Goal: Information Seeking & Learning: Learn about a topic

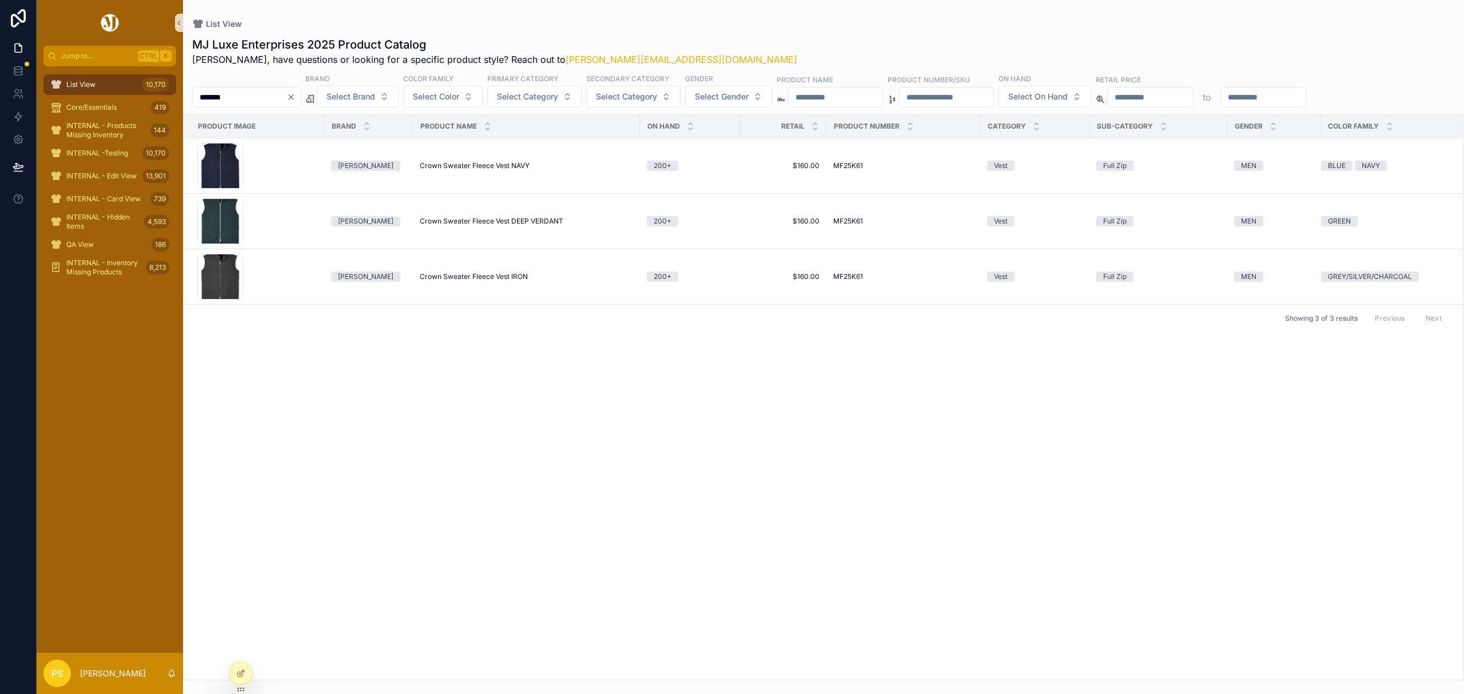
drag, startPoint x: 0, startPoint y: 0, endPoint x: 239, endPoint y: 94, distance: 257.0
click at [239, 94] on input "*******" at bounding box center [240, 97] width 94 height 16
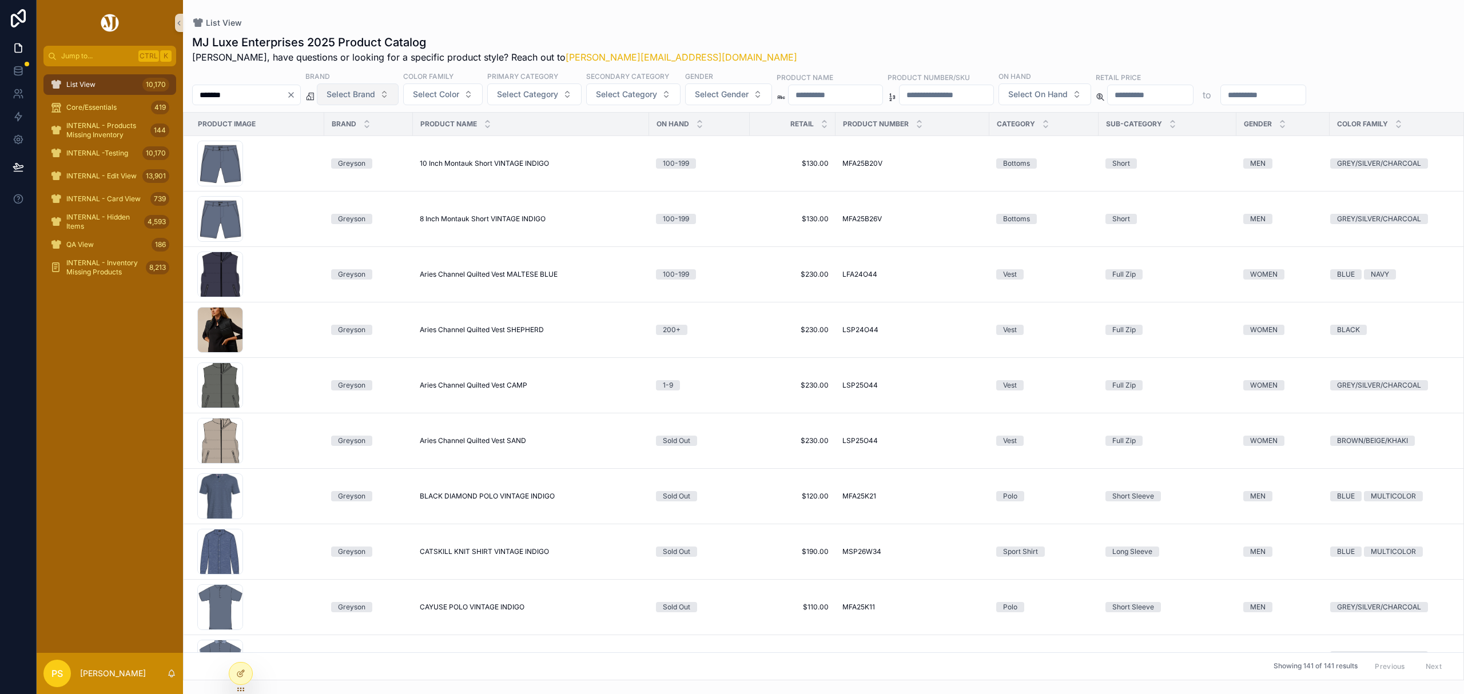
click at [399, 93] on button "Select Brand" at bounding box center [358, 94] width 82 height 22
click at [353, 200] on div "UNRL" at bounding box center [386, 196] width 137 height 18
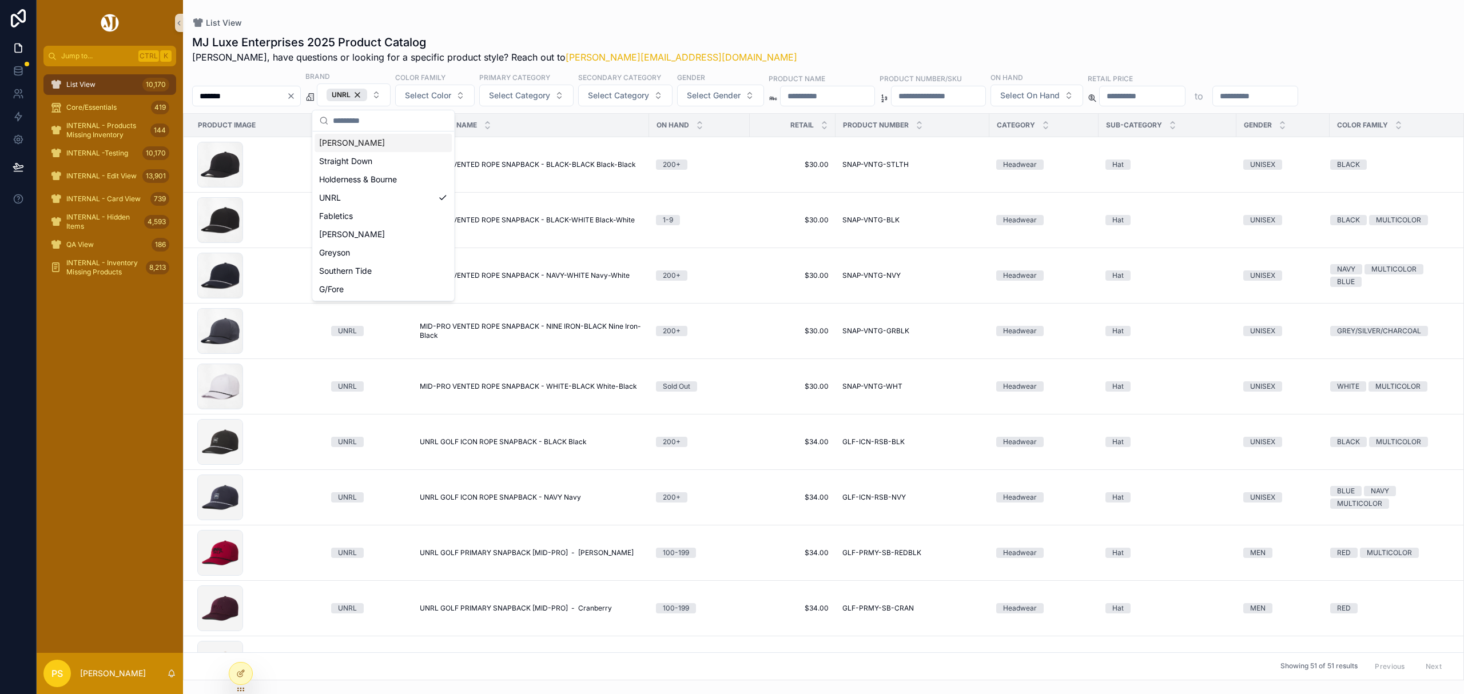
click at [719, 21] on div "List View" at bounding box center [823, 22] width 1263 height 9
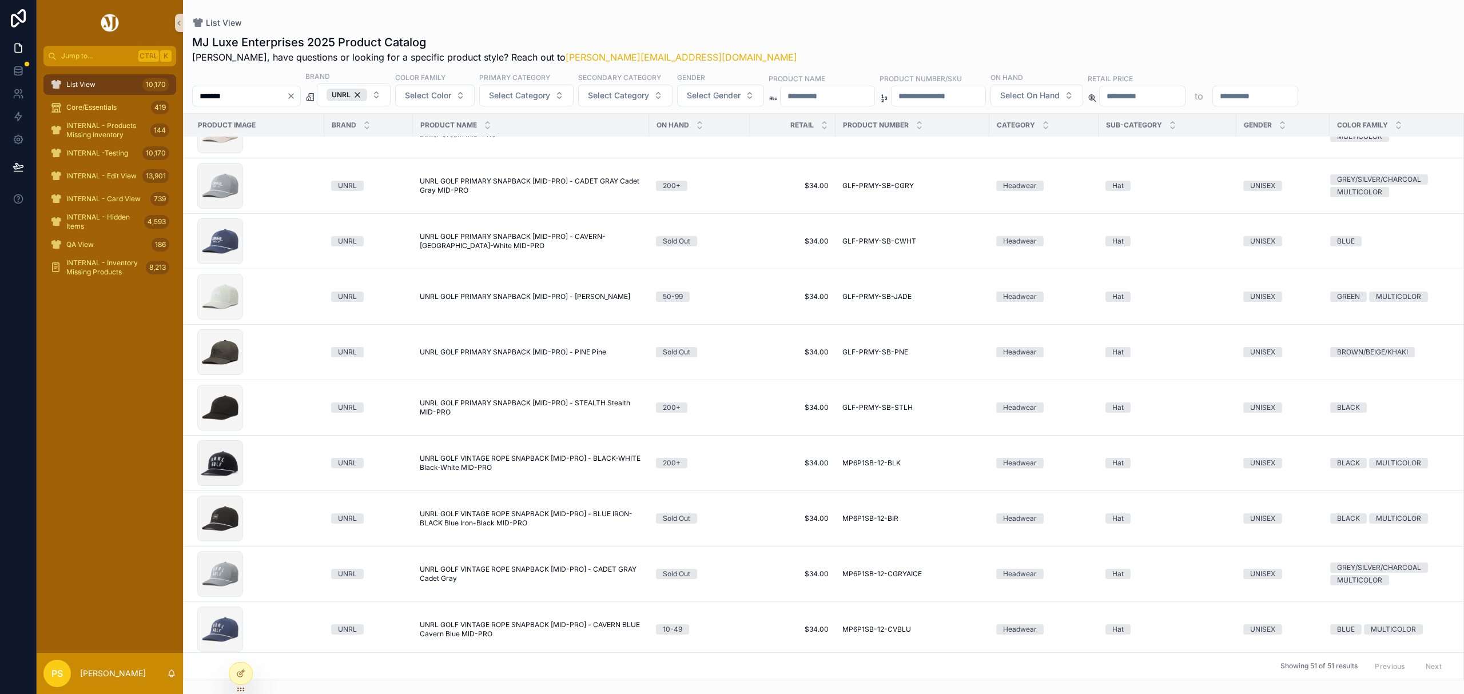
scroll to position [610, 0]
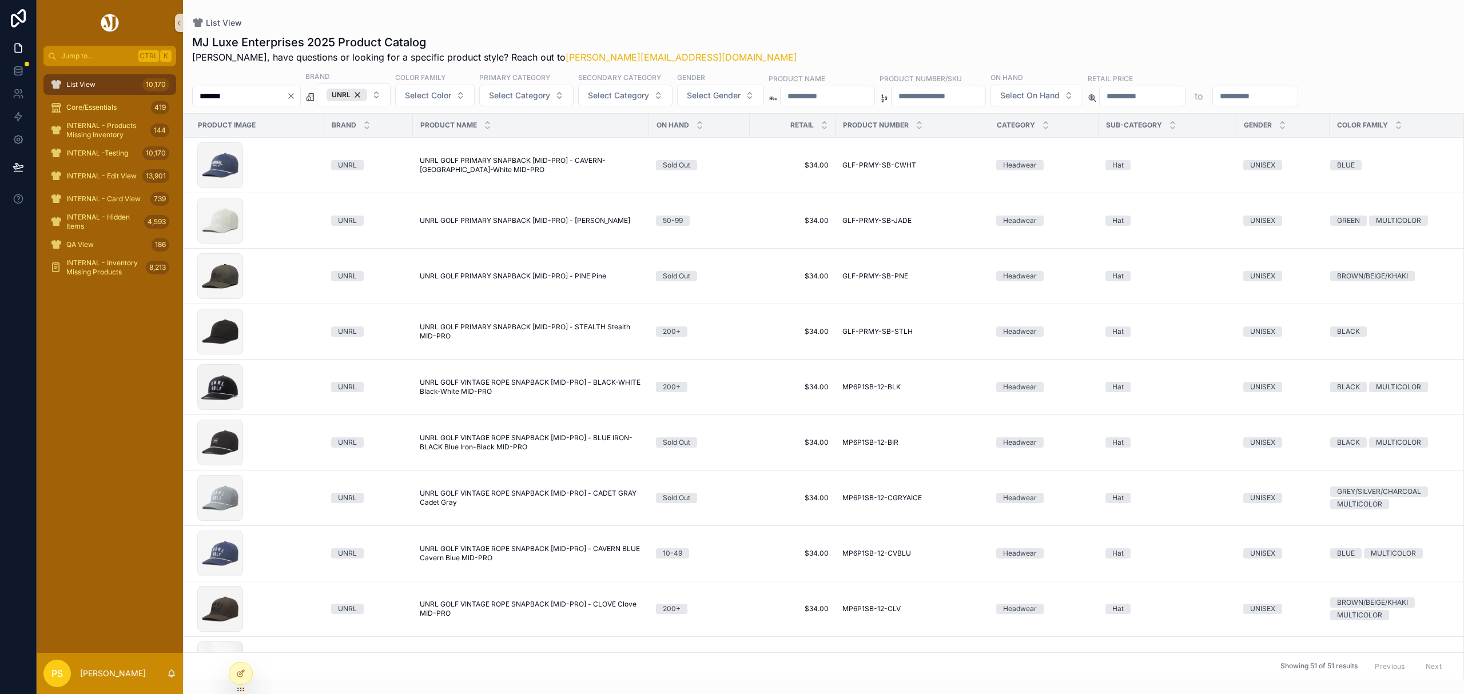
drag, startPoint x: 132, startPoint y: 83, endPoint x: 205, endPoint y: 86, distance: 73.2
click at [132, 83] on div "List View 10,170" at bounding box center [109, 84] width 119 height 18
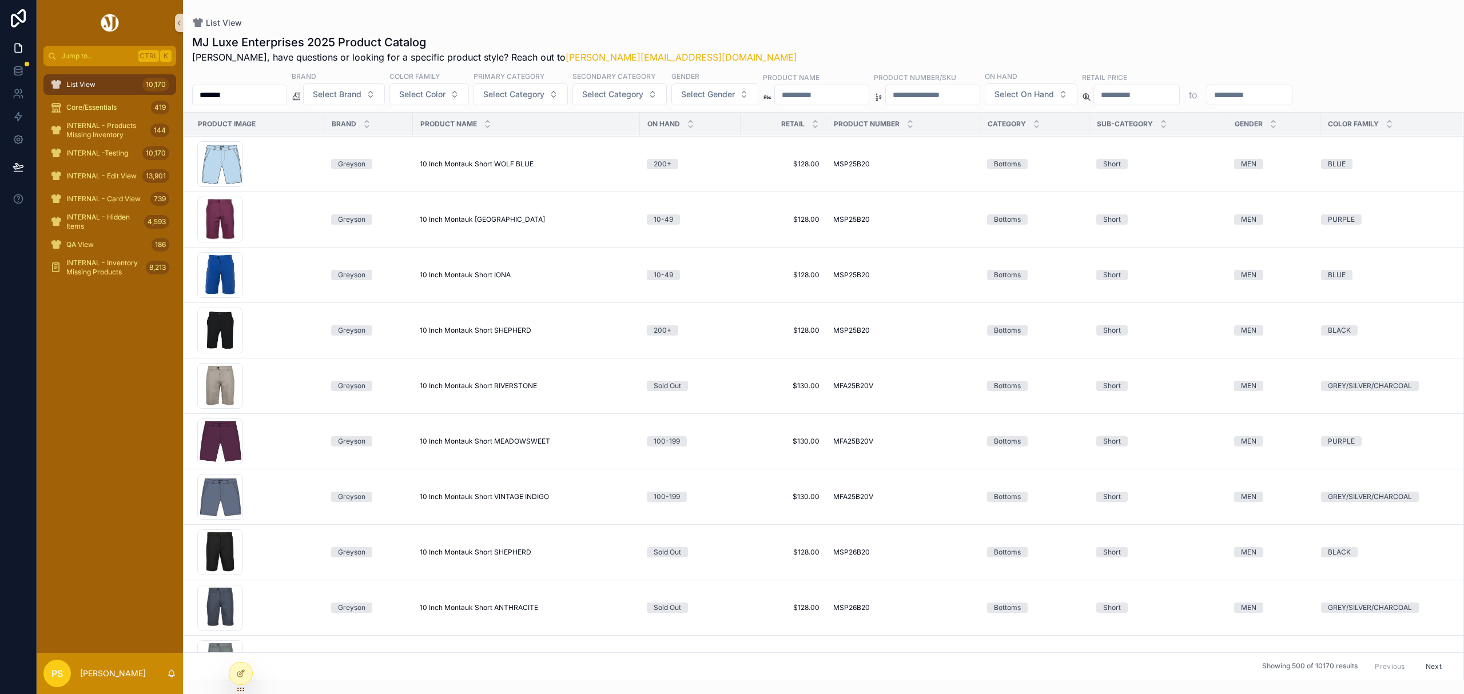
click at [266, 96] on input "*******" at bounding box center [240, 95] width 94 height 16
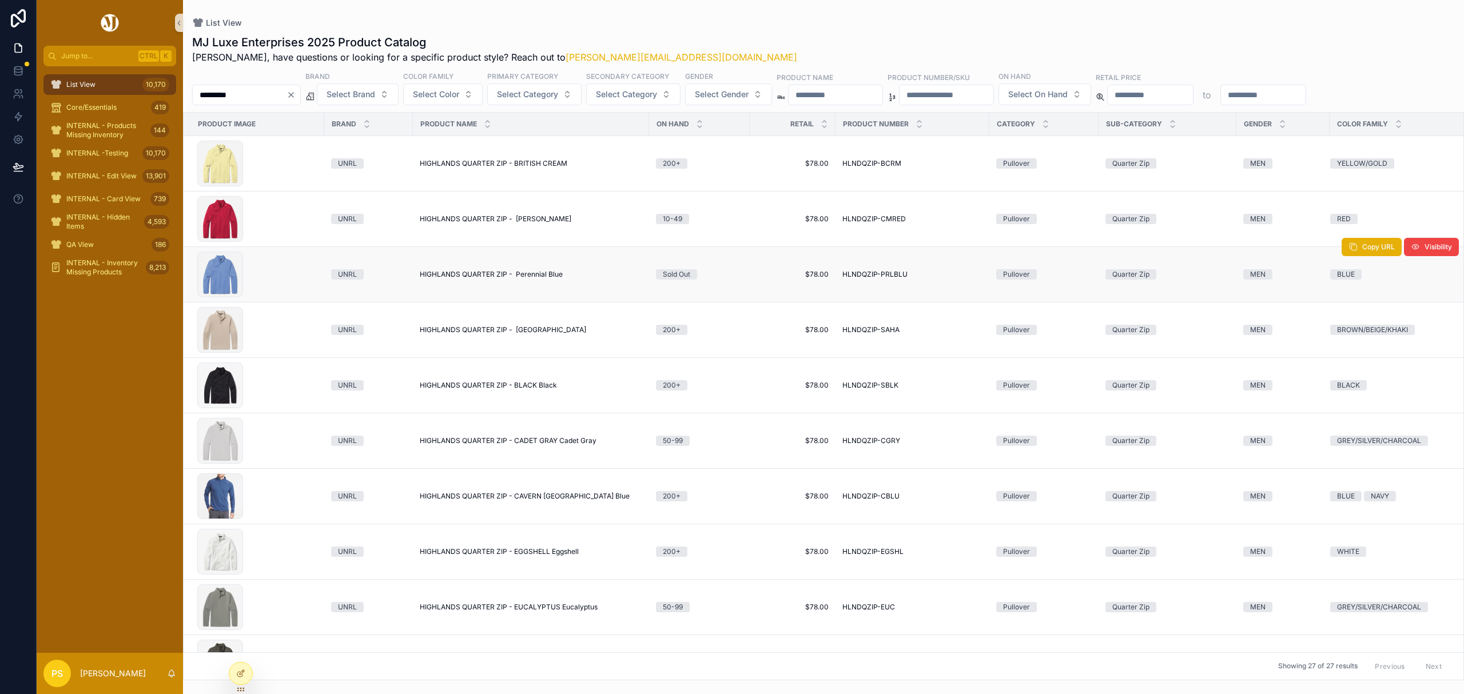
scroll to position [76, 0]
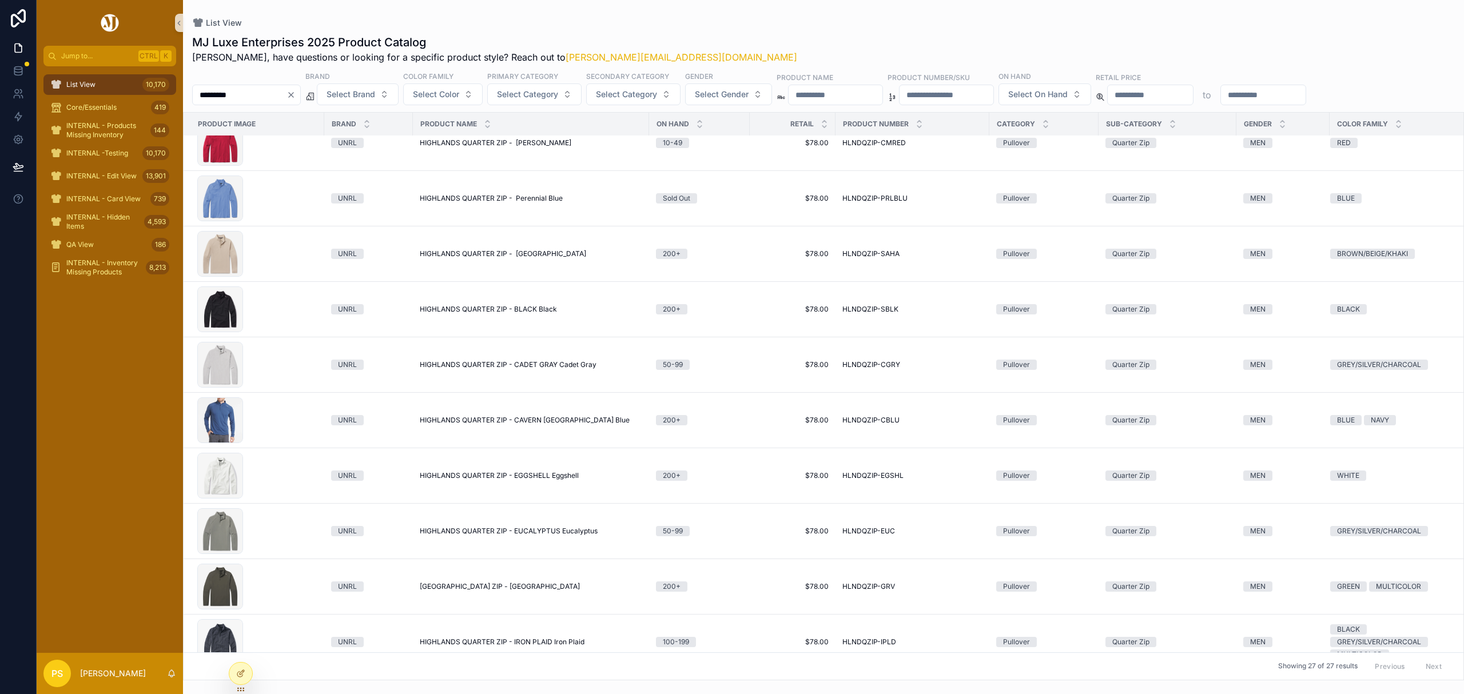
drag, startPoint x: 106, startPoint y: 78, endPoint x: 177, endPoint y: 79, distance: 70.9
click at [106, 78] on div "List View 10,170" at bounding box center [109, 84] width 119 height 18
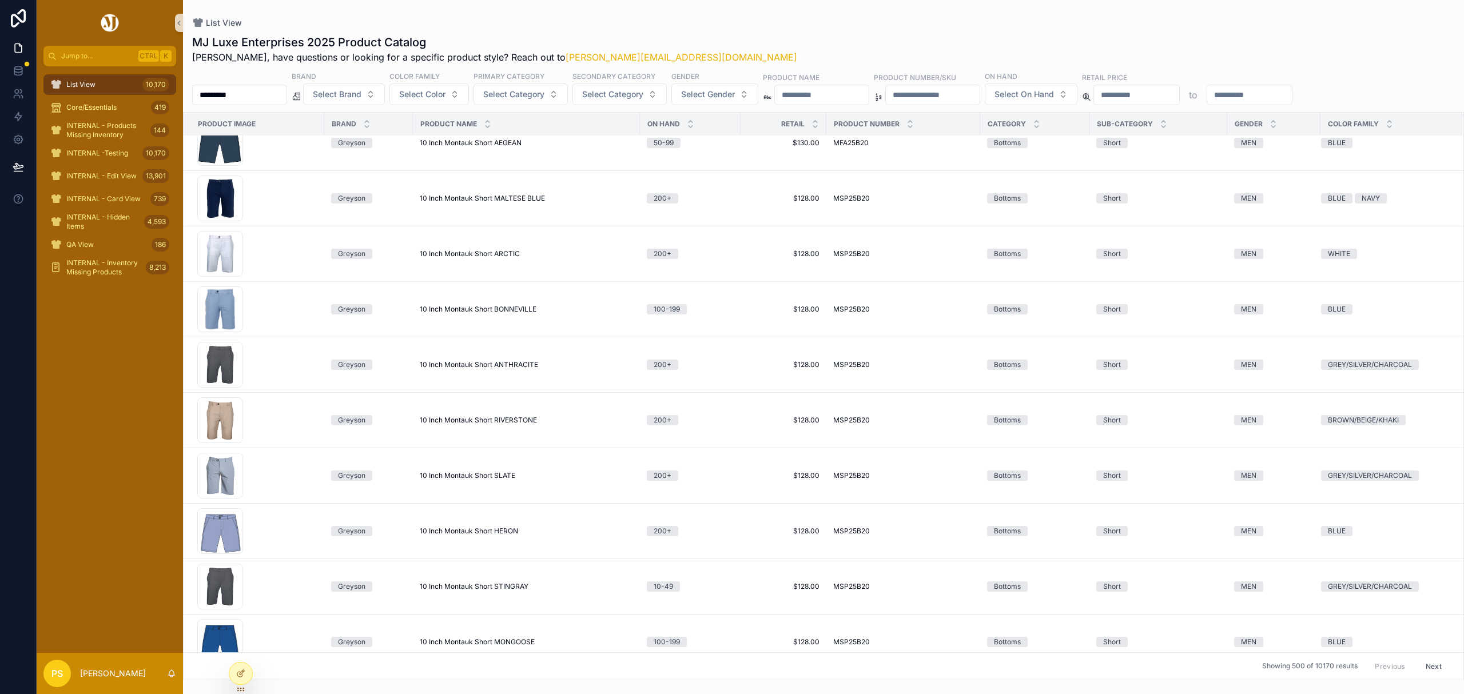
click at [246, 97] on input "*********" at bounding box center [240, 95] width 94 height 16
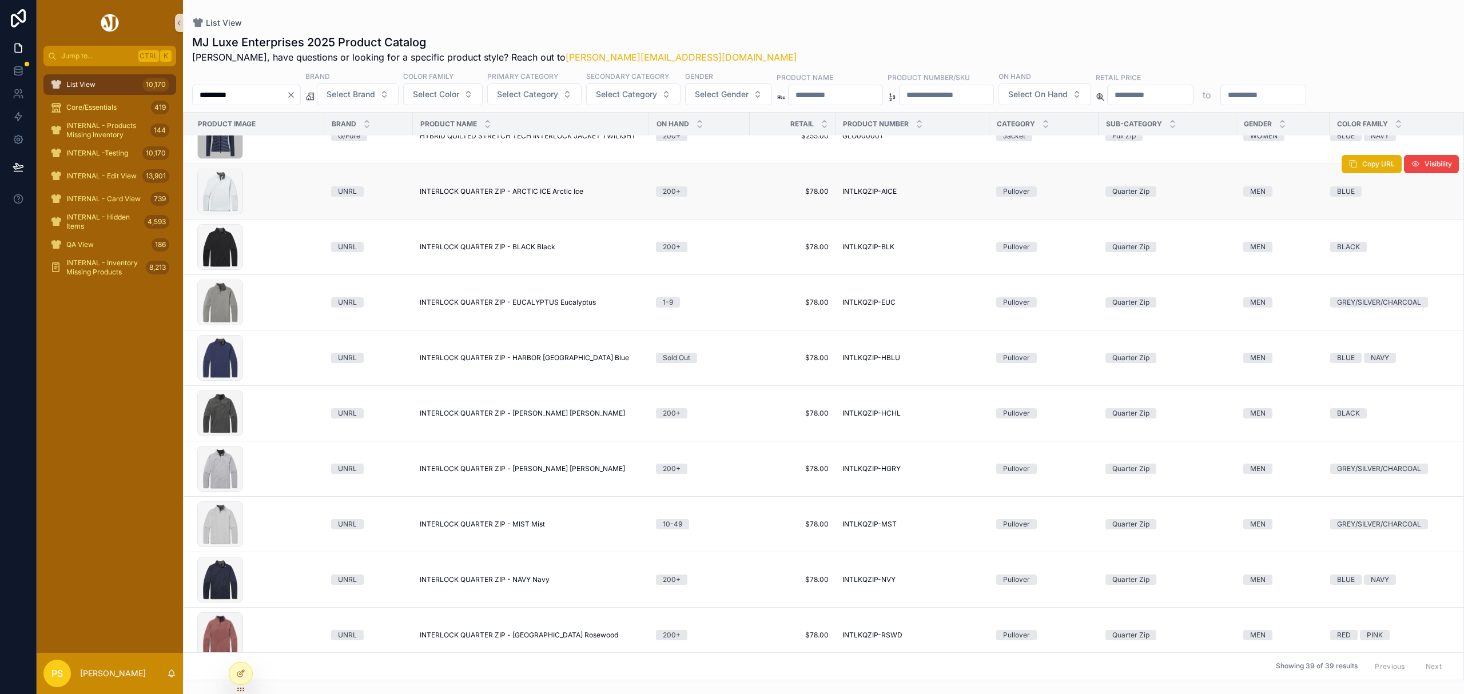
scroll to position [381, 0]
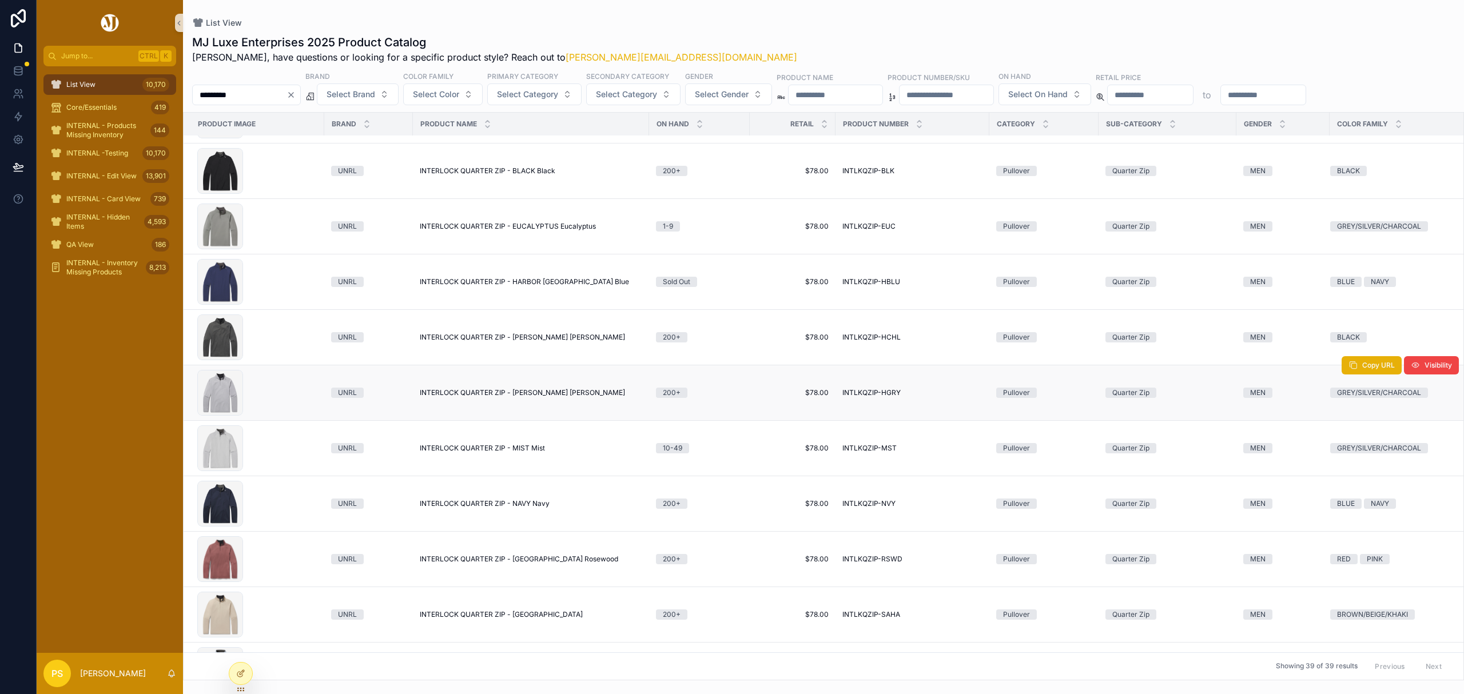
click at [454, 392] on span "INTERLOCK QUARTER ZIP - HEATHER GRAY Heather Gray" at bounding box center [522, 392] width 205 height 9
click at [281, 92] on input "*********" at bounding box center [240, 95] width 94 height 16
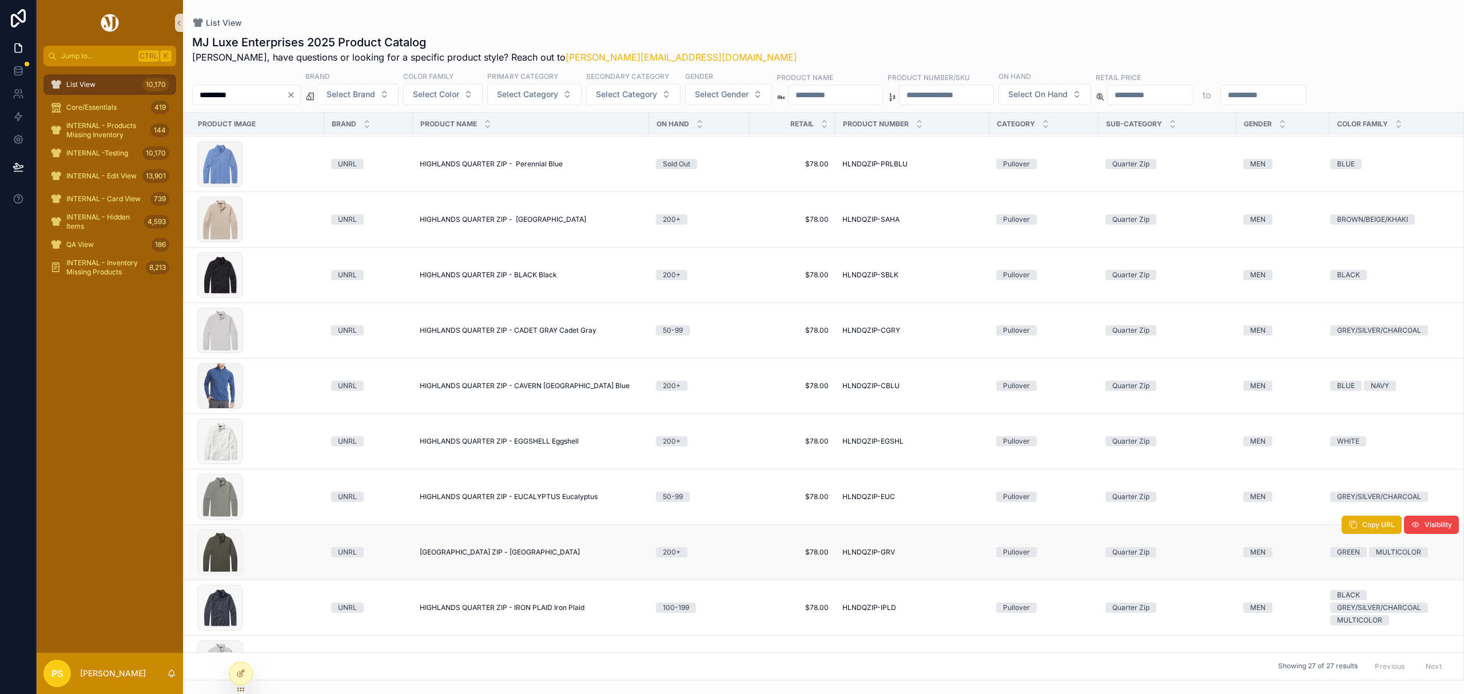
scroll to position [76, 0]
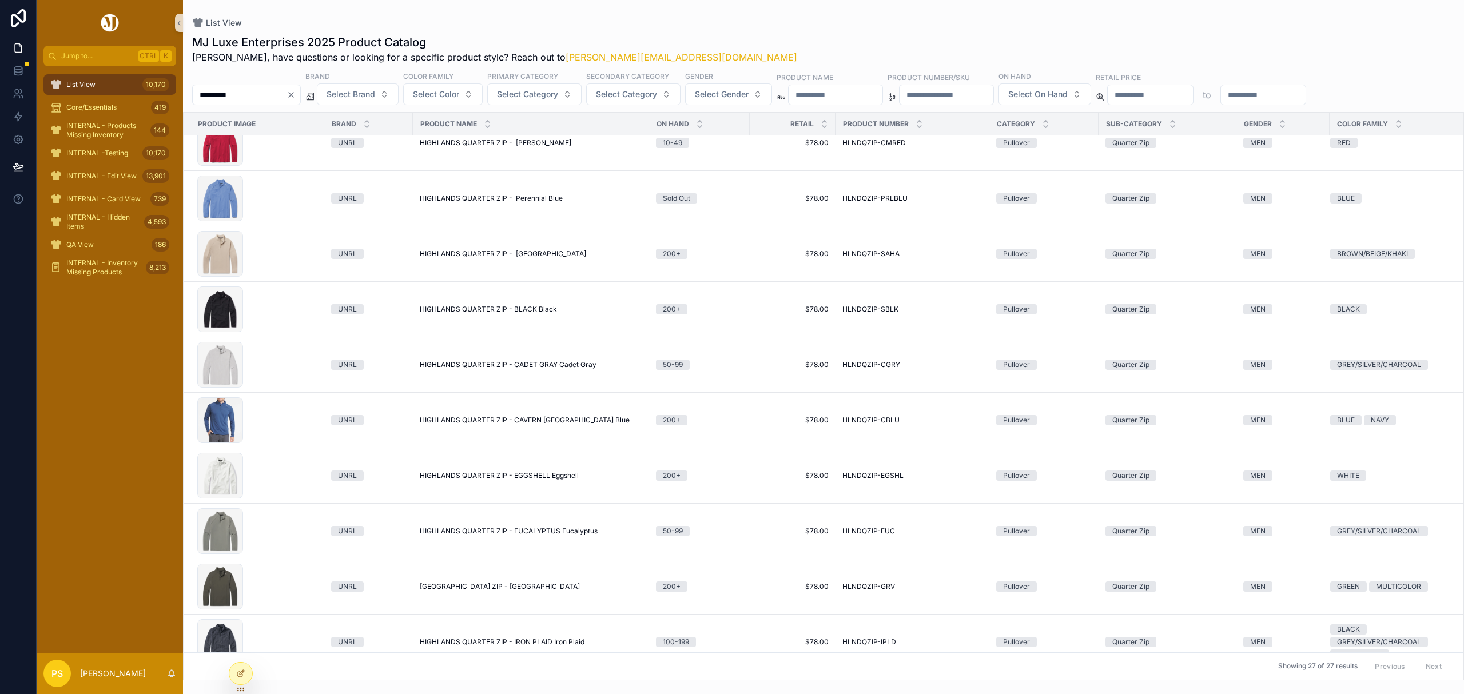
click at [245, 90] on input "*********" at bounding box center [240, 95] width 94 height 16
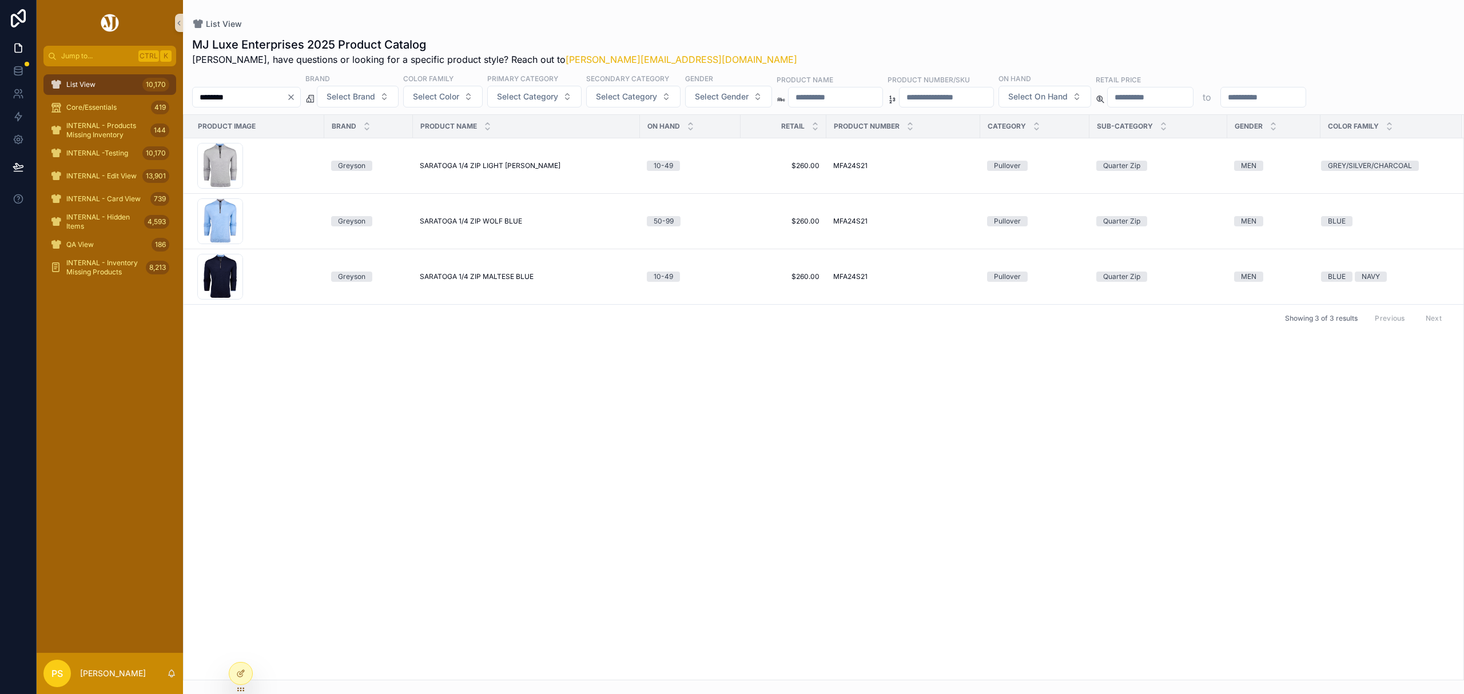
click at [85, 83] on span "List View" at bounding box center [80, 84] width 29 height 9
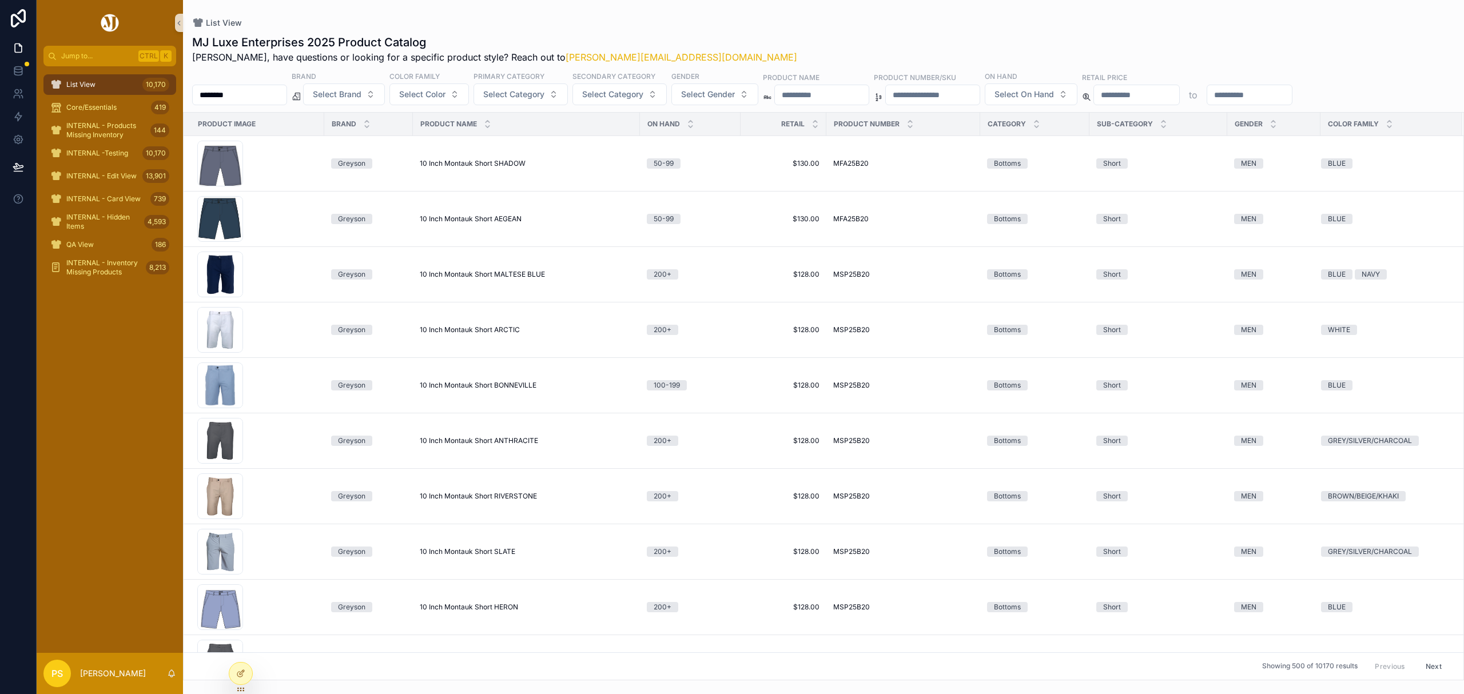
click at [263, 98] on input "********" at bounding box center [240, 95] width 94 height 16
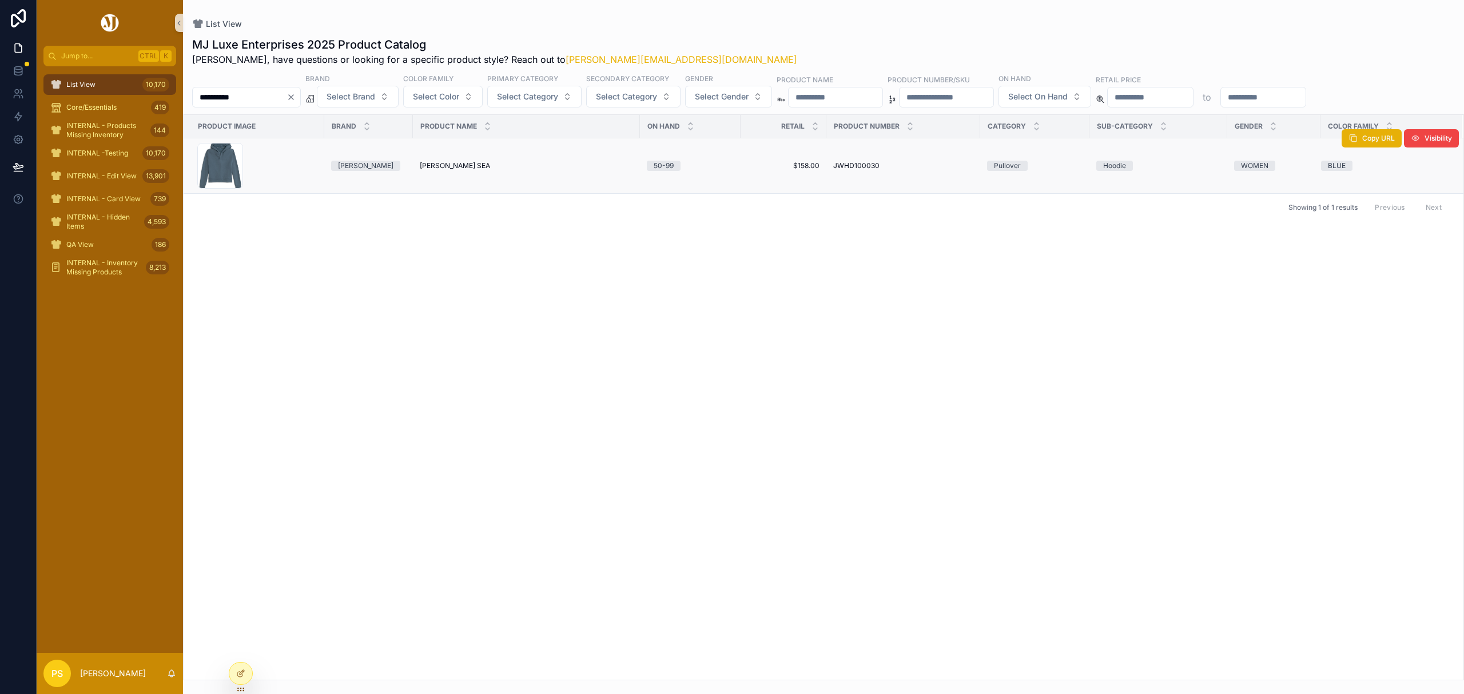
type input "**********"
click at [451, 164] on span "STEF BERING SEA" at bounding box center [455, 165] width 70 height 9
drag, startPoint x: 115, startPoint y: 83, endPoint x: 151, endPoint y: 87, distance: 36.2
click at [115, 83] on div "List View 10,170" at bounding box center [109, 84] width 119 height 18
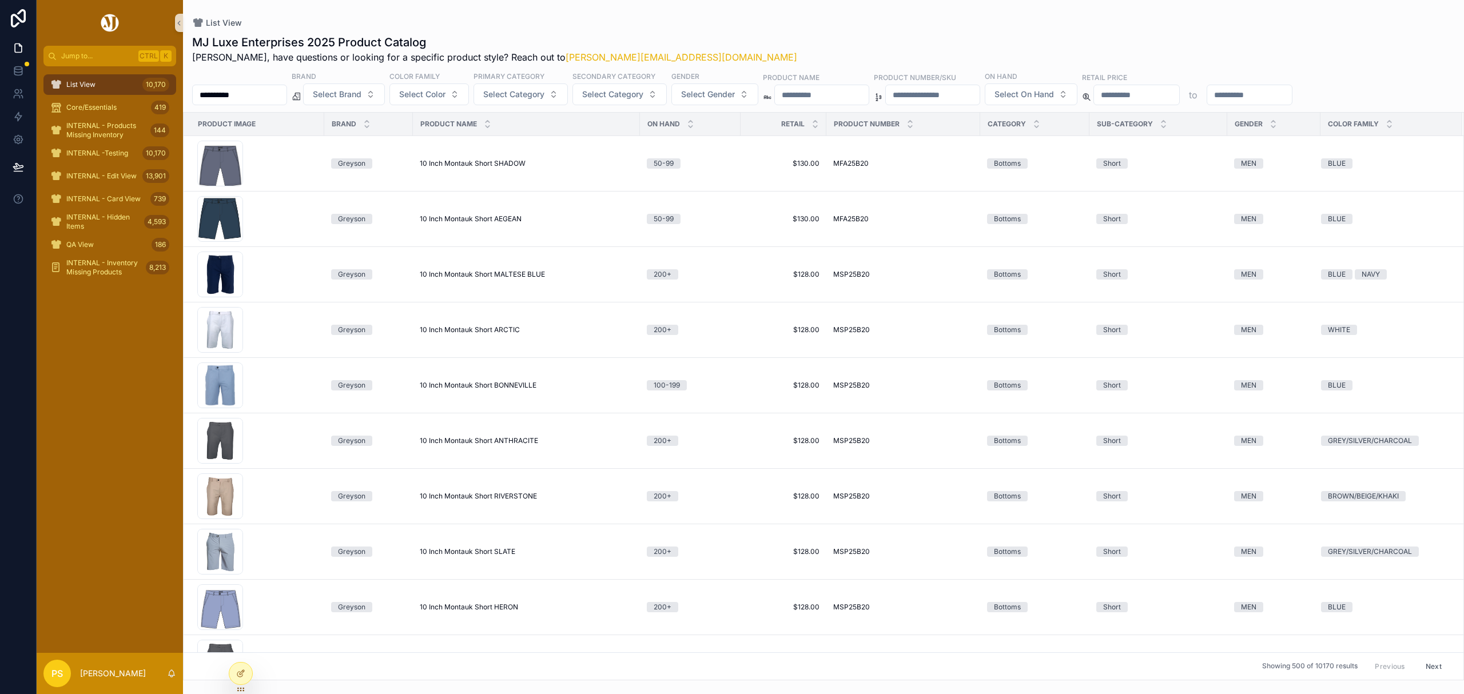
click at [273, 95] on input "**********" at bounding box center [240, 95] width 94 height 16
click at [361, 96] on span "Select Brand" at bounding box center [337, 94] width 49 height 11
click at [350, 225] on div "[PERSON_NAME]" at bounding box center [373, 233] width 137 height 18
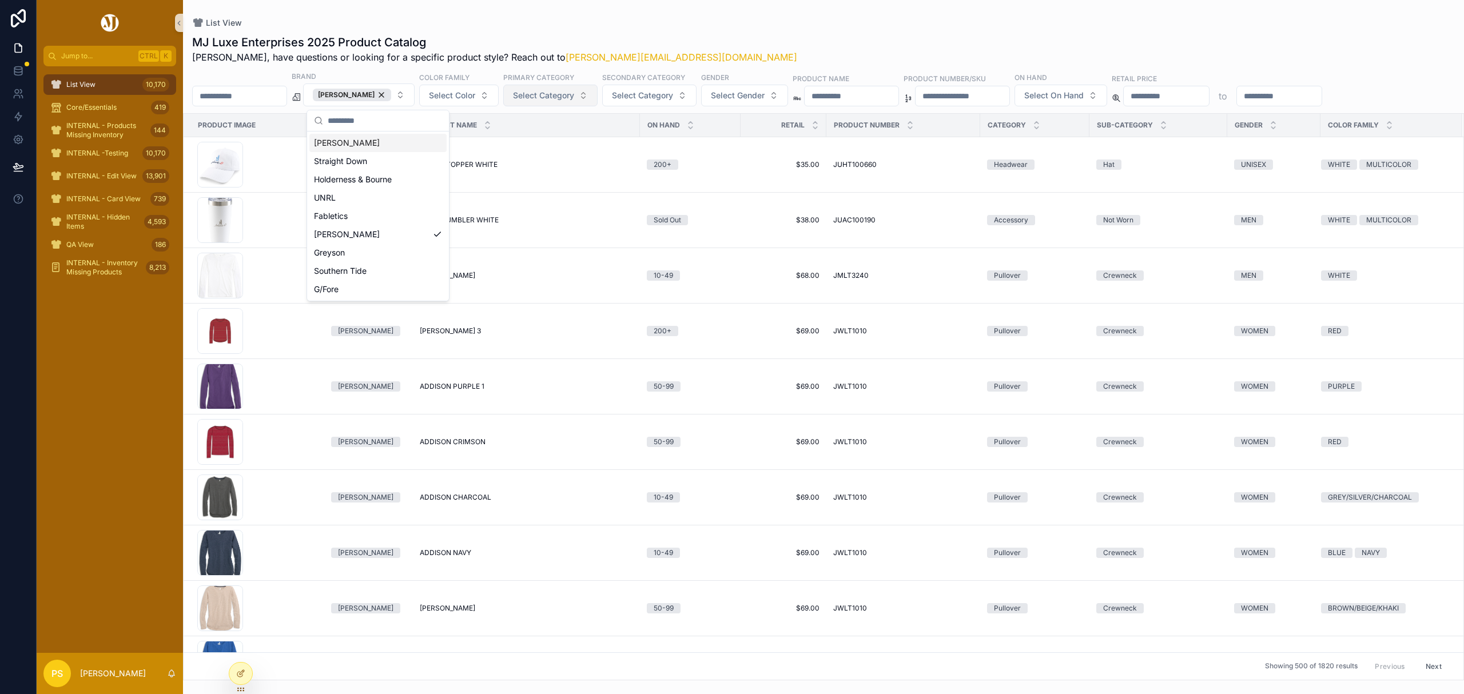
click at [565, 99] on span "Select Category" at bounding box center [543, 95] width 61 height 11
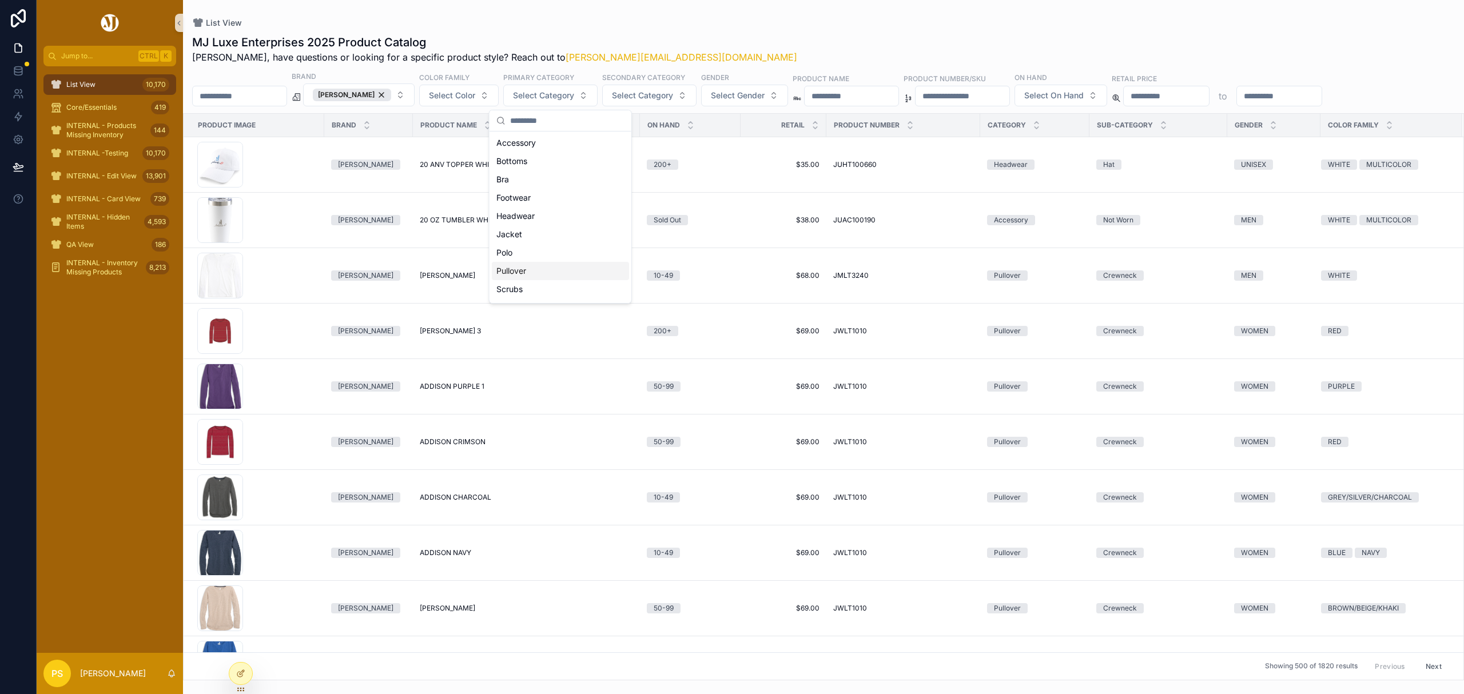
click at [534, 272] on div "Pullover" at bounding box center [560, 271] width 137 height 18
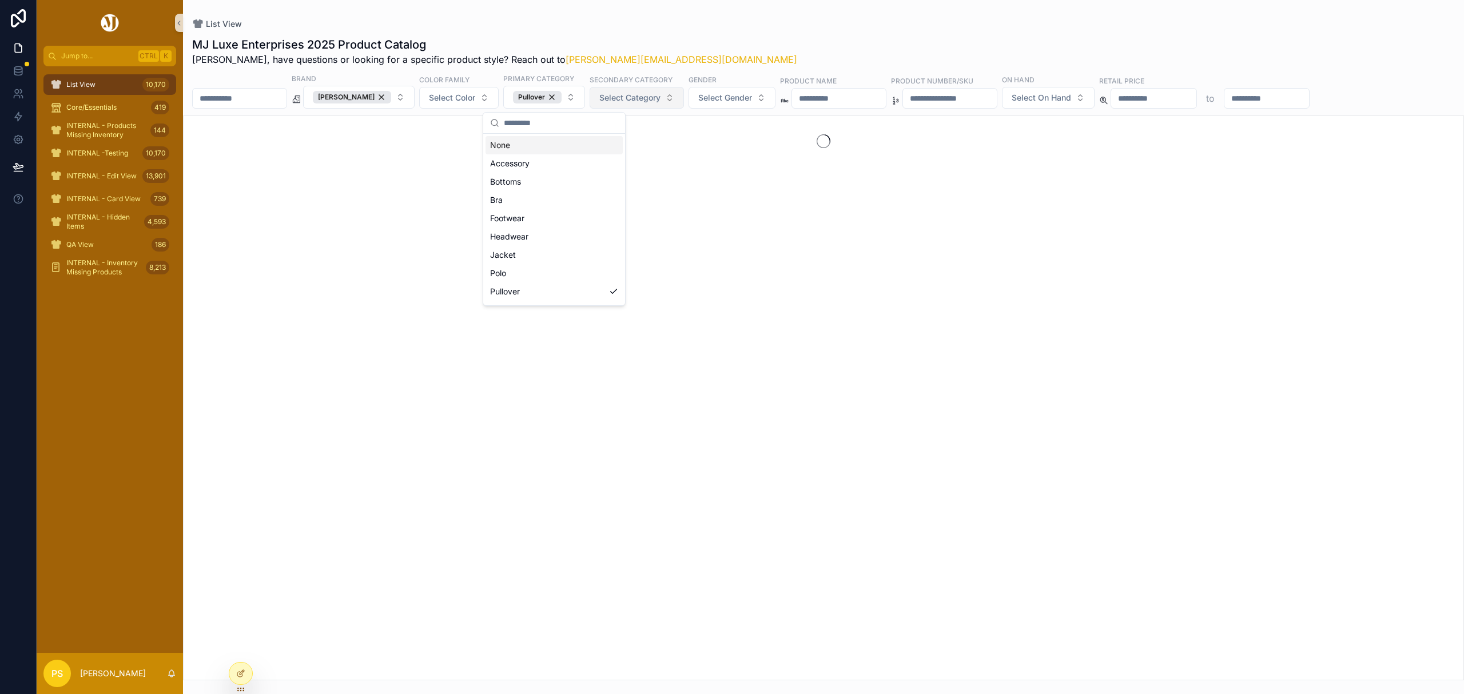
click at [647, 101] on span "Select Category" at bounding box center [629, 97] width 61 height 11
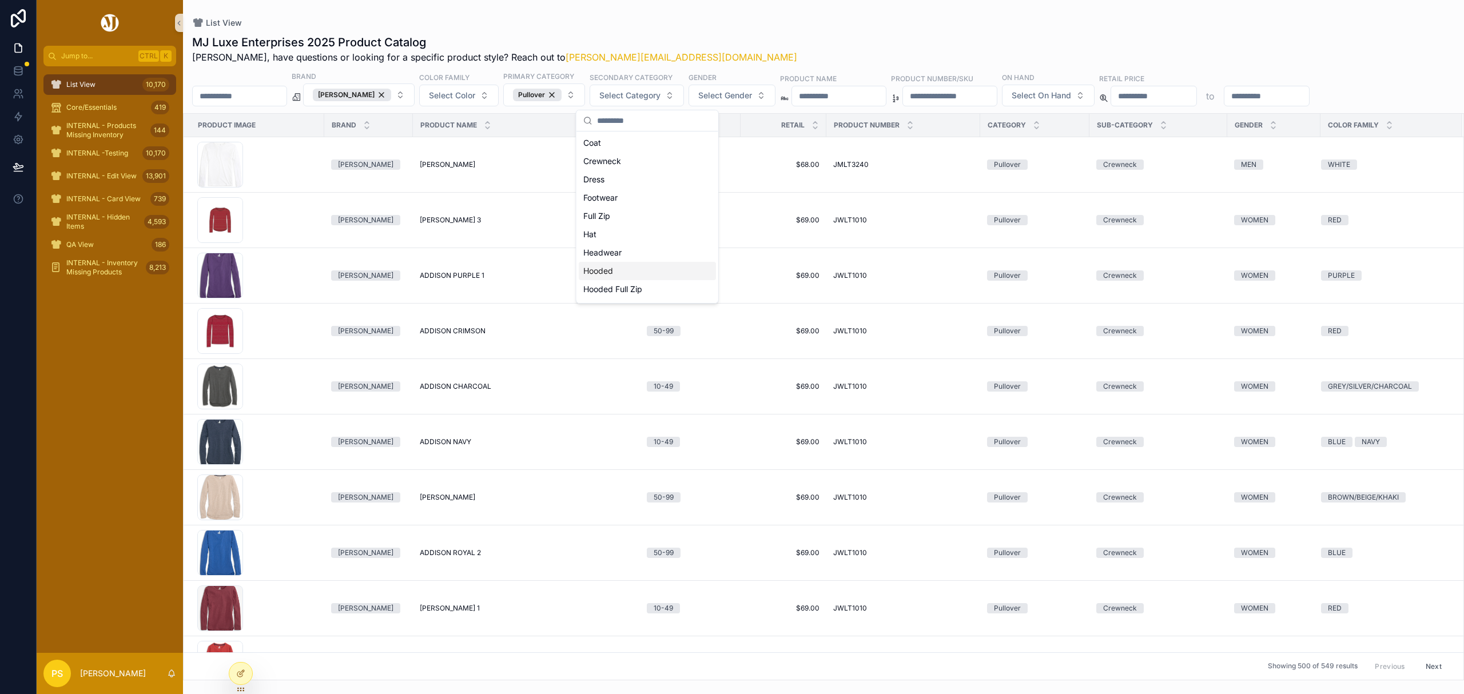
scroll to position [76, 0]
click at [620, 232] on div "Hoodie" at bounding box center [647, 231] width 137 height 18
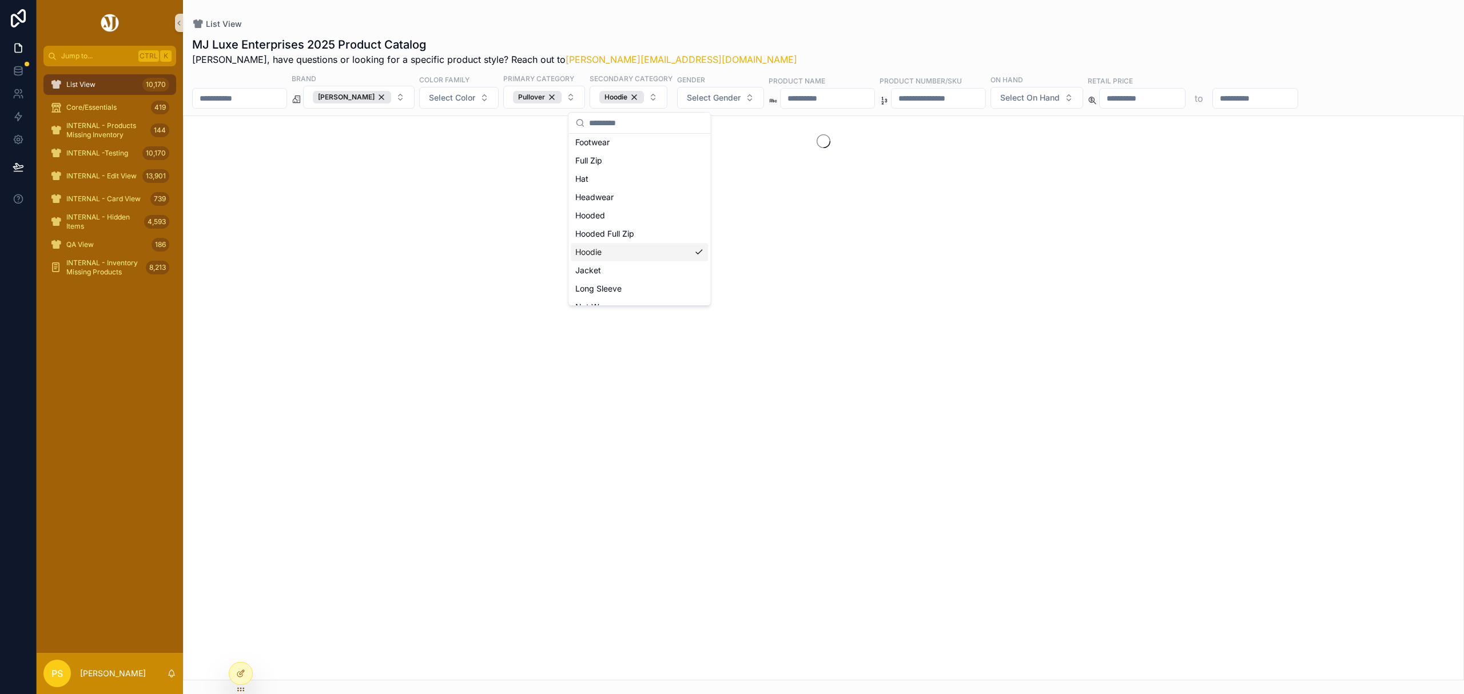
scroll to position [94, 0]
click at [740, 95] on span "Select Gender" at bounding box center [714, 97] width 54 height 11
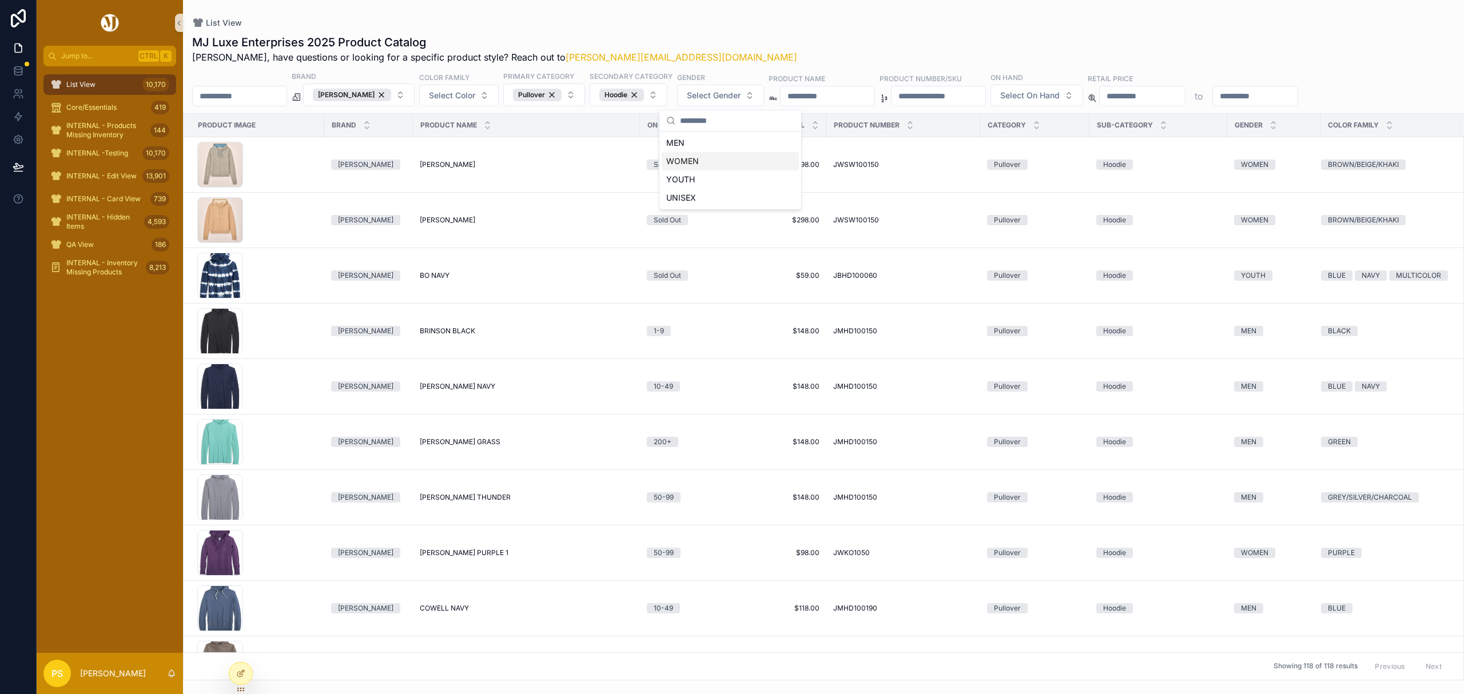
click at [710, 165] on div "WOMEN" at bounding box center [730, 161] width 137 height 18
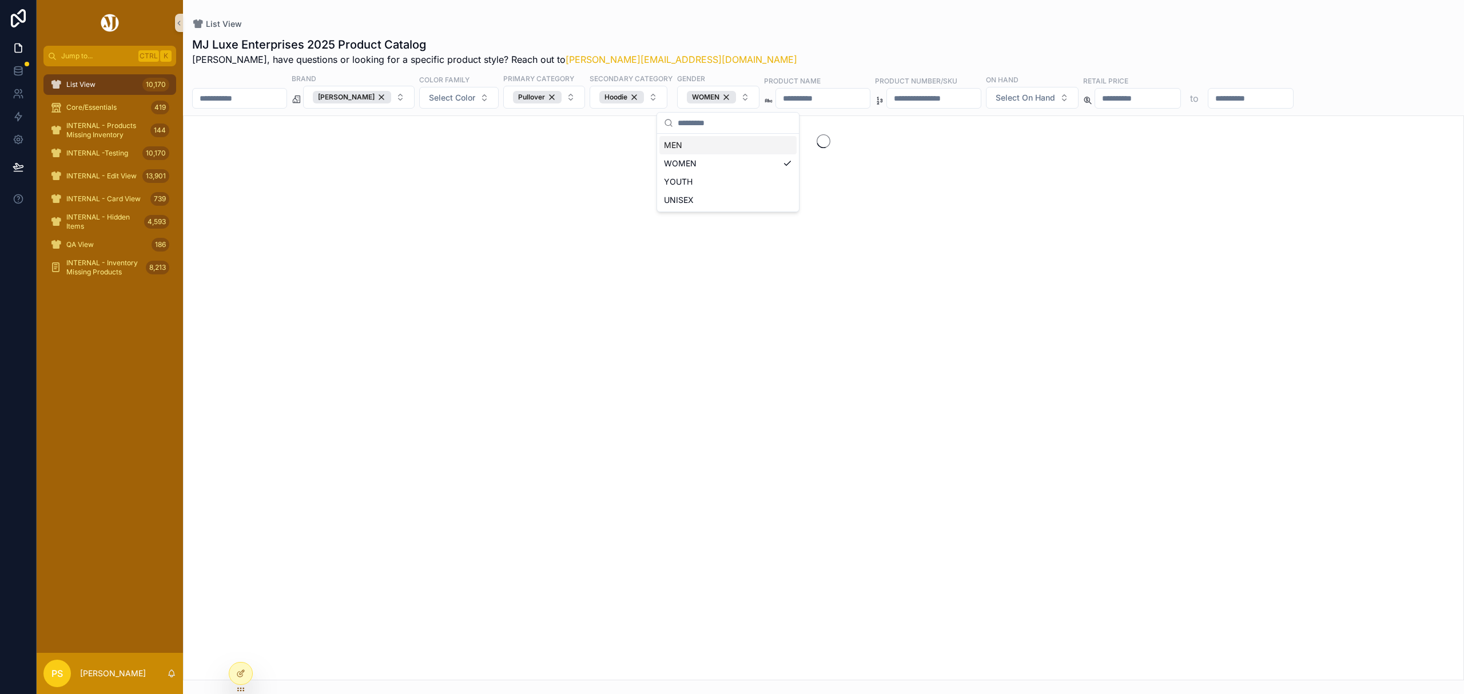
click at [861, 33] on div "MJ Luxe Enterprises 2025 Product Catalog Philip, have questions or looking for …" at bounding box center [823, 355] width 1281 height 651
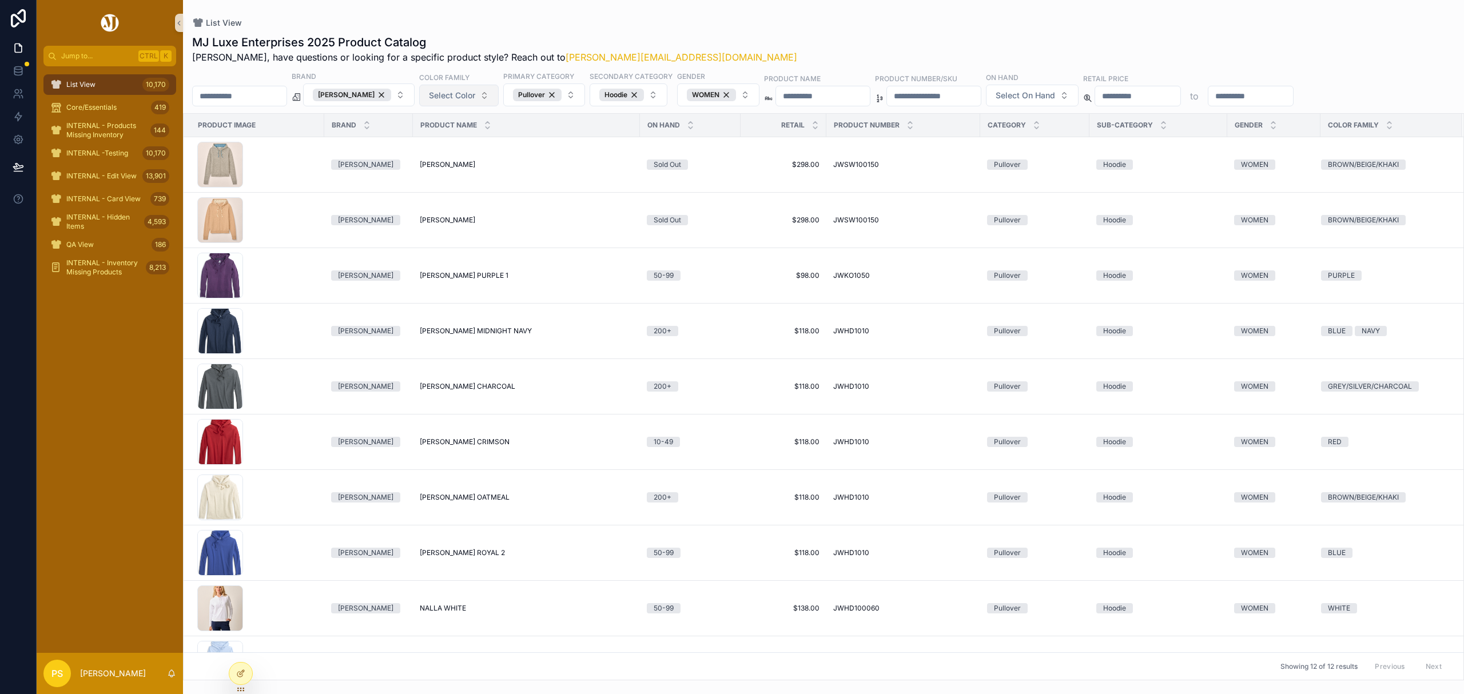
click at [448, 106] on button "Select Color" at bounding box center [458, 96] width 79 height 22
click at [427, 161] on div "BLUE" at bounding box center [467, 161] width 137 height 18
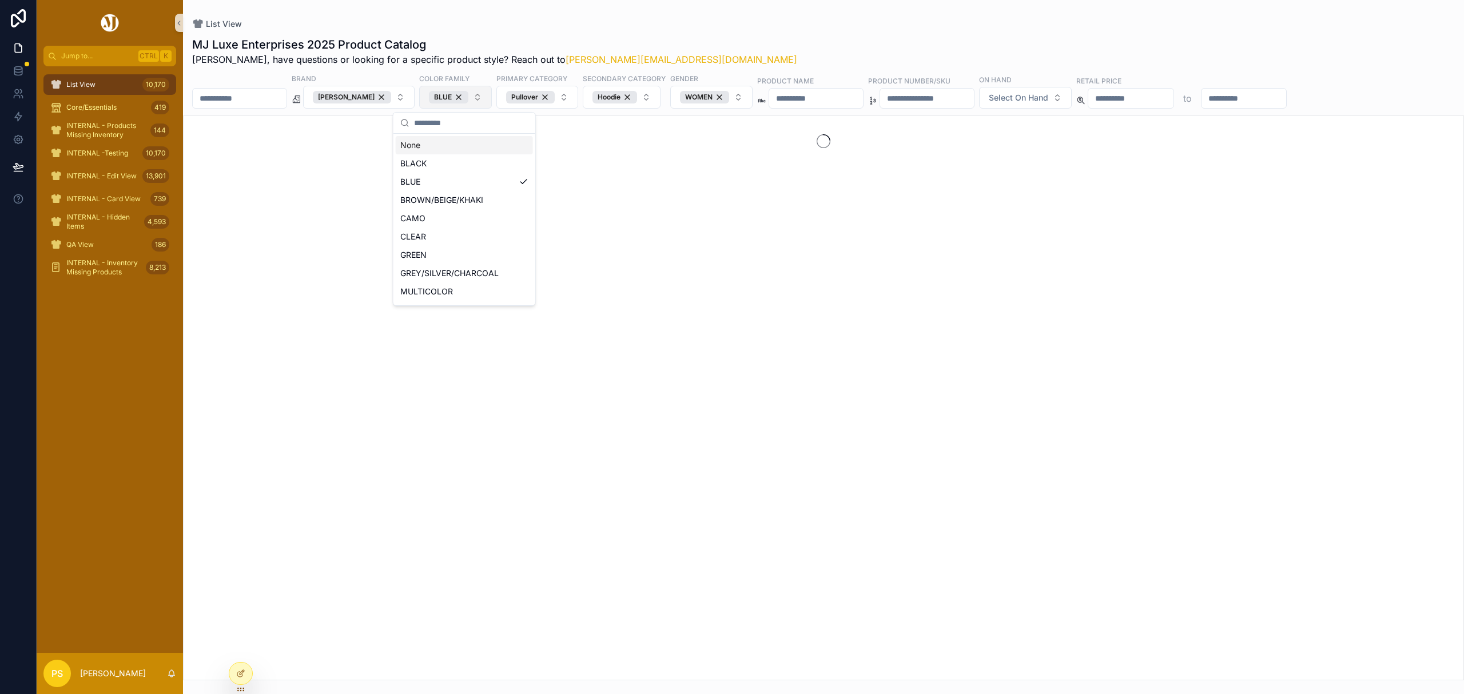
click at [488, 102] on button "BLUE" at bounding box center [455, 97] width 73 height 23
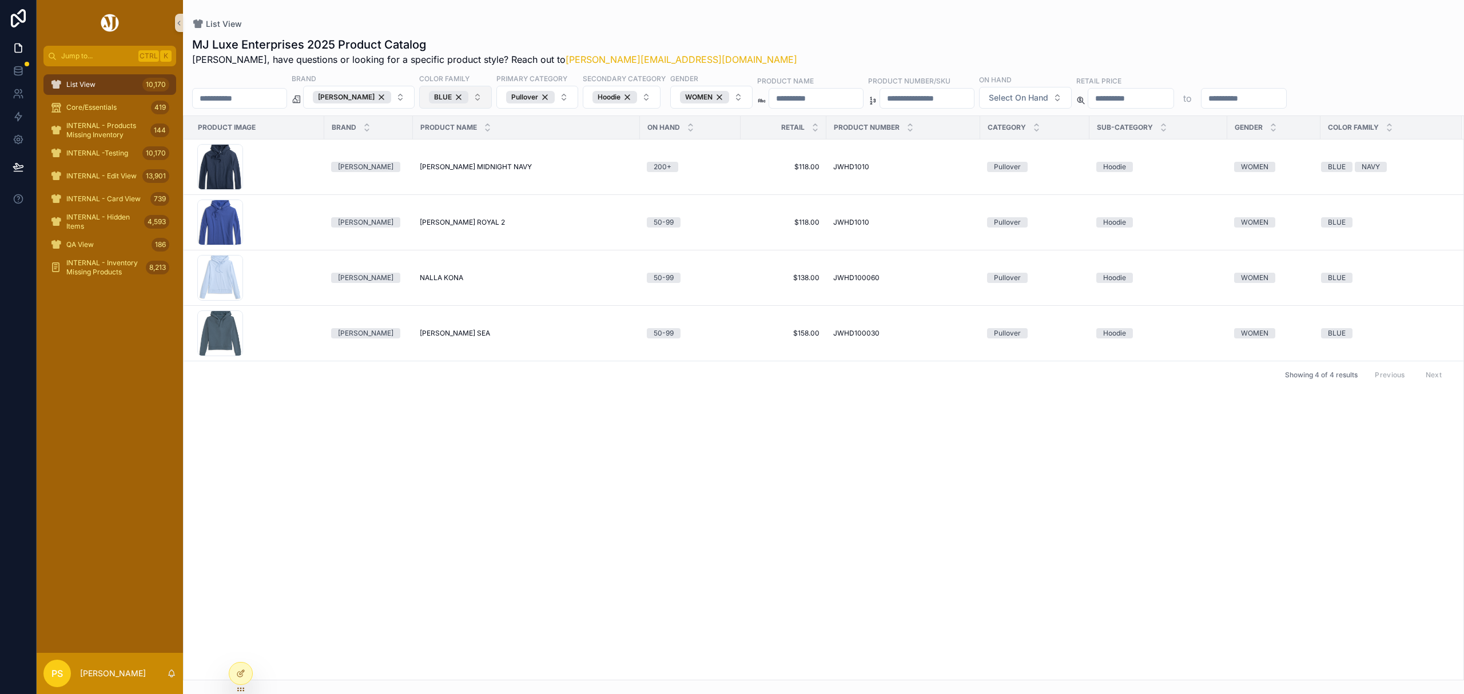
click at [488, 99] on button "BLUE" at bounding box center [455, 97] width 73 height 23
click at [460, 234] on div "NAVY" at bounding box center [464, 234] width 137 height 18
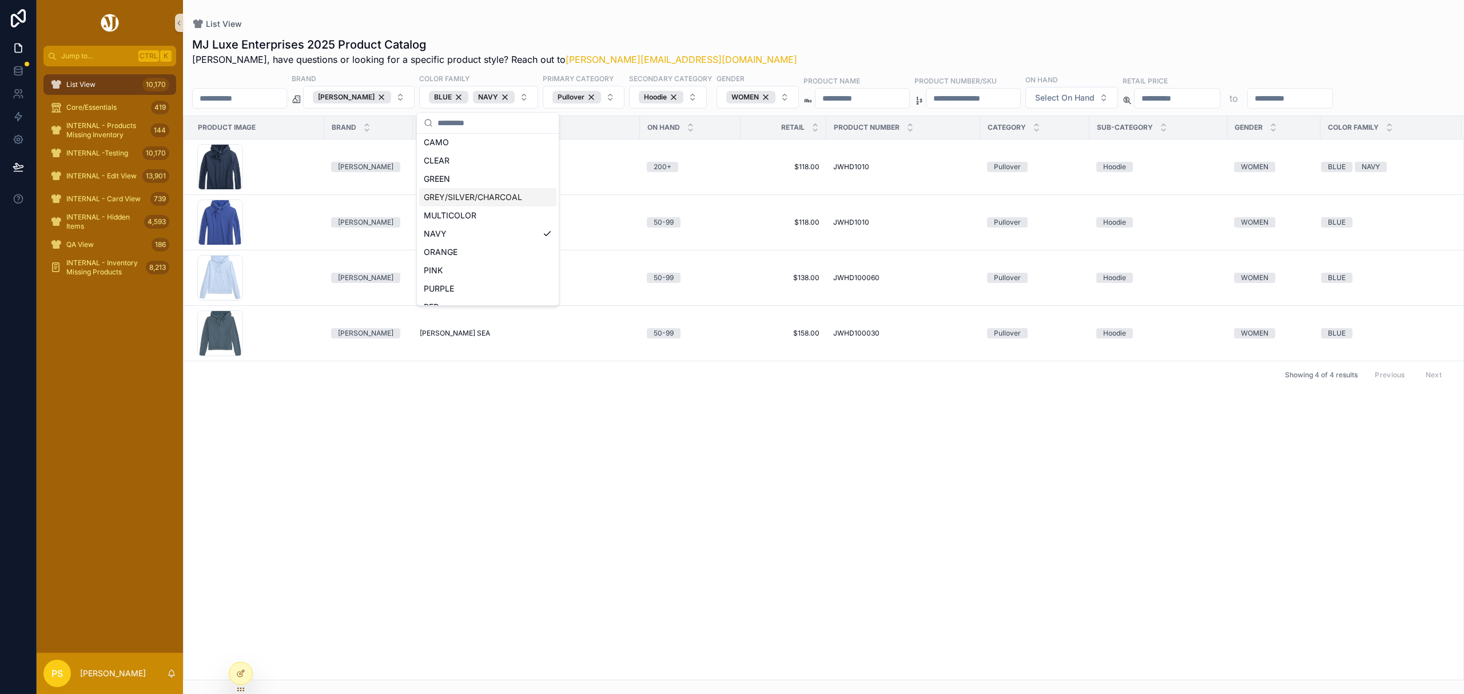
click at [911, 23] on div "List View" at bounding box center [823, 23] width 1263 height 11
drag, startPoint x: 95, startPoint y: 87, endPoint x: 101, endPoint y: 87, distance: 5.7
click at [95, 87] on span "List View" at bounding box center [80, 84] width 29 height 9
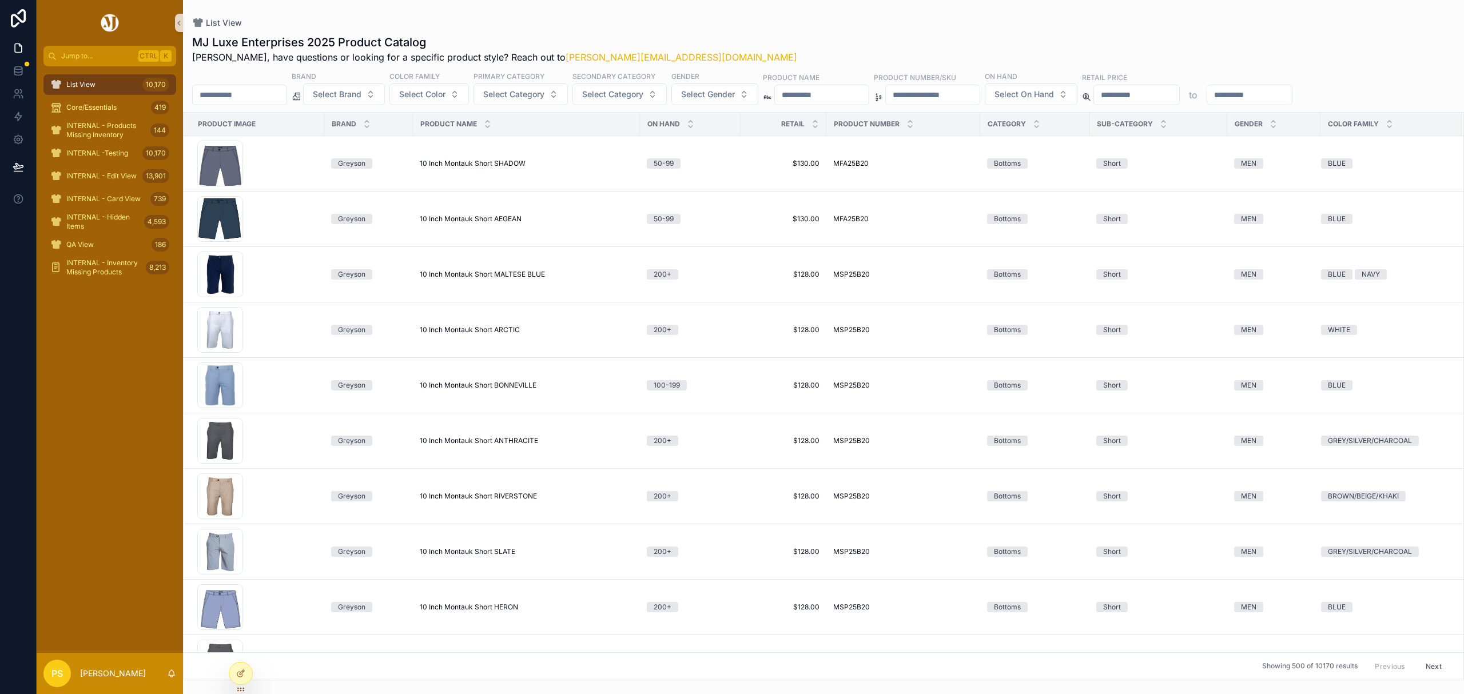
click at [252, 97] on input "scrollable content" at bounding box center [240, 95] width 94 height 16
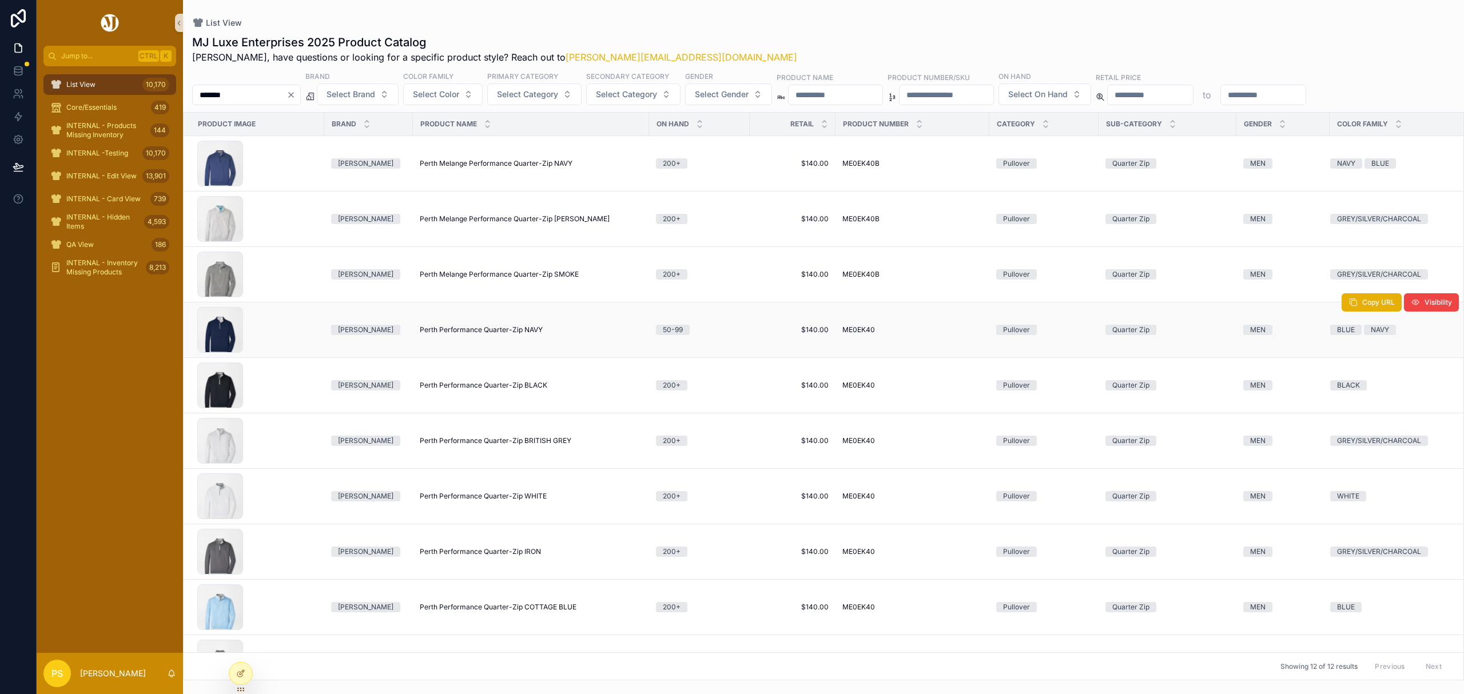
click at [442, 331] on span "Perth Performance Quarter-Zip NAVY" at bounding box center [481, 329] width 123 height 9
click at [245, 90] on input "*******" at bounding box center [240, 95] width 94 height 16
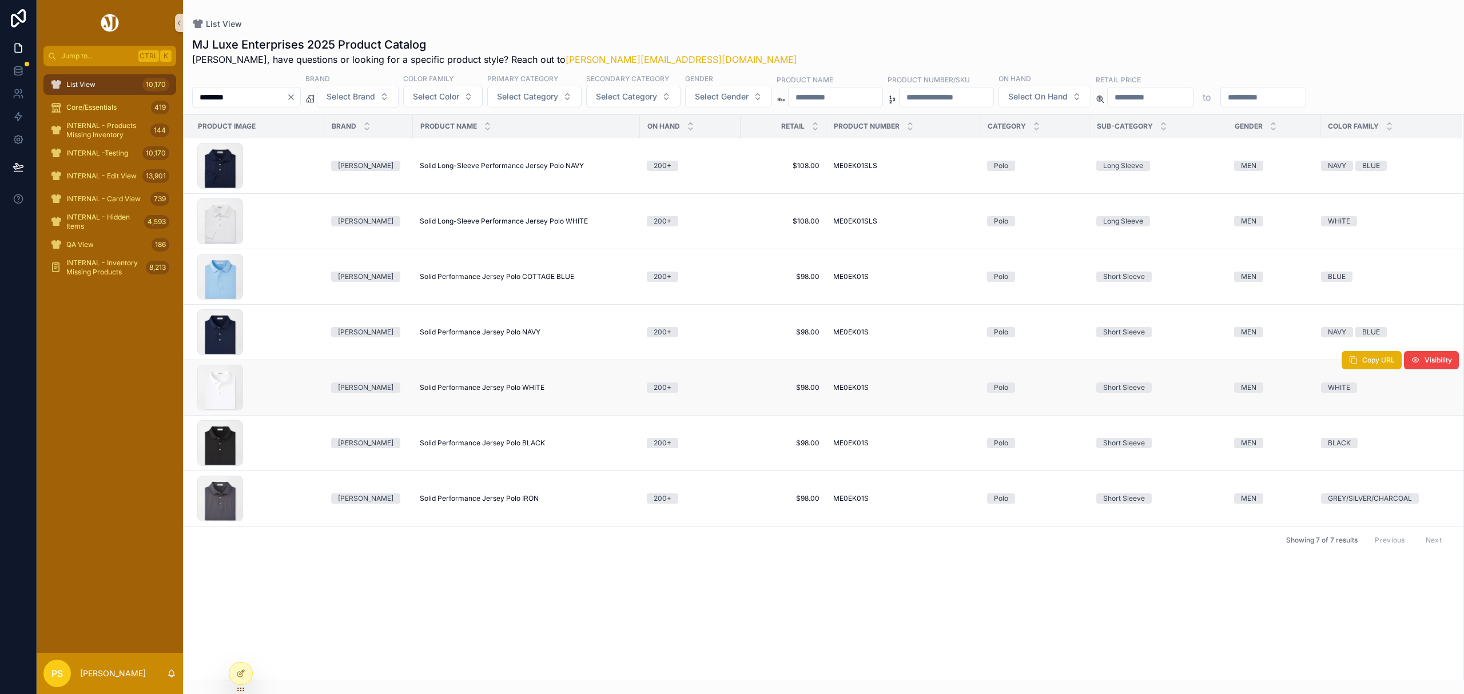
click at [451, 392] on span "Solid Performance Jersey Polo WHITE" at bounding box center [482, 387] width 125 height 9
click at [110, 92] on div "List View 10,170" at bounding box center [109, 84] width 119 height 18
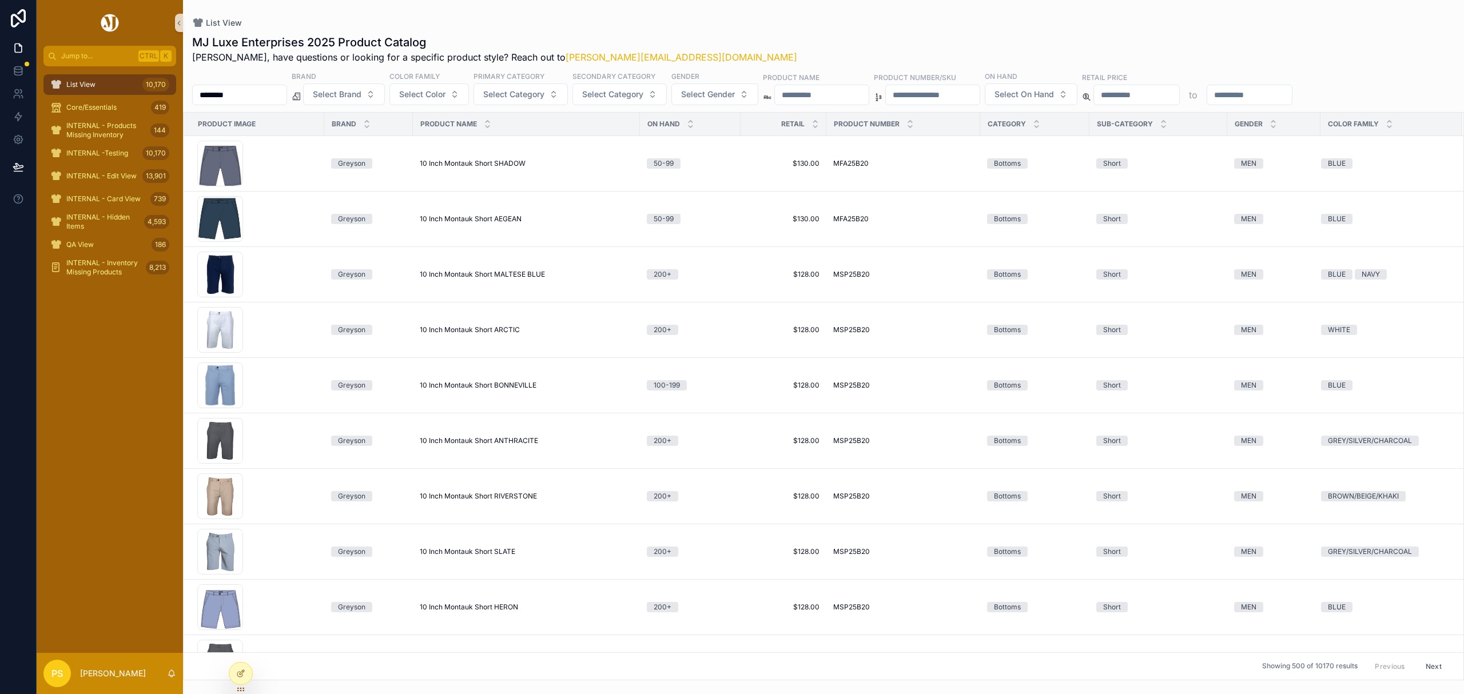
click at [256, 91] on input "********" at bounding box center [240, 95] width 94 height 16
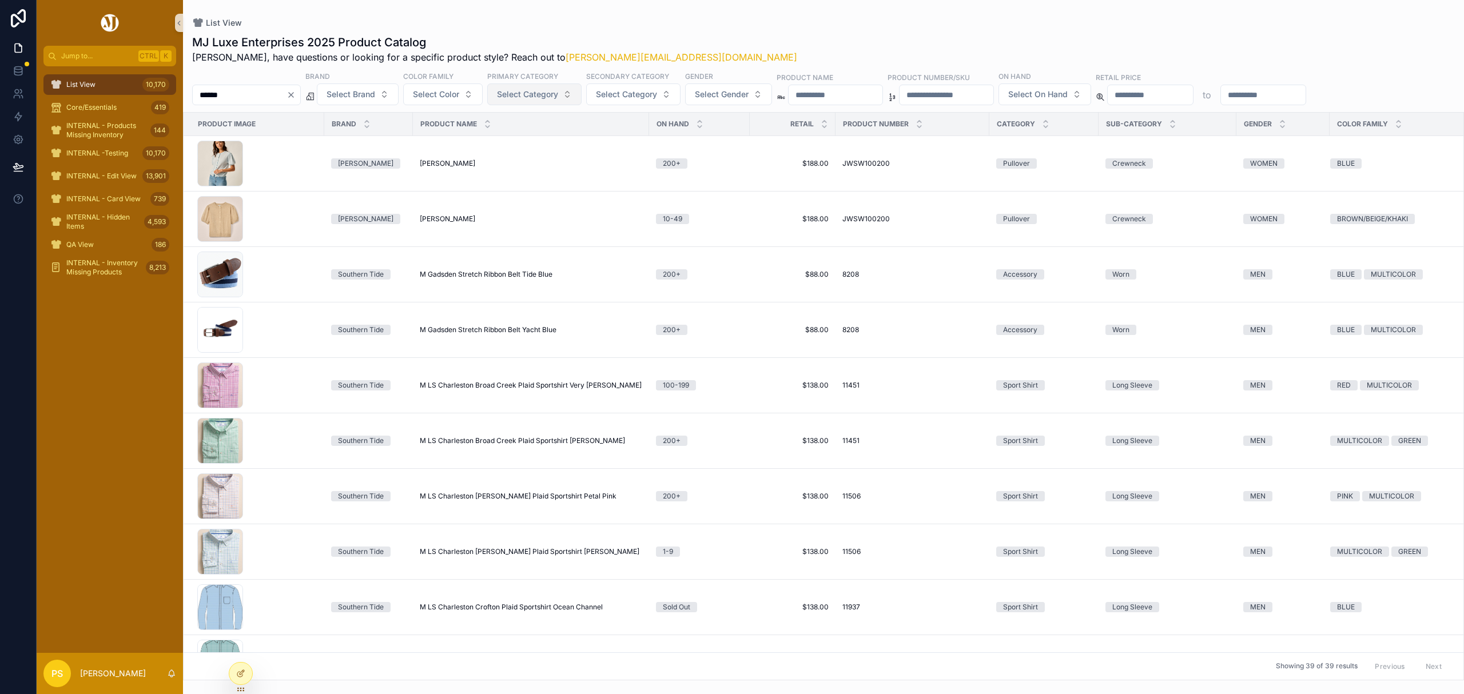
click at [582, 95] on button "Select Category" at bounding box center [534, 94] width 94 height 22
click at [528, 138] on div "Accessory" at bounding box center [565, 141] width 137 height 18
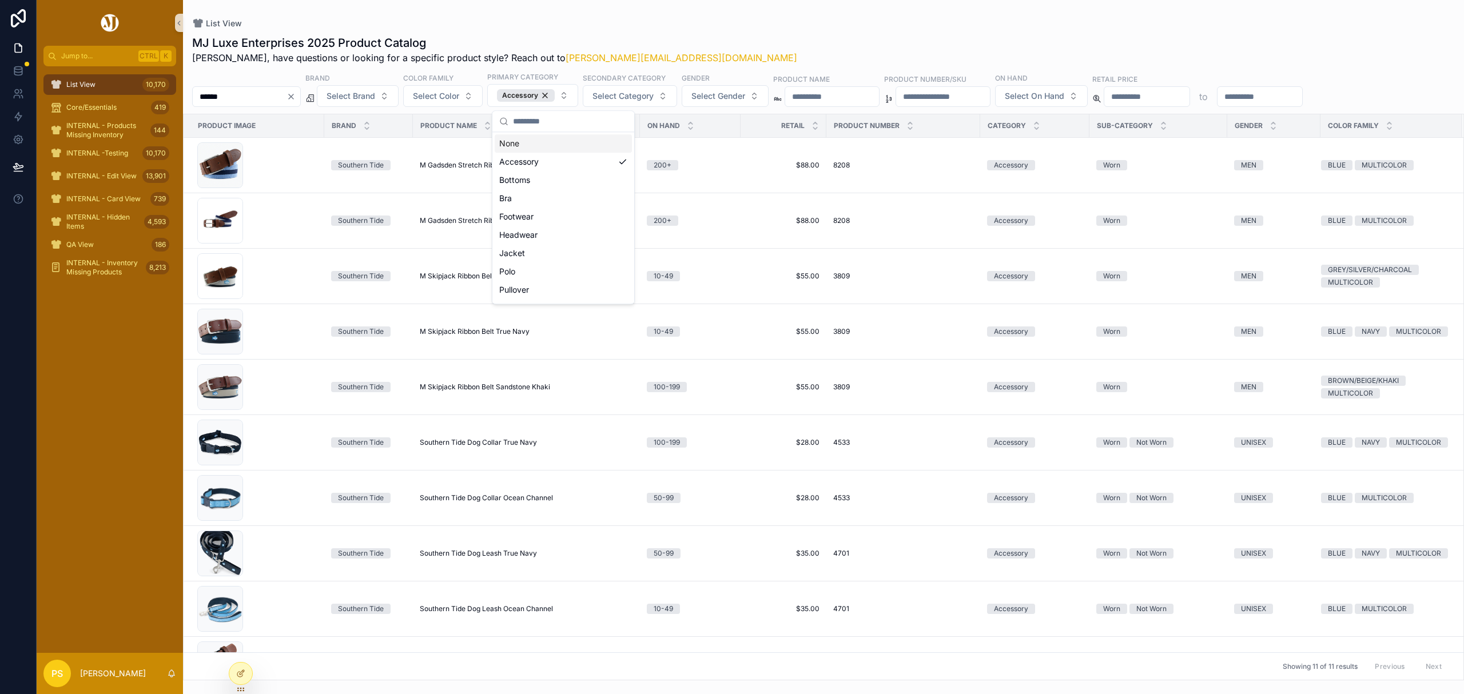
click at [678, 26] on div "List View" at bounding box center [823, 23] width 1263 height 10
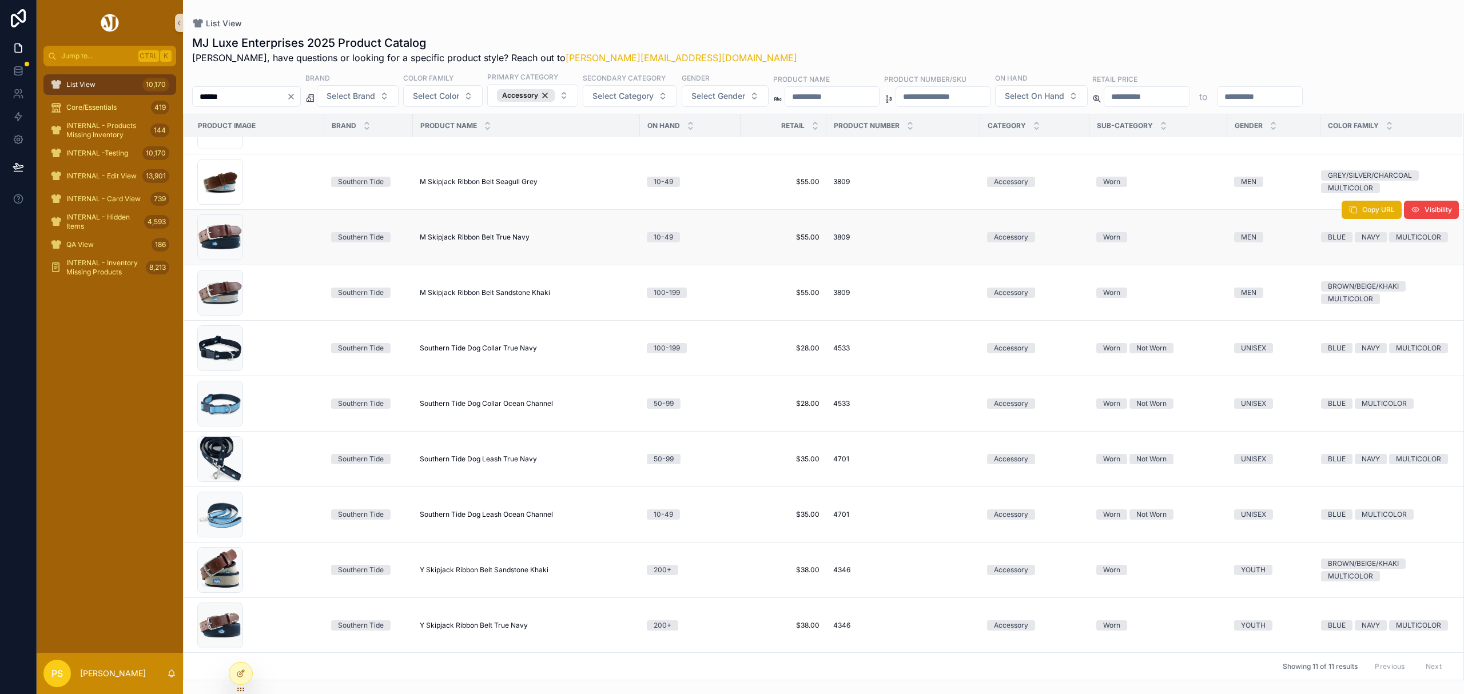
scroll to position [109, 0]
click at [104, 82] on div "List View 10,170" at bounding box center [109, 84] width 119 height 18
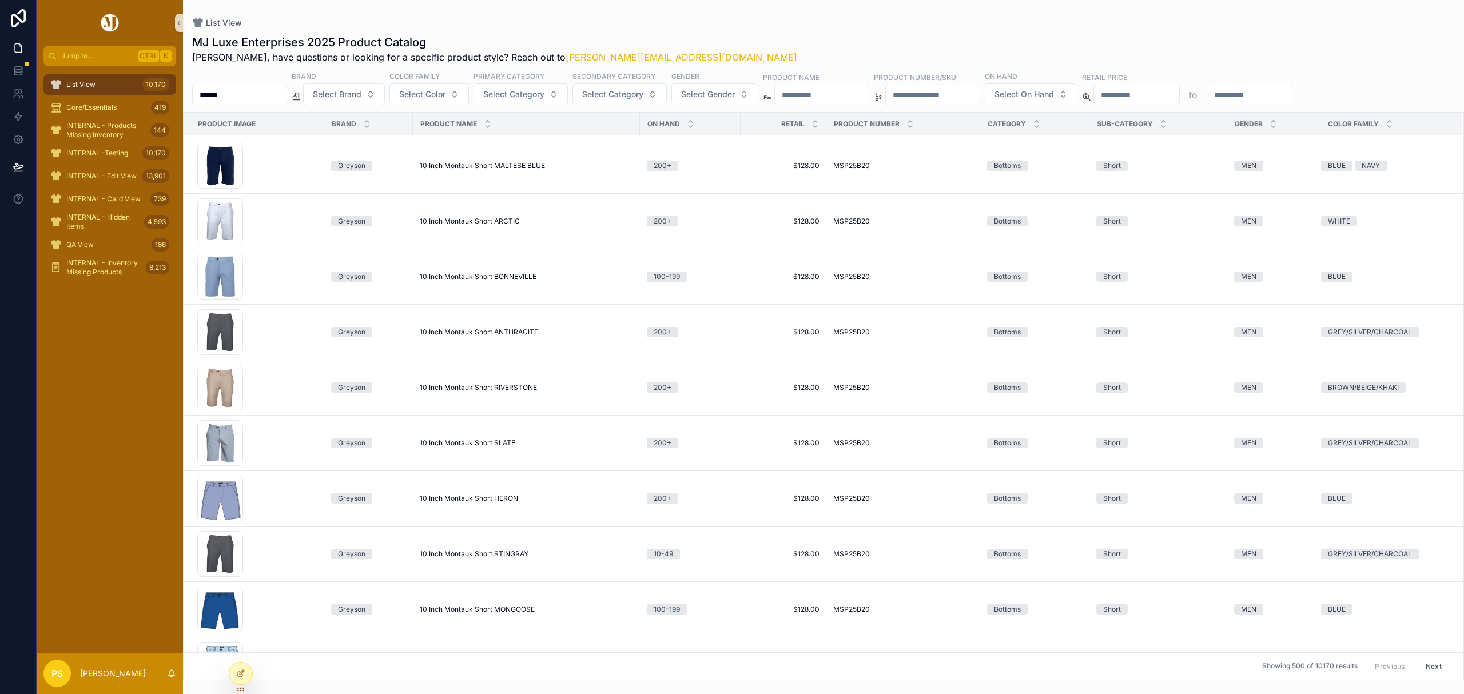
click at [242, 94] on input "******" at bounding box center [240, 95] width 94 height 16
click at [243, 95] on input "******" at bounding box center [240, 95] width 94 height 16
type input "****"
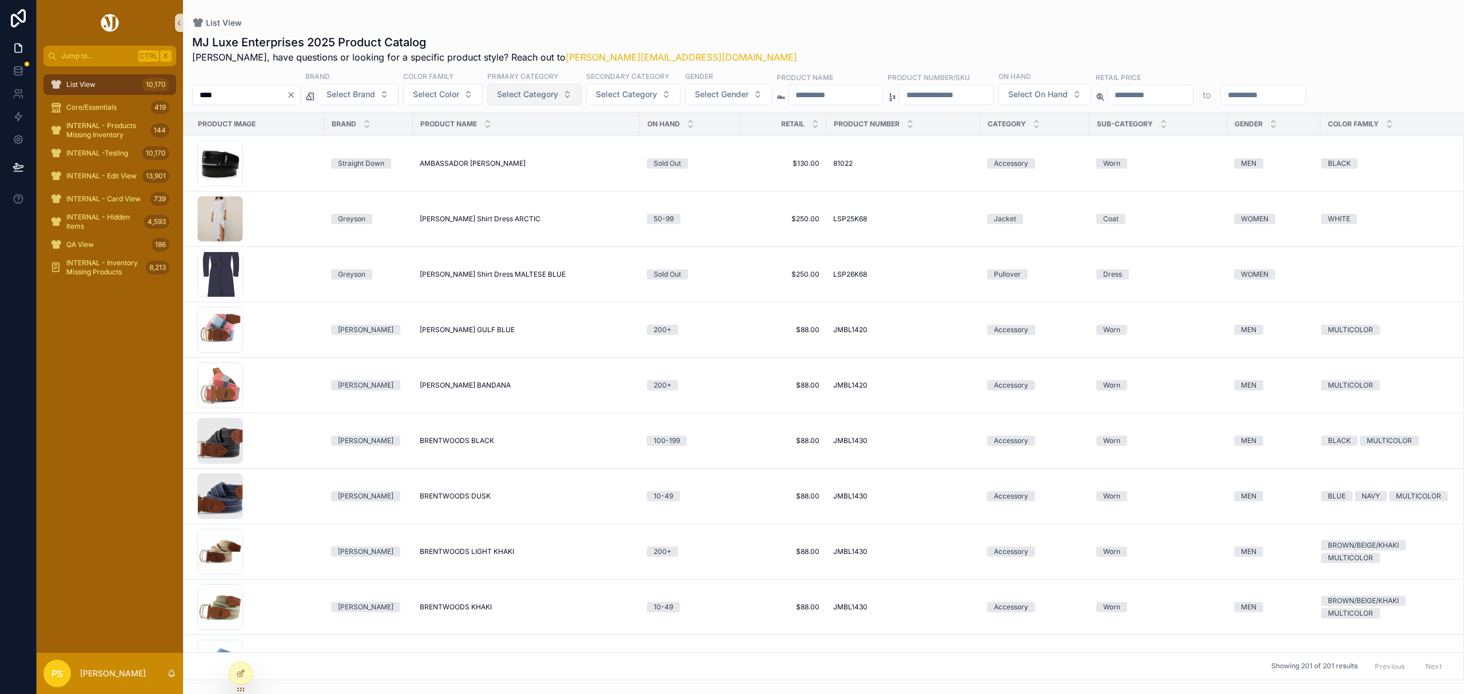
click at [533, 89] on span "Select Category" at bounding box center [527, 94] width 61 height 11
click at [529, 140] on div "Accessory" at bounding box center [565, 141] width 137 height 18
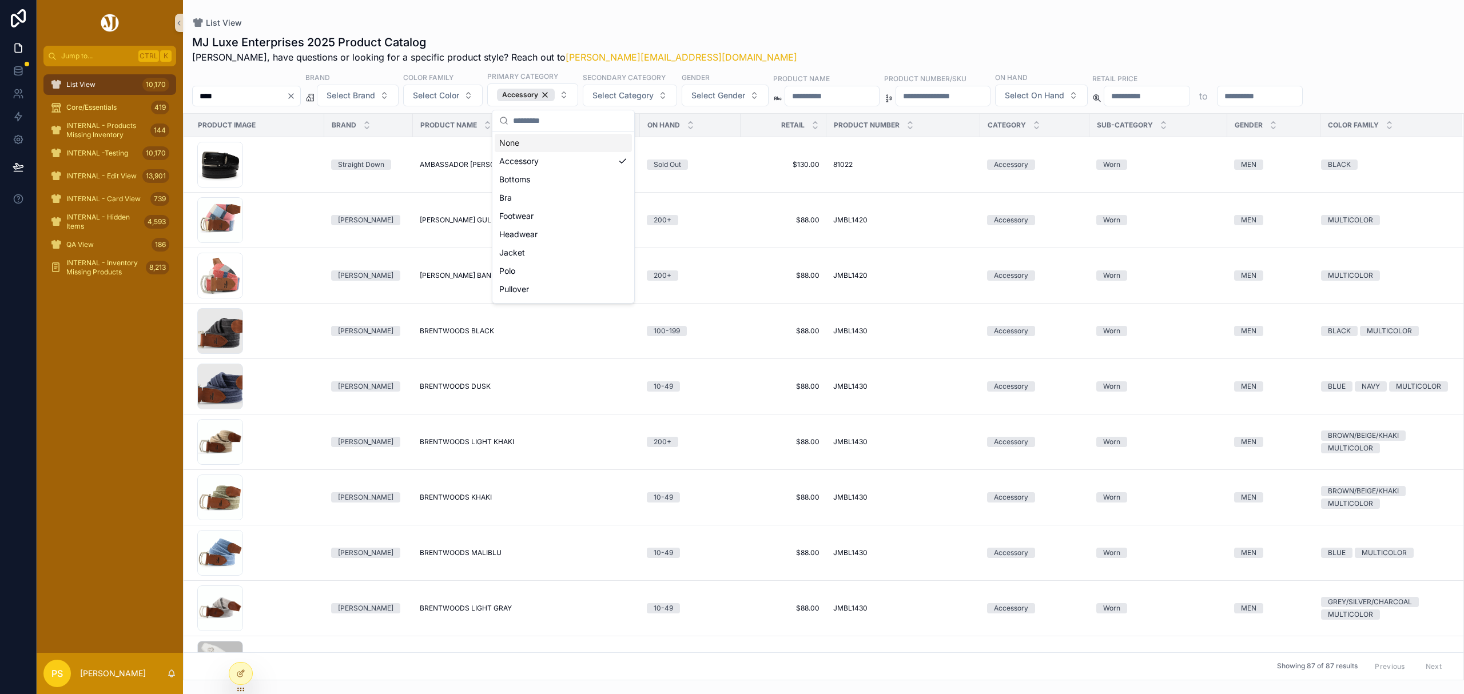
click at [762, 29] on div "MJ Luxe Enterprises 2025 Product Catalog Philip, have questions or looking for …" at bounding box center [823, 353] width 1281 height 653
click at [1064, 91] on span "Select On Hand" at bounding box center [1034, 95] width 59 height 11
click at [1076, 236] on div "200+" at bounding box center [1132, 234] width 137 height 18
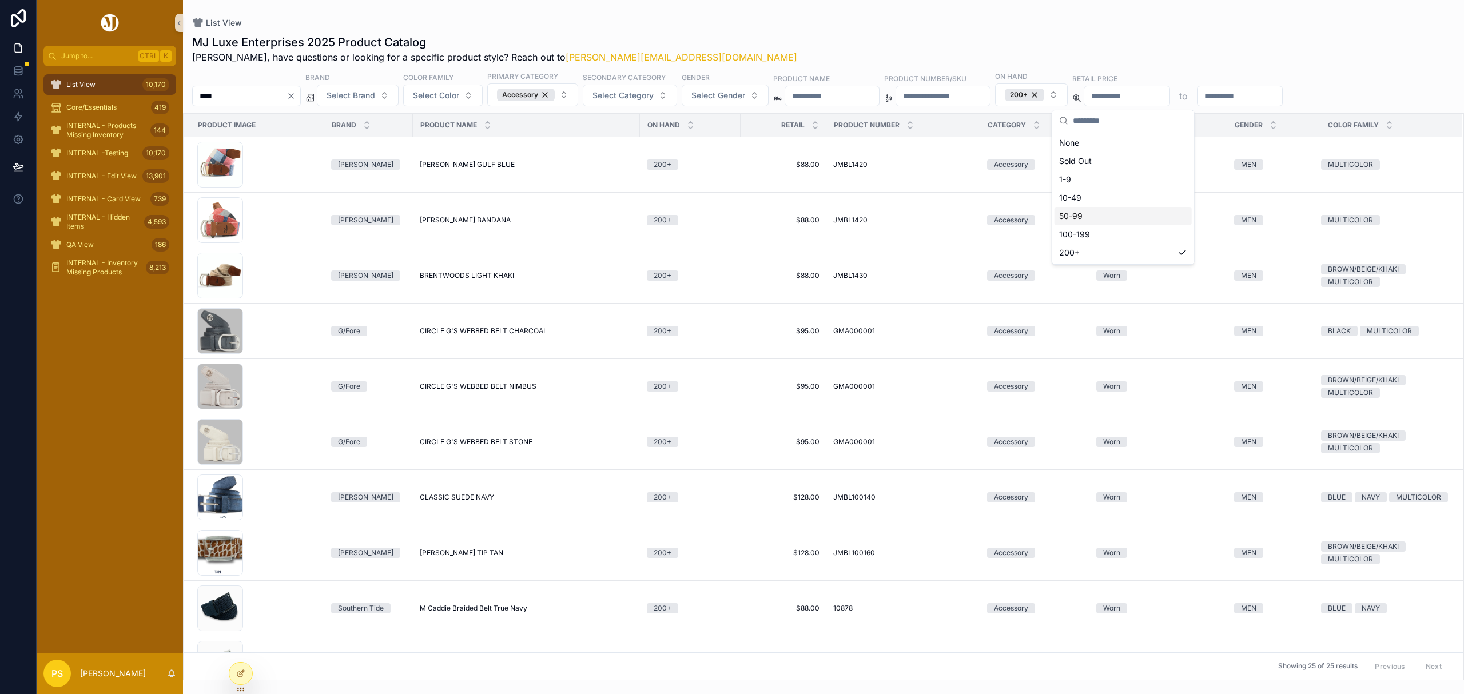
click at [708, 35] on div "MJ Luxe Enterprises 2025 Product Catalog Philip, have questions or looking for …" at bounding box center [823, 49] width 1263 height 30
click at [1068, 96] on button "200+" at bounding box center [1031, 94] width 73 height 23
click at [1094, 234] on div "100-199" at bounding box center [1122, 234] width 137 height 18
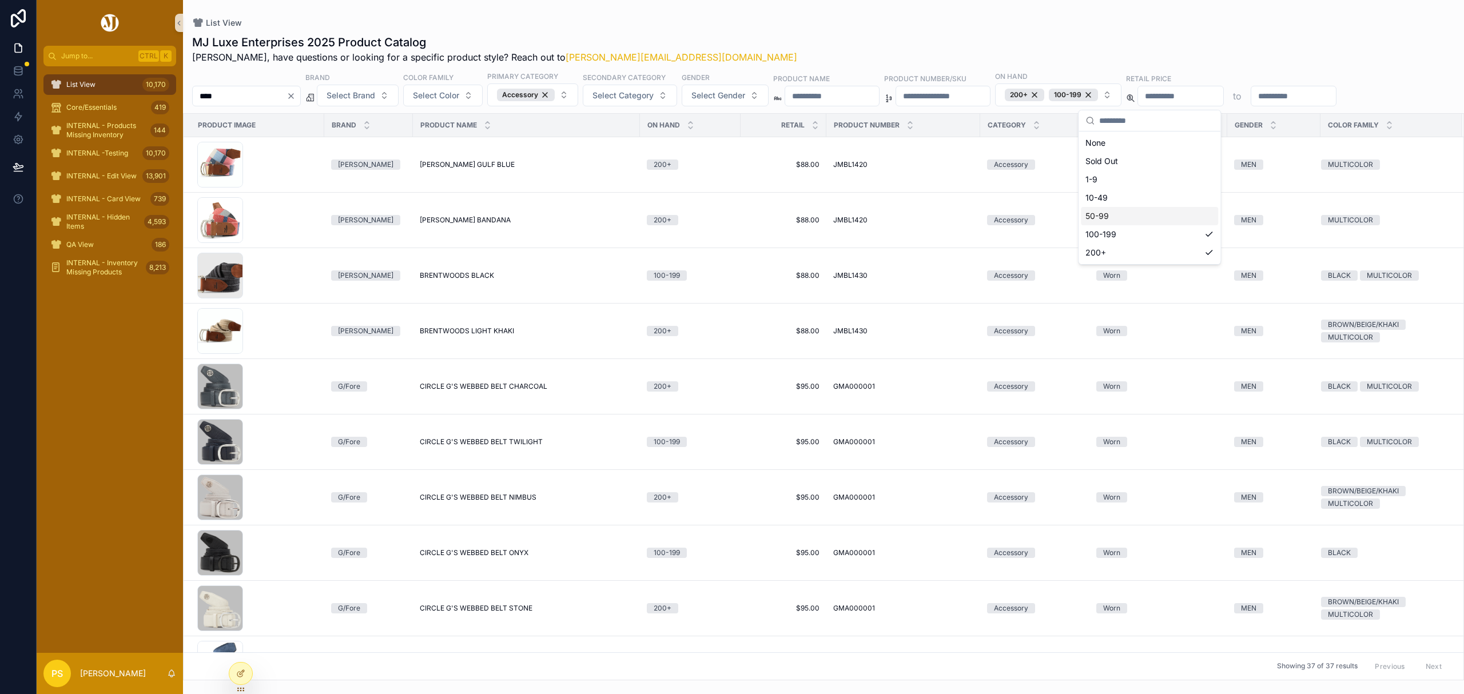
click at [854, 21] on div "List View" at bounding box center [823, 22] width 1263 height 9
click at [1121, 99] on button "200+ 100-199" at bounding box center [1058, 94] width 126 height 23
click at [1149, 217] on div "50-99" at bounding box center [1149, 216] width 137 height 18
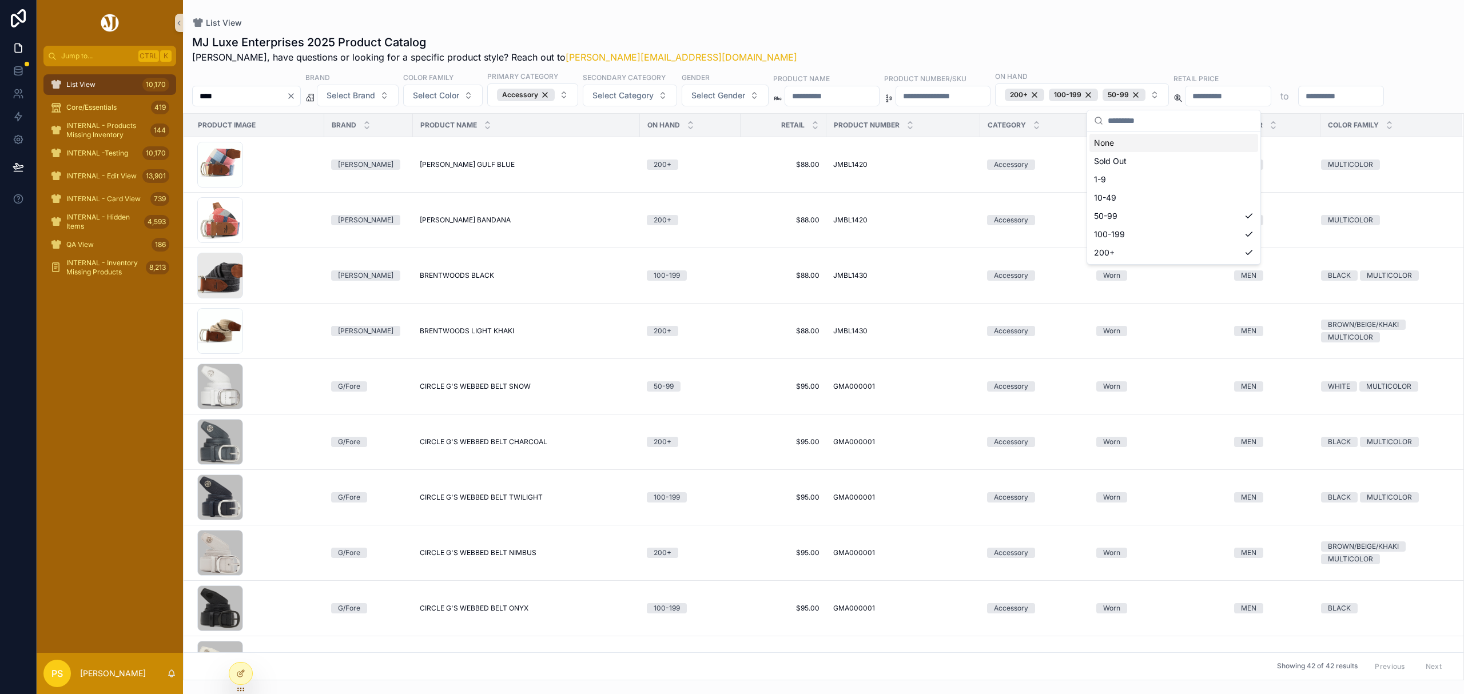
click at [878, 11] on div "List View MJ Luxe Enterprises 2025 Product Catalog Philip, have questions or lo…" at bounding box center [823, 340] width 1281 height 680
click at [755, 103] on button "Select Gender" at bounding box center [725, 96] width 87 height 22
click at [719, 142] on div "MEN" at bounding box center [756, 143] width 137 height 18
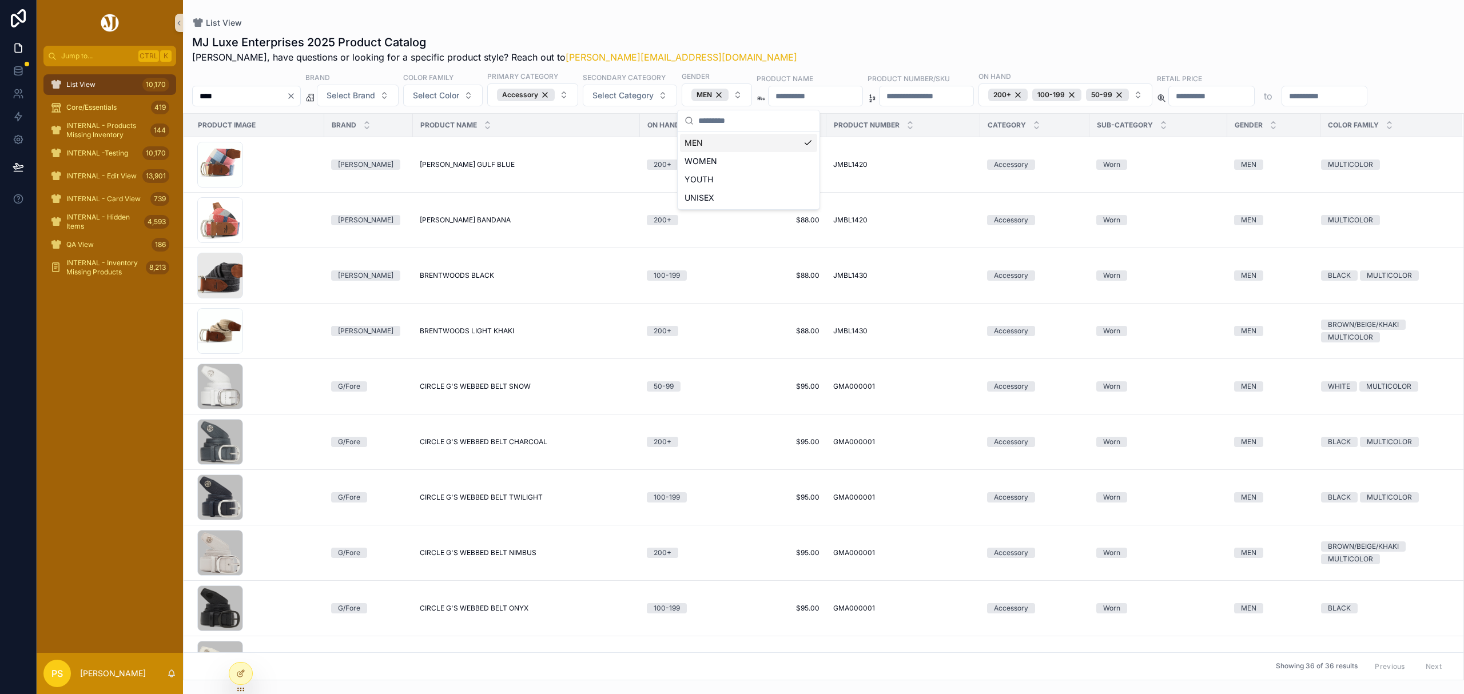
click at [853, 40] on div "MJ Luxe Enterprises 2025 Product Catalog Philip, have questions or looking for …" at bounding box center [823, 49] width 1263 height 30
click at [15, 89] on icon at bounding box center [18, 93] width 11 height 11
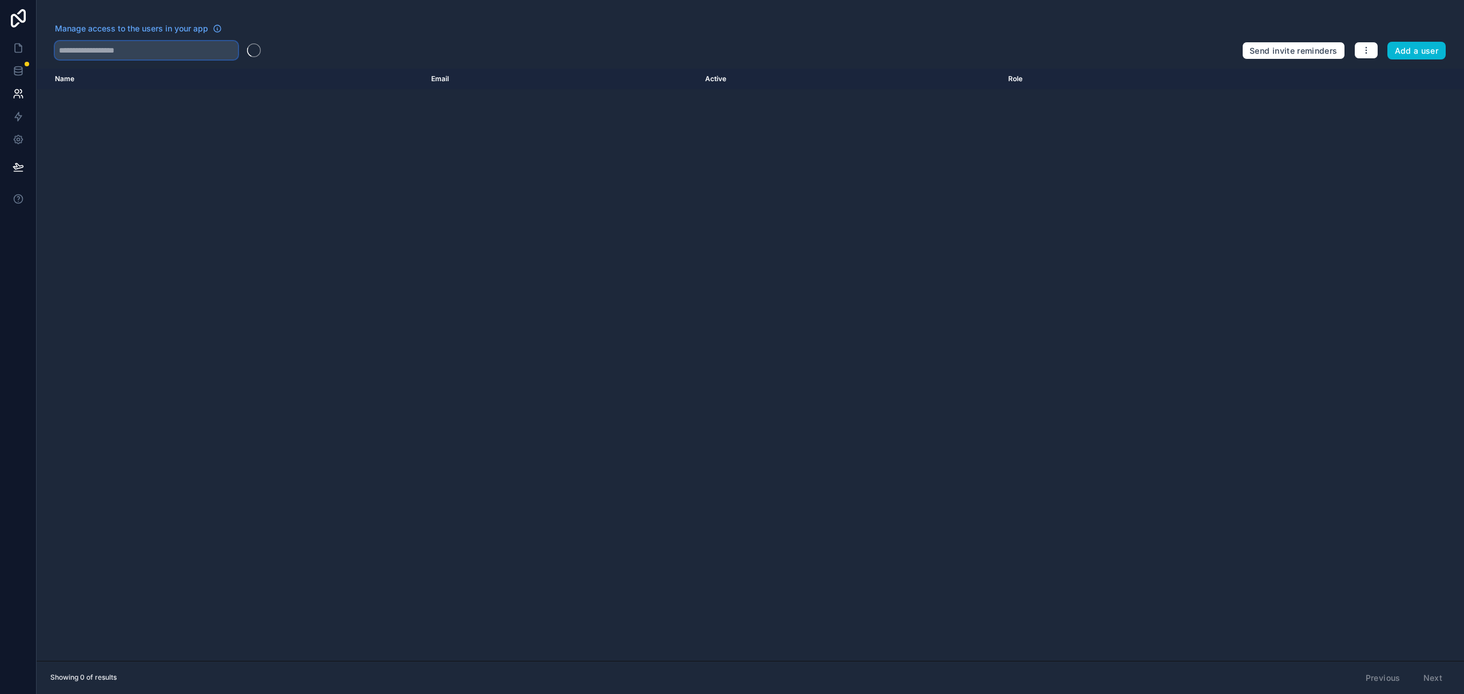
click at [173, 43] on input "text" at bounding box center [146, 50] width 183 height 18
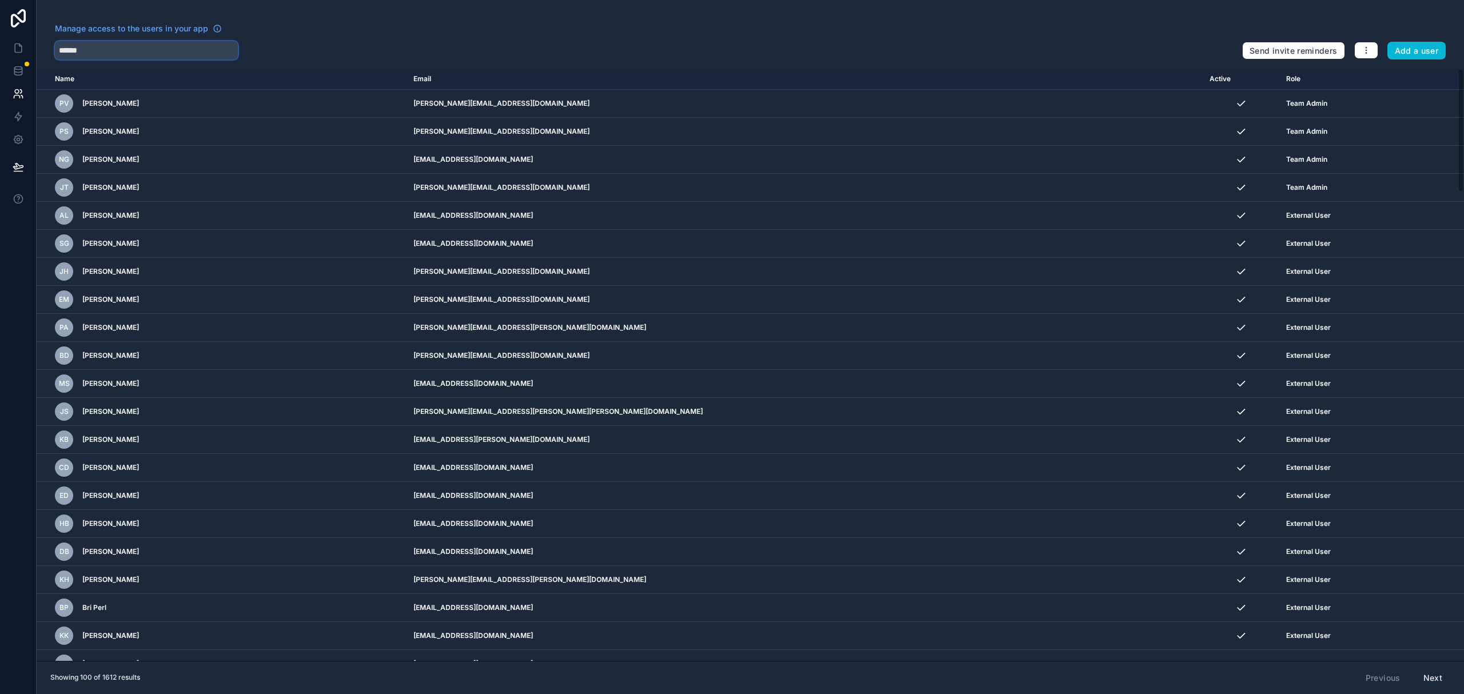
type input "******"
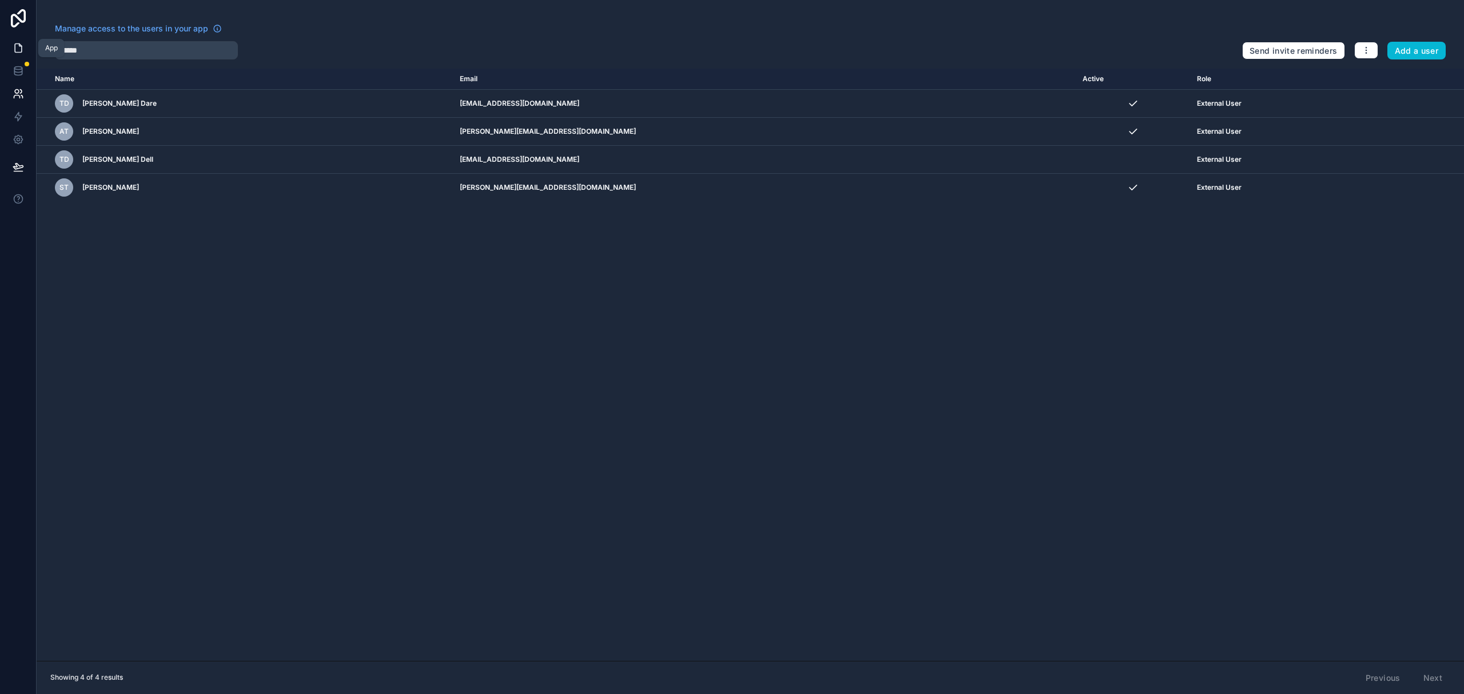
click at [18, 46] on icon at bounding box center [18, 47] width 11 height 11
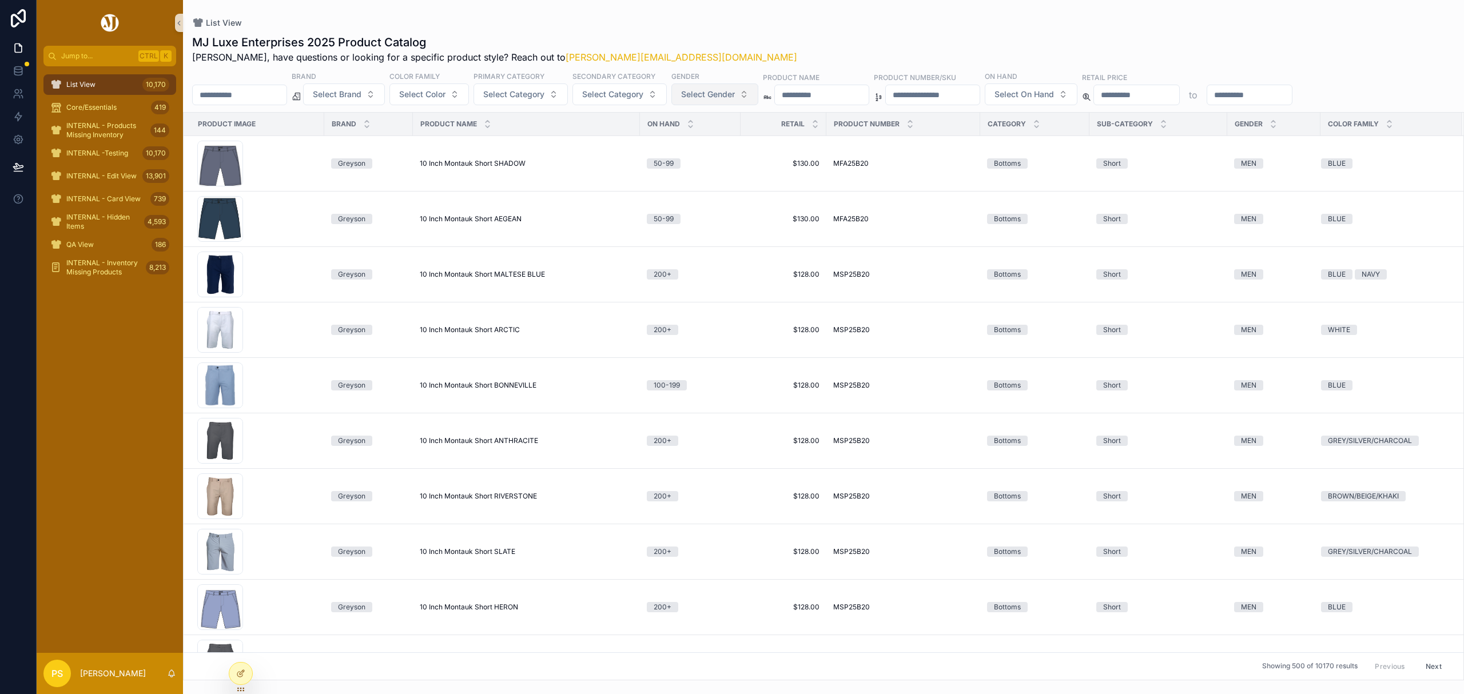
click at [735, 98] on span "Select Gender" at bounding box center [708, 94] width 54 height 11
click at [696, 154] on div "WOMEN" at bounding box center [746, 159] width 137 height 18
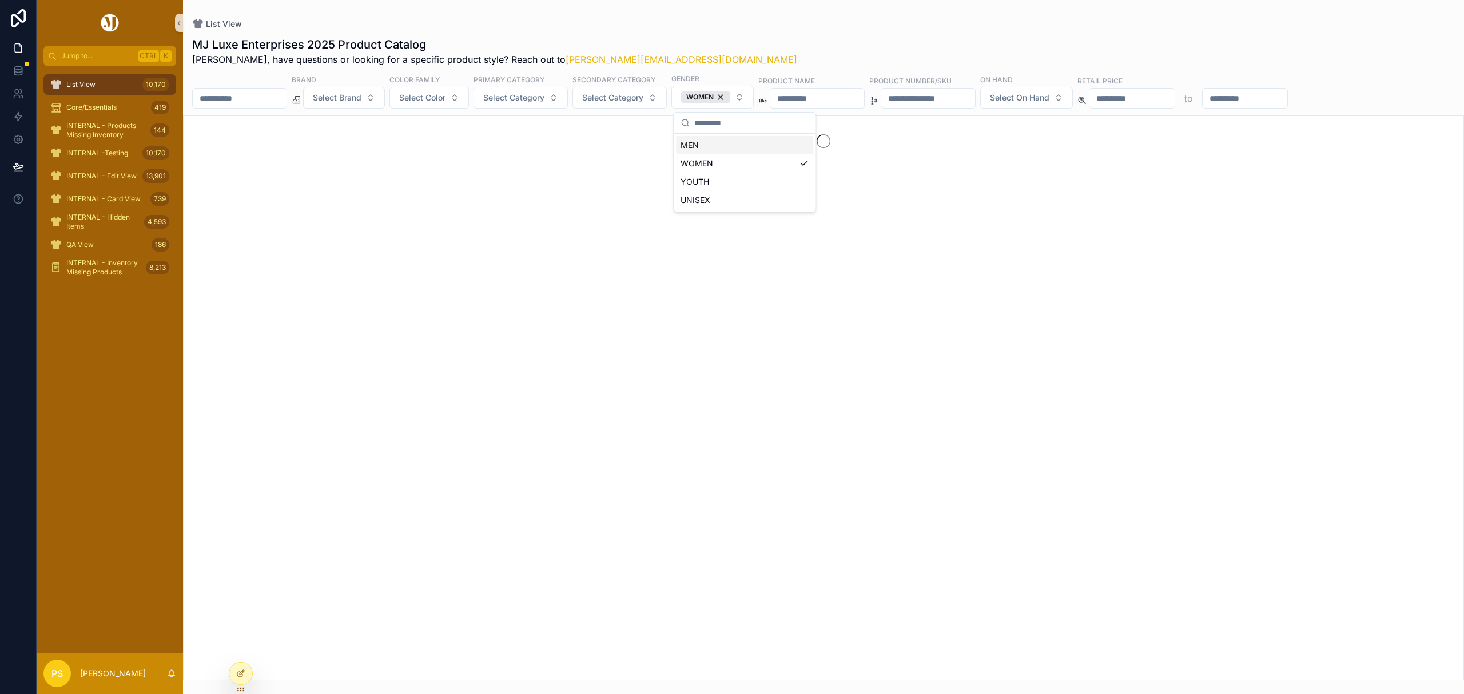
click at [682, 9] on div "List View MJ Luxe Enterprises 2025 Product Catalog Philip, have questions or lo…" at bounding box center [823, 340] width 1281 height 680
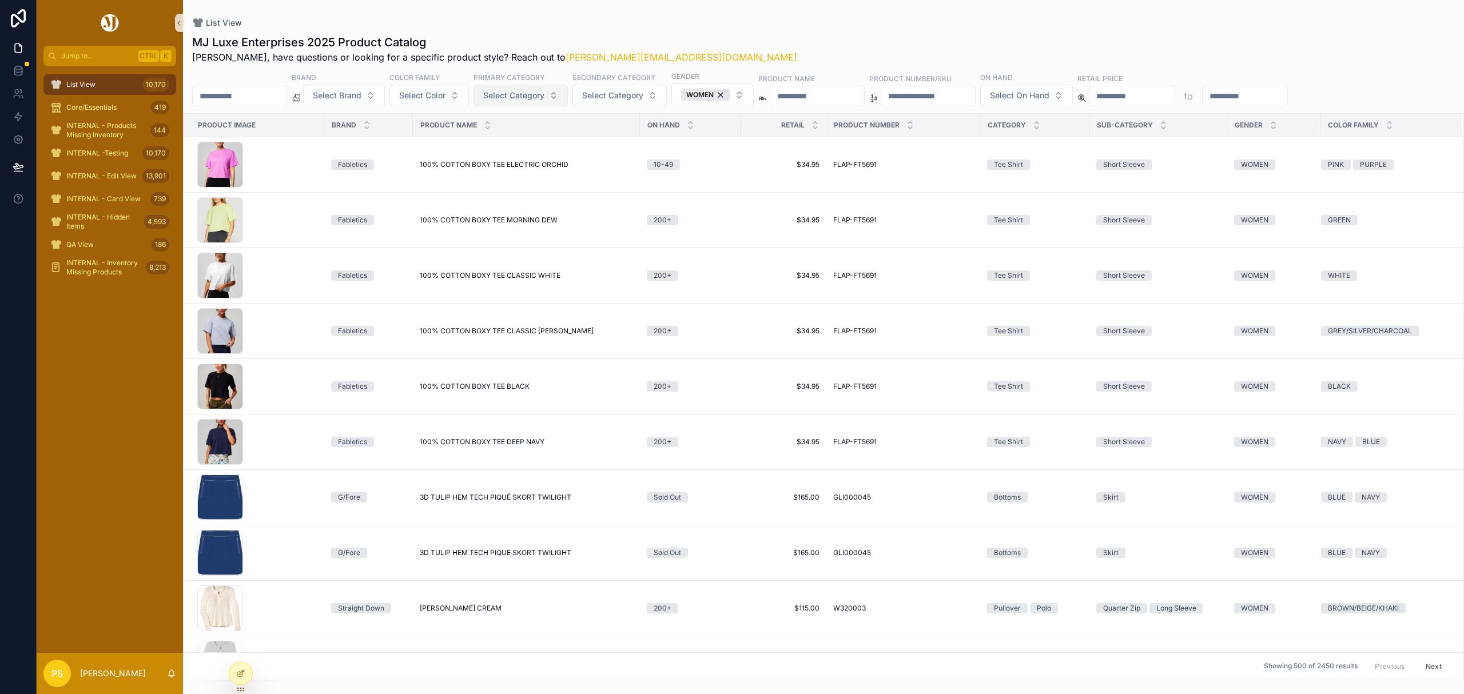
click at [525, 96] on span "Select Category" at bounding box center [513, 95] width 61 height 11
click at [511, 236] on div "Vest" at bounding box center [551, 237] width 137 height 18
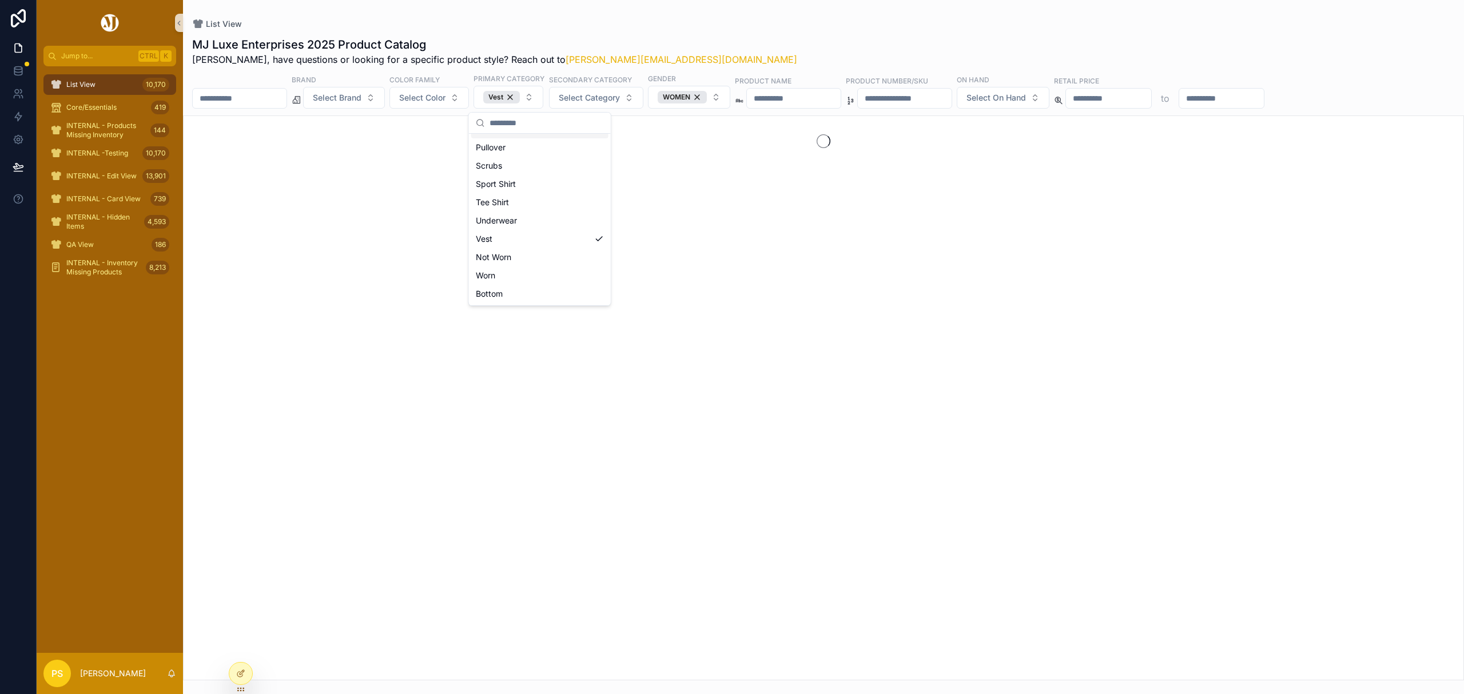
click at [700, 3] on div "List View MJ Luxe Enterprises 2025 Product Catalog Philip, have questions or lo…" at bounding box center [823, 340] width 1281 height 680
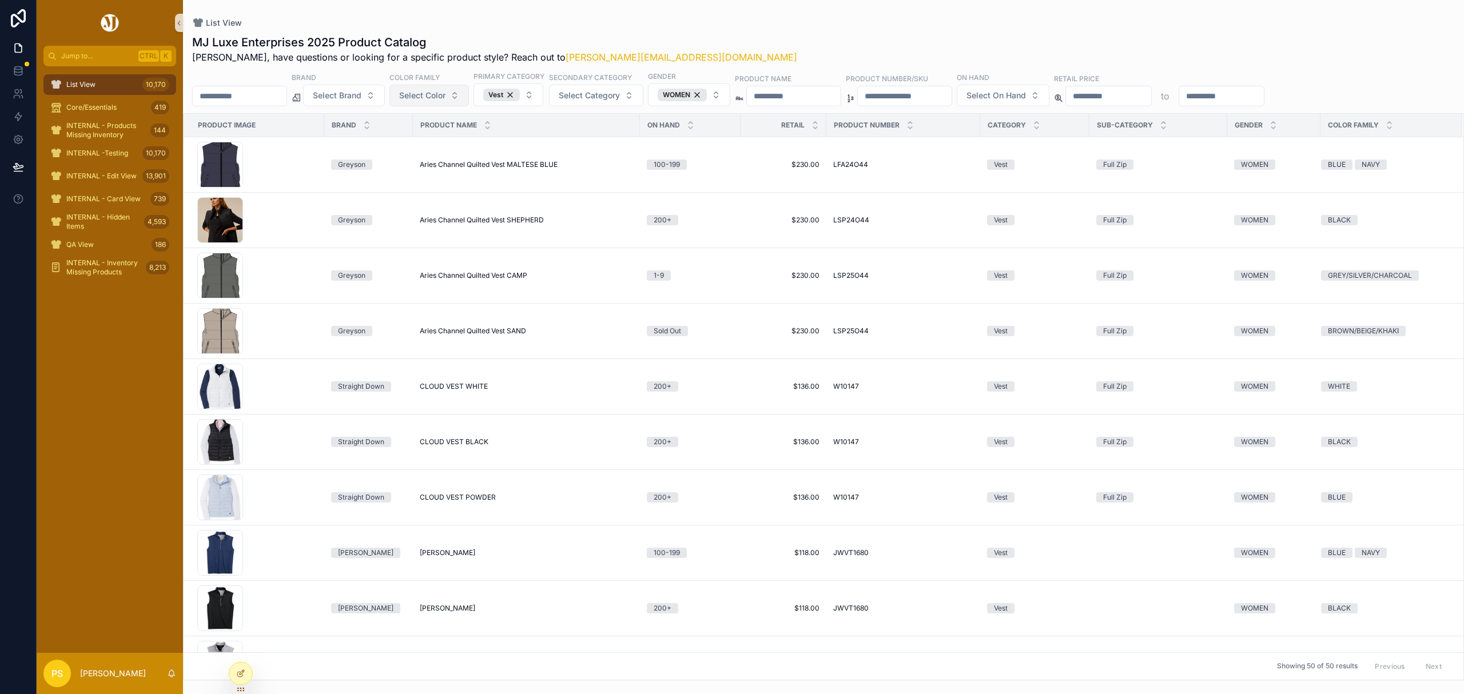
click at [426, 98] on button "Select Color" at bounding box center [428, 96] width 79 height 22
click at [435, 254] on div "GREY/SILVER/CHARCOAL" at bounding box center [459, 253] width 137 height 18
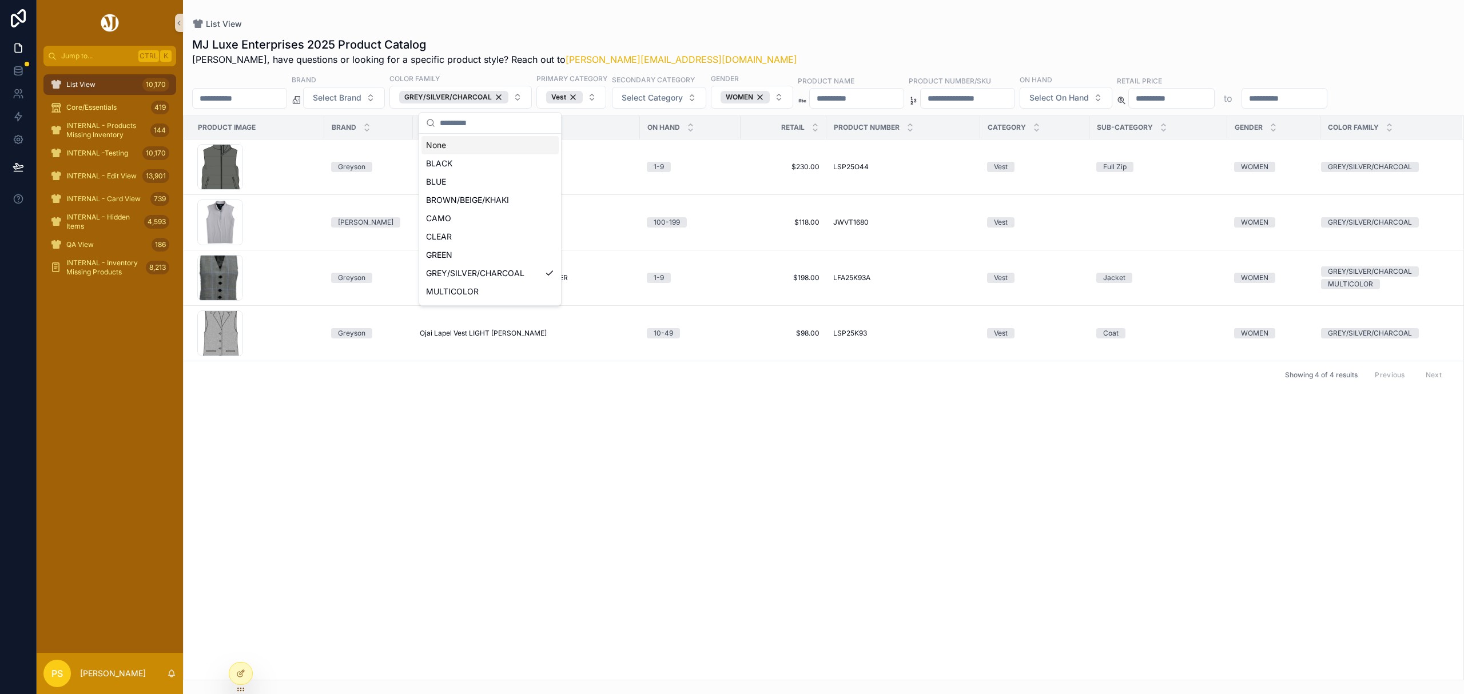
click at [623, 10] on div "List View MJ Luxe Enterprises 2025 Product Catalog Philip, have questions or lo…" at bounding box center [823, 340] width 1281 height 680
click at [532, 97] on button "GREY/SILVER/CHARCOAL" at bounding box center [460, 97] width 142 height 23
click at [461, 161] on div "NAVY" at bounding box center [489, 166] width 137 height 18
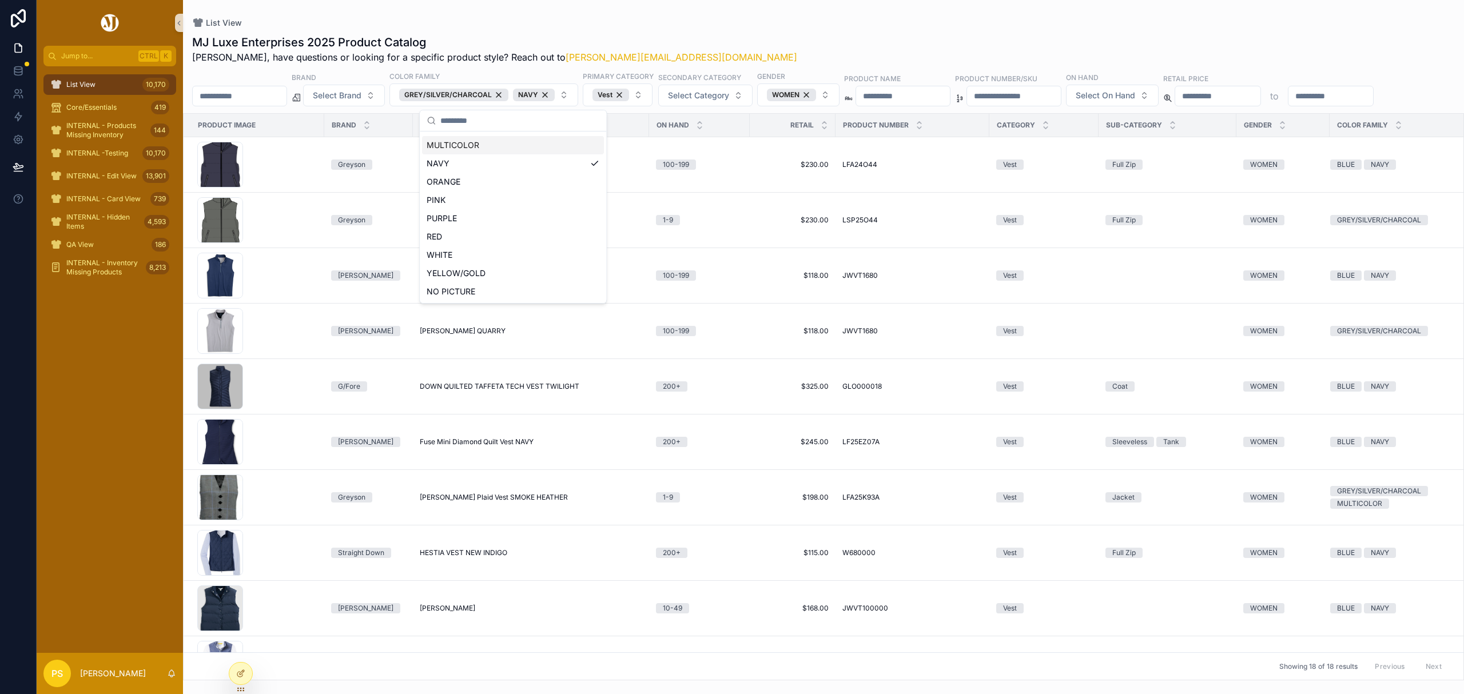
click at [813, 23] on div "List View" at bounding box center [823, 22] width 1263 height 9
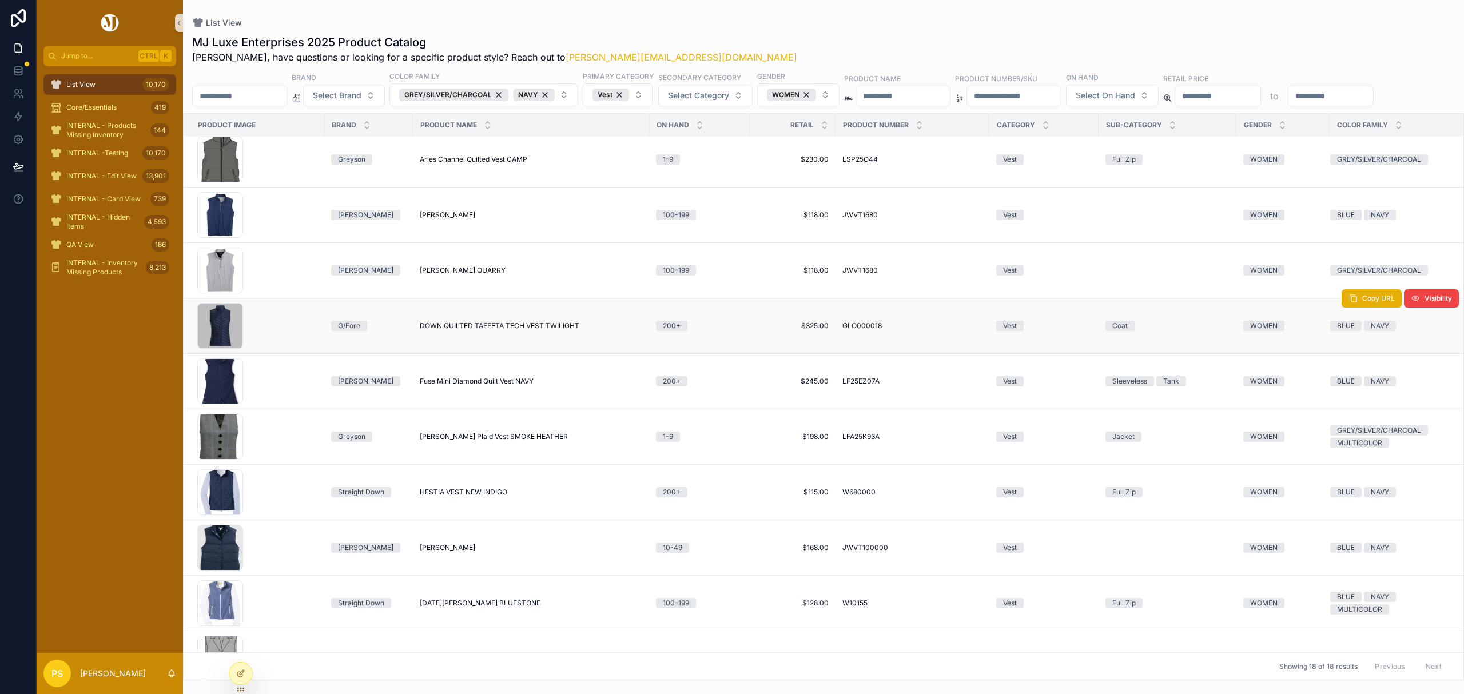
scroll to position [76, 0]
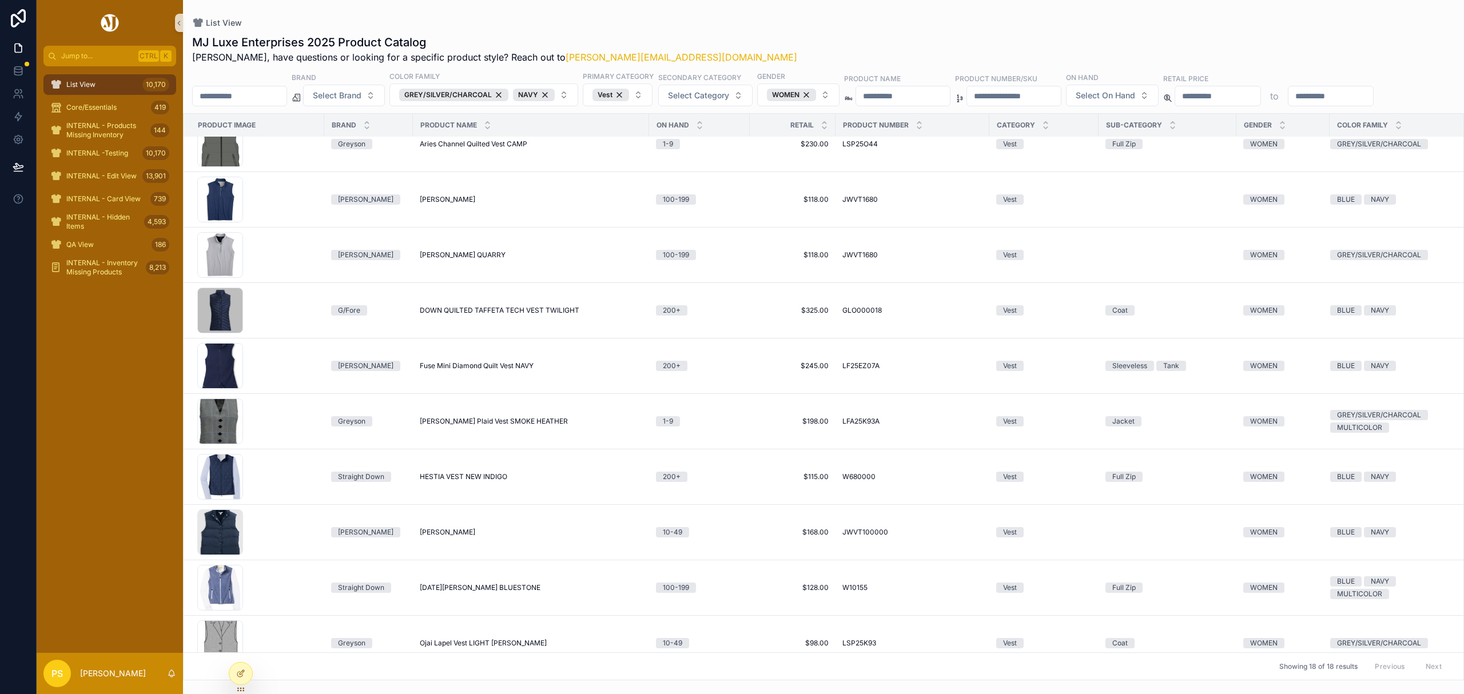
click at [1288, 104] on input "scrollable content" at bounding box center [1330, 96] width 85 height 16
type input "***"
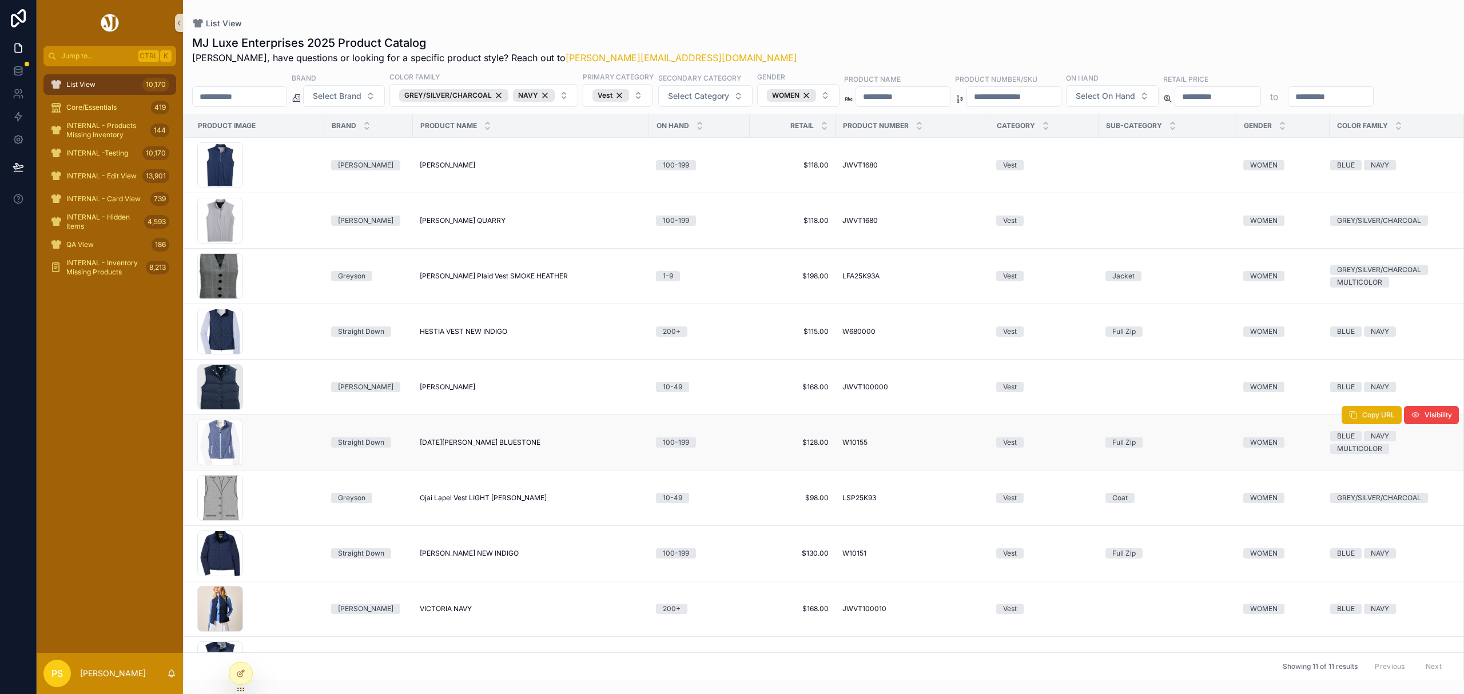
type input "***"
click at [508, 95] on div "GREY/SILVER/CHARCOAL" at bounding box center [453, 95] width 109 height 13
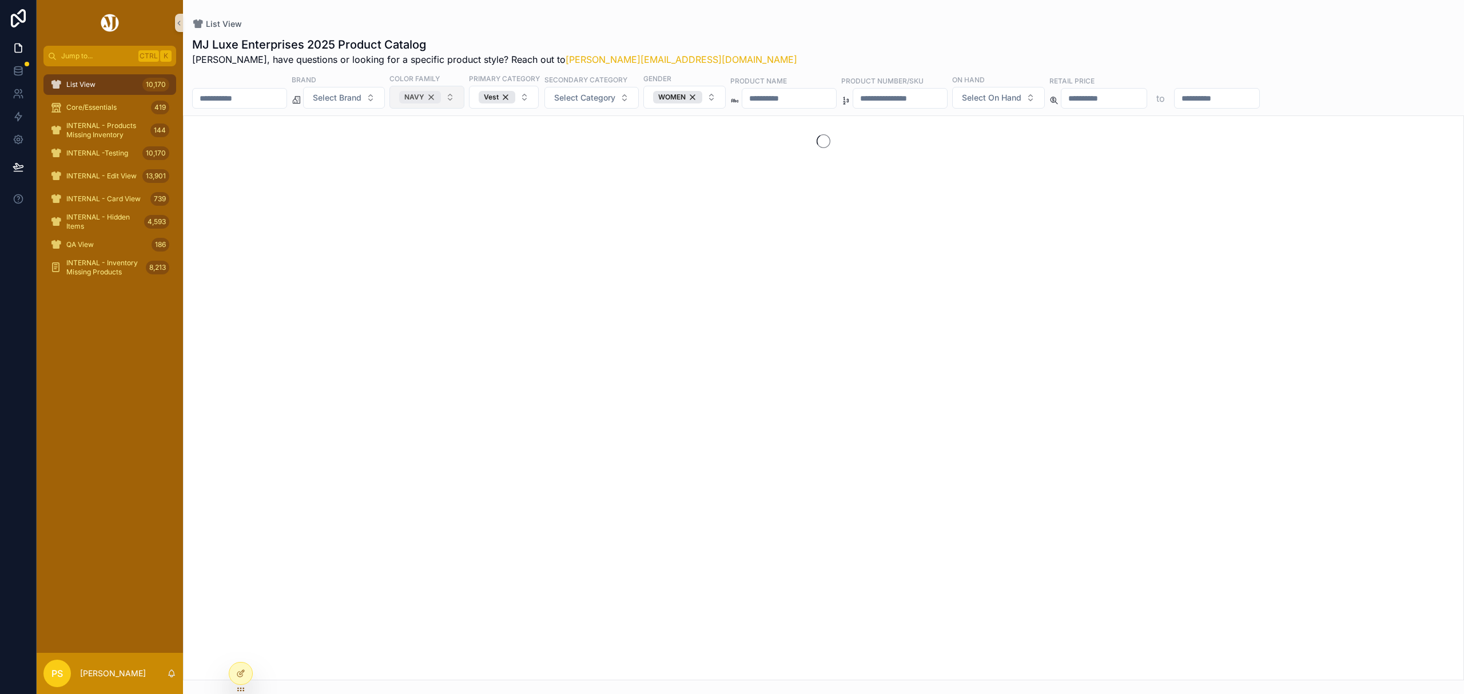
click at [441, 95] on div "NAVY" at bounding box center [420, 97] width 42 height 13
click at [520, 95] on div "Vest" at bounding box center [501, 97] width 37 height 13
click at [544, 99] on span "Select Category" at bounding box center [513, 97] width 61 height 11
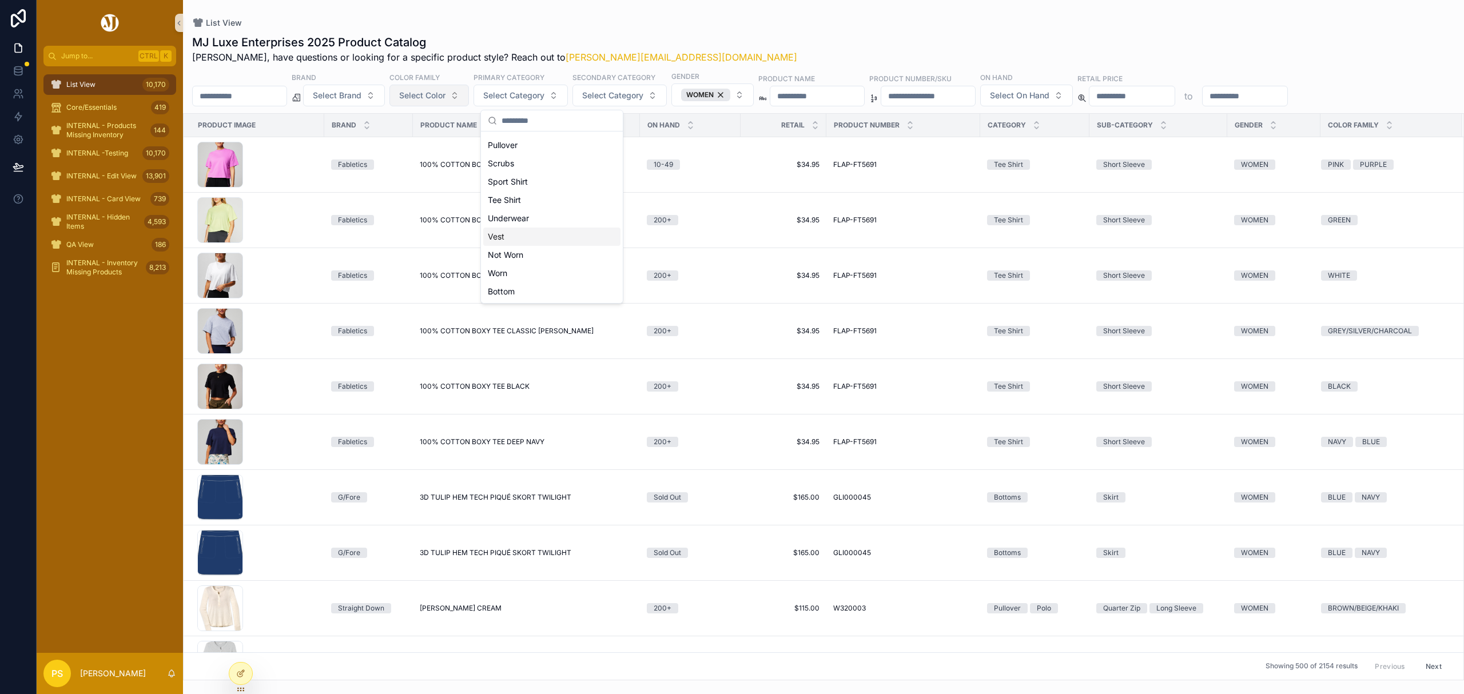
click at [500, 238] on div "Vest" at bounding box center [551, 237] width 137 height 18
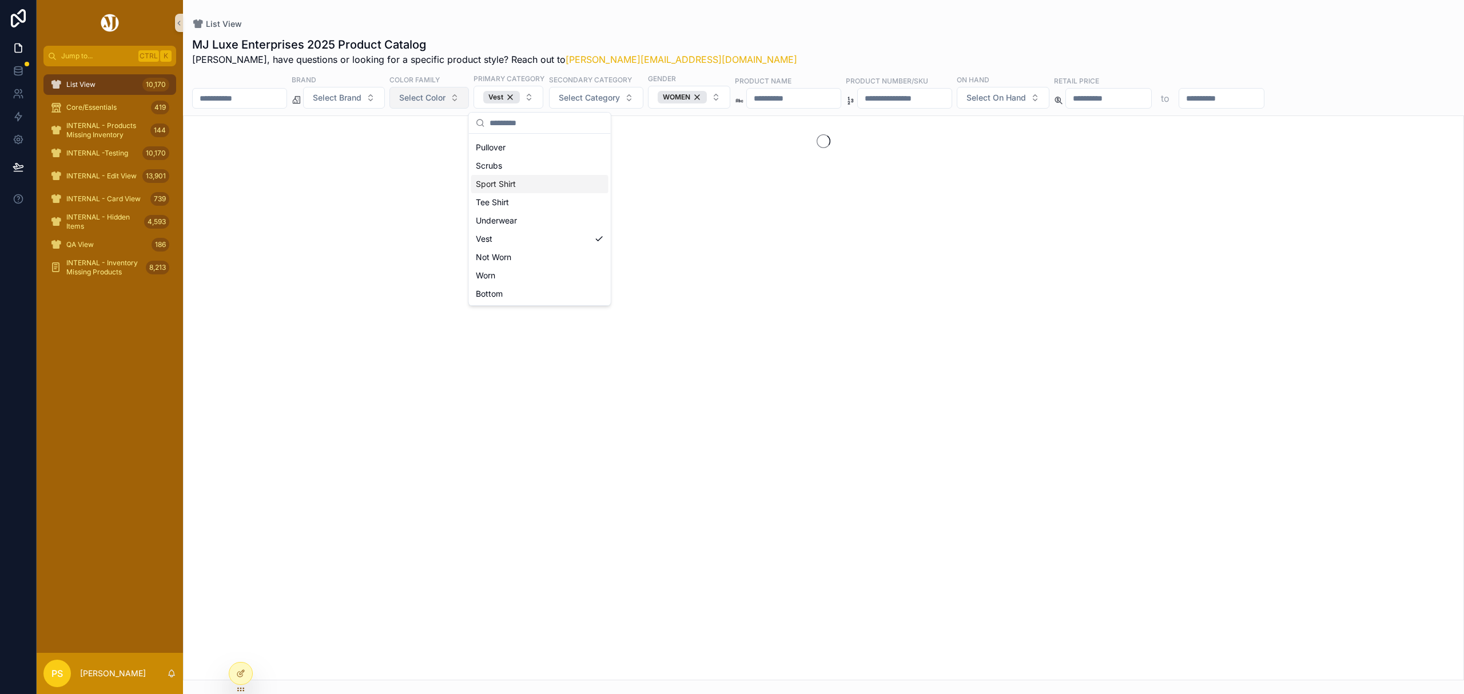
click at [270, 97] on input "scrollable content" at bounding box center [240, 98] width 94 height 16
type input "*"
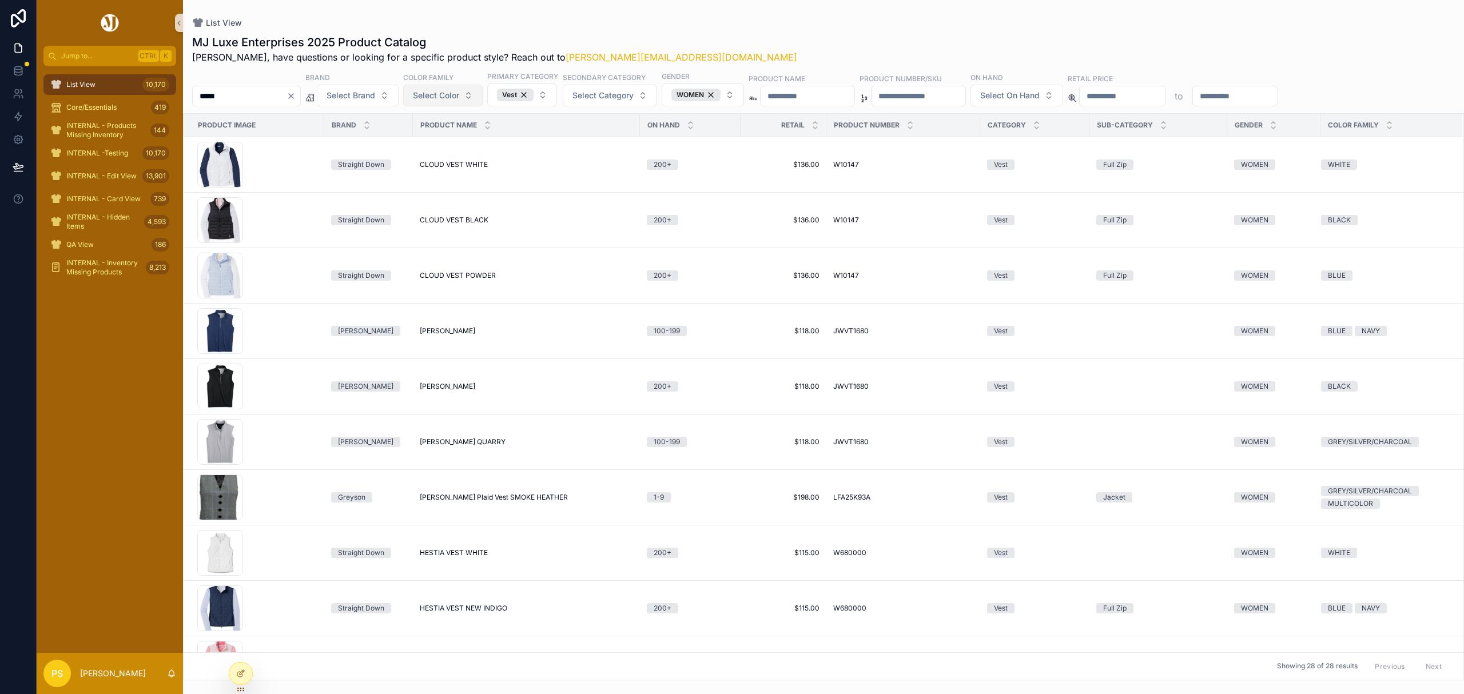
type input "******"
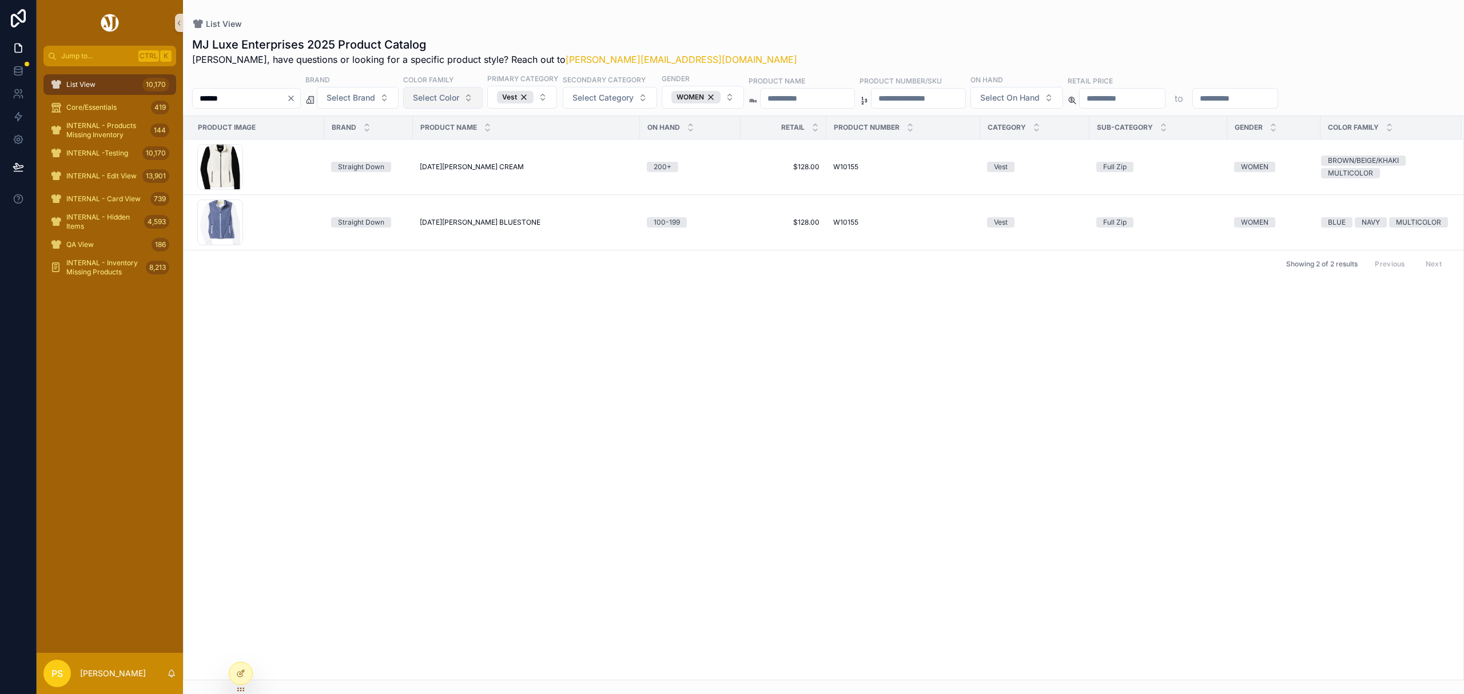
type input "******"
click at [108, 78] on div "List View 10,170" at bounding box center [109, 84] width 119 height 18
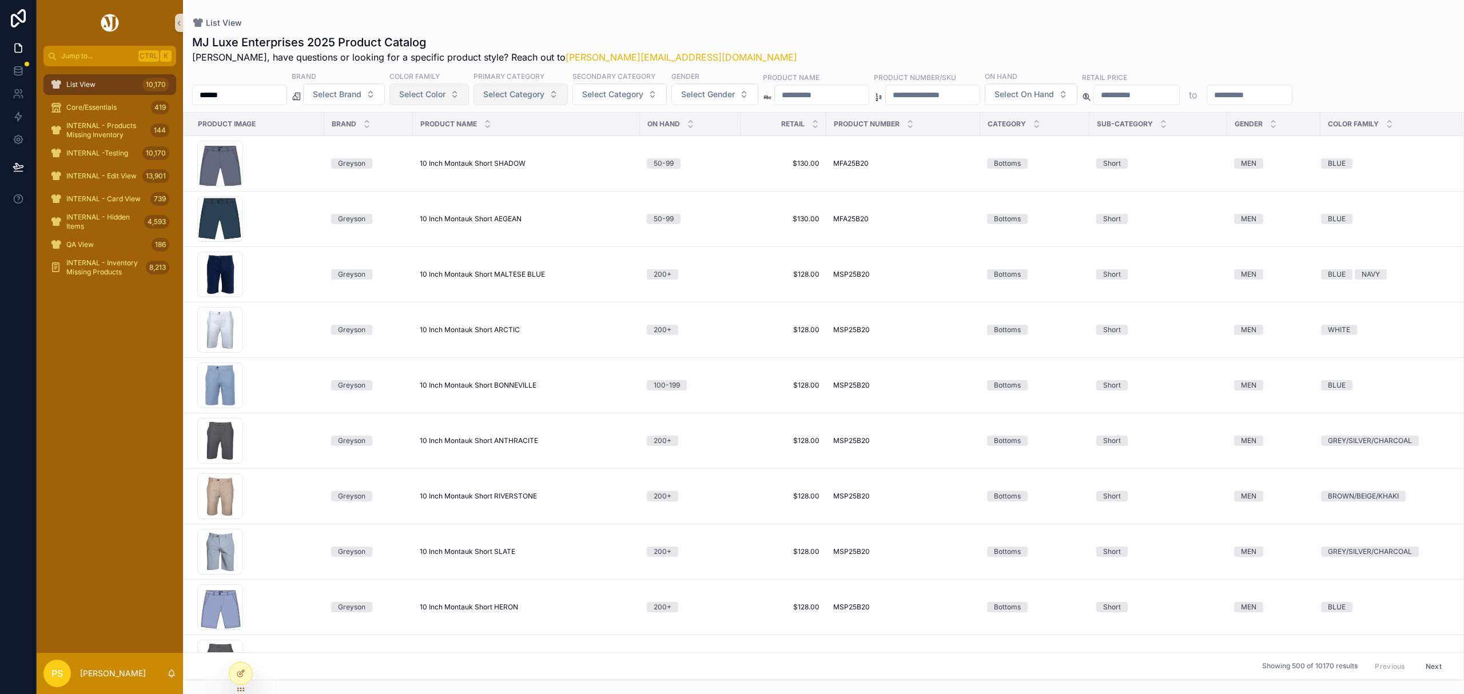
click at [544, 94] on span "Select Category" at bounding box center [513, 94] width 61 height 11
click at [501, 238] on div "Vest" at bounding box center [551, 235] width 137 height 18
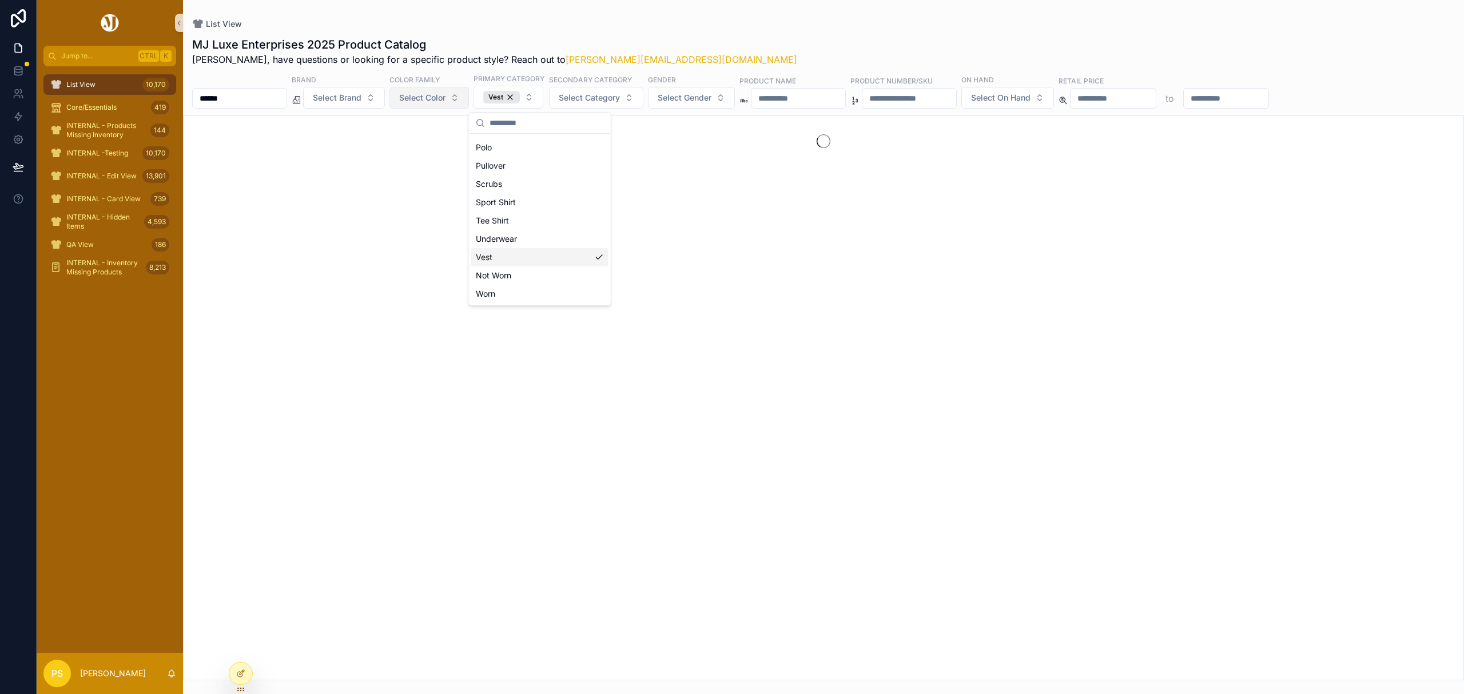
scroll to position [144, 0]
click at [761, 31] on div "MJ Luxe Enterprises 2025 Product Catalog Philip, have questions or looking for …" at bounding box center [823, 355] width 1281 height 651
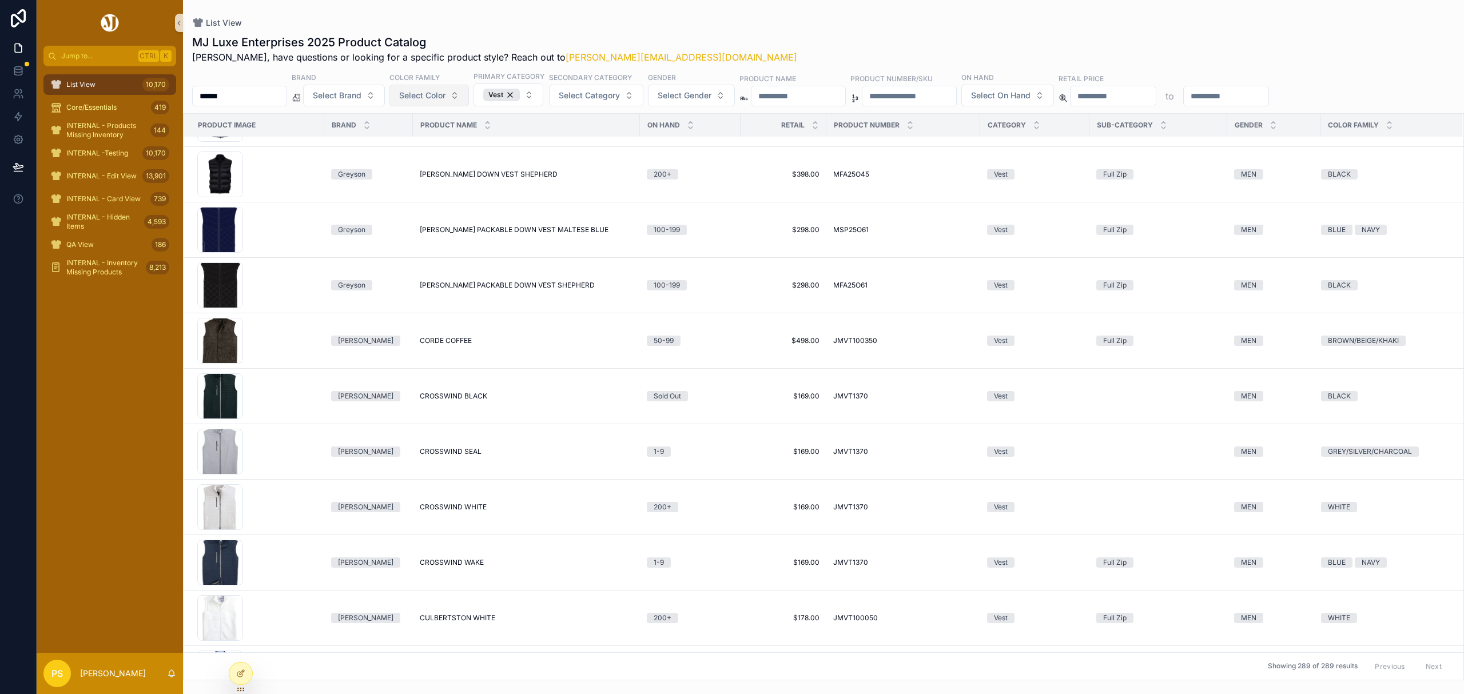
scroll to position [1901, 0]
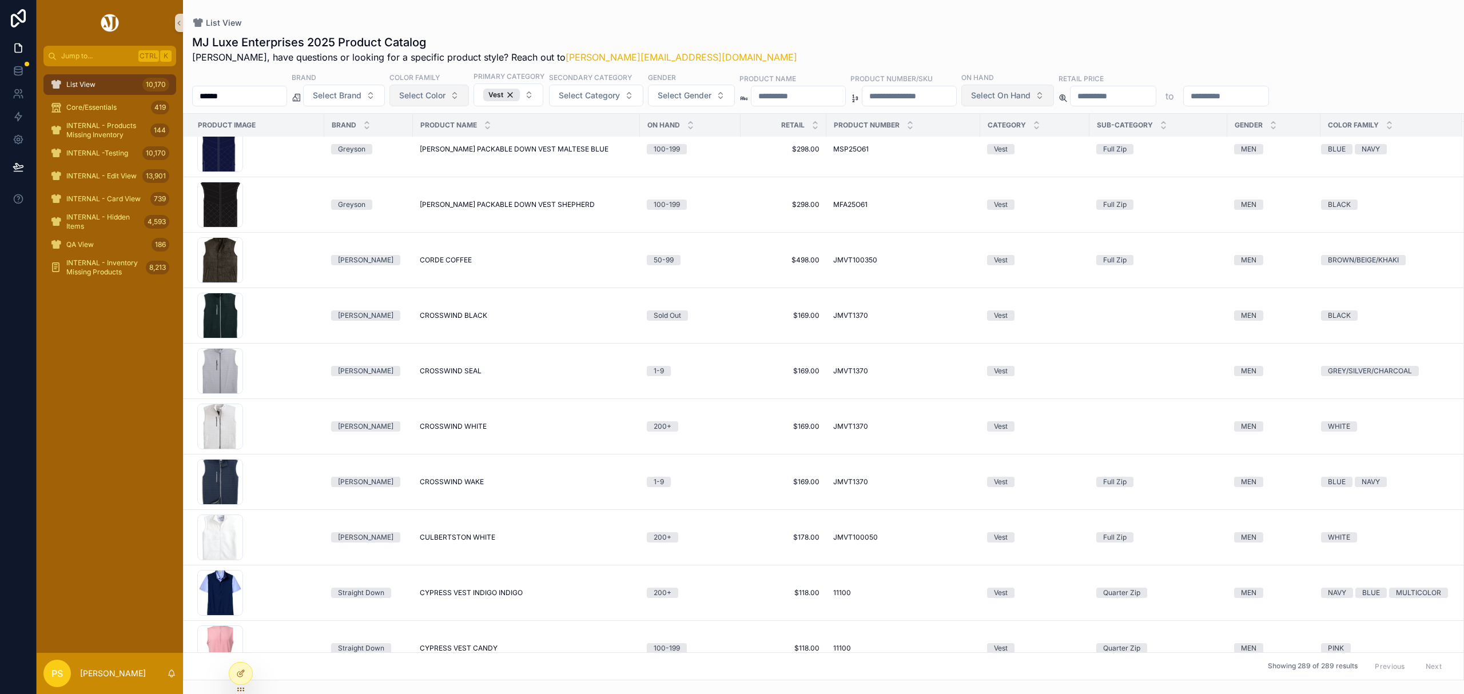
click at [1030, 92] on span "Select On Hand" at bounding box center [1000, 95] width 59 height 11
click at [1062, 238] on div "200+" at bounding box center [1098, 234] width 137 height 18
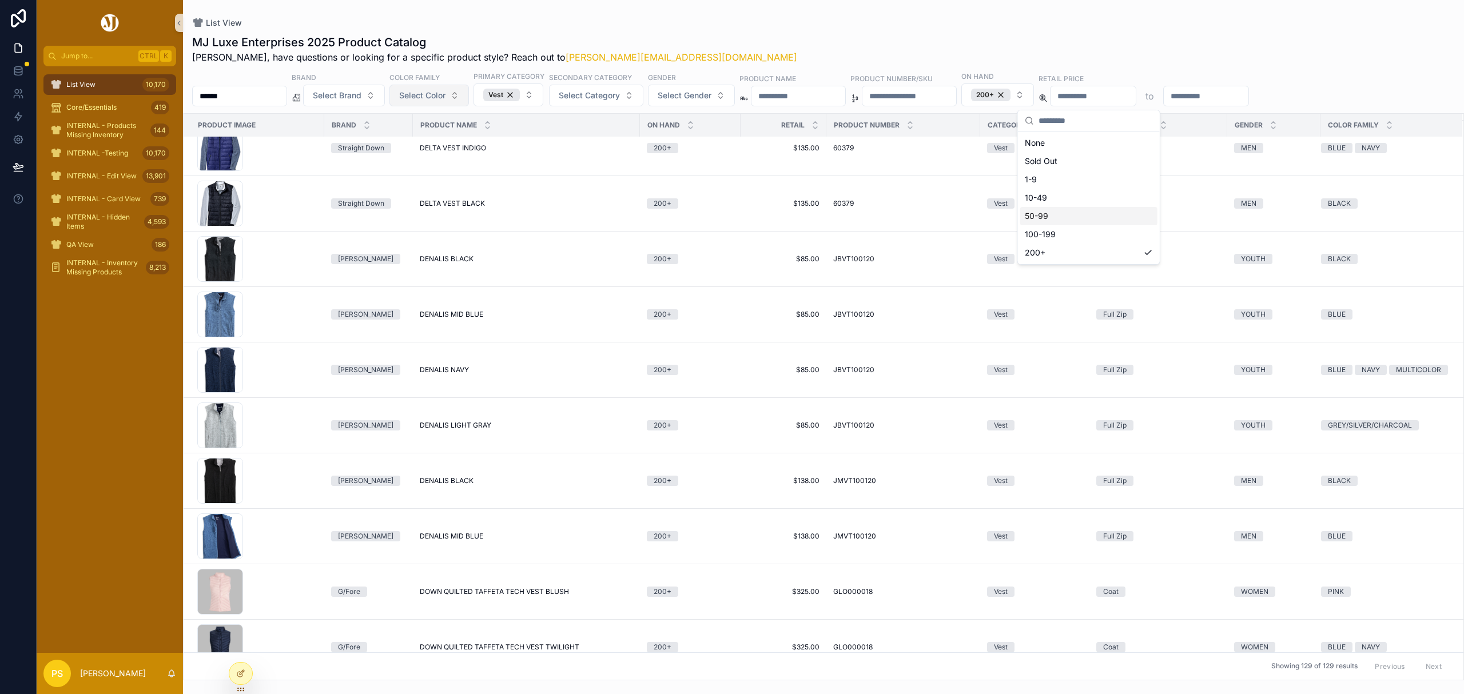
scroll to position [1673, 0]
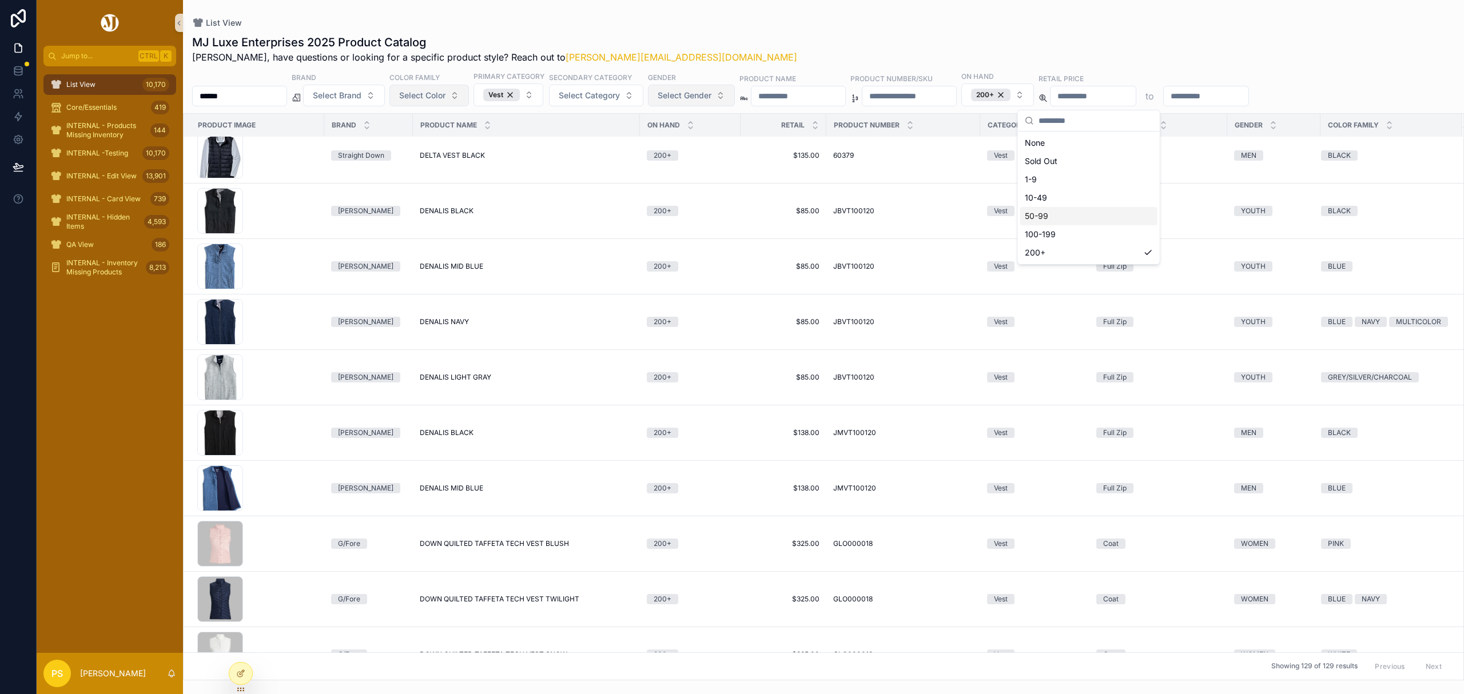
click at [703, 95] on span "Select Gender" at bounding box center [685, 95] width 54 height 11
click at [691, 164] on div "WOMEN" at bounding box center [722, 161] width 137 height 18
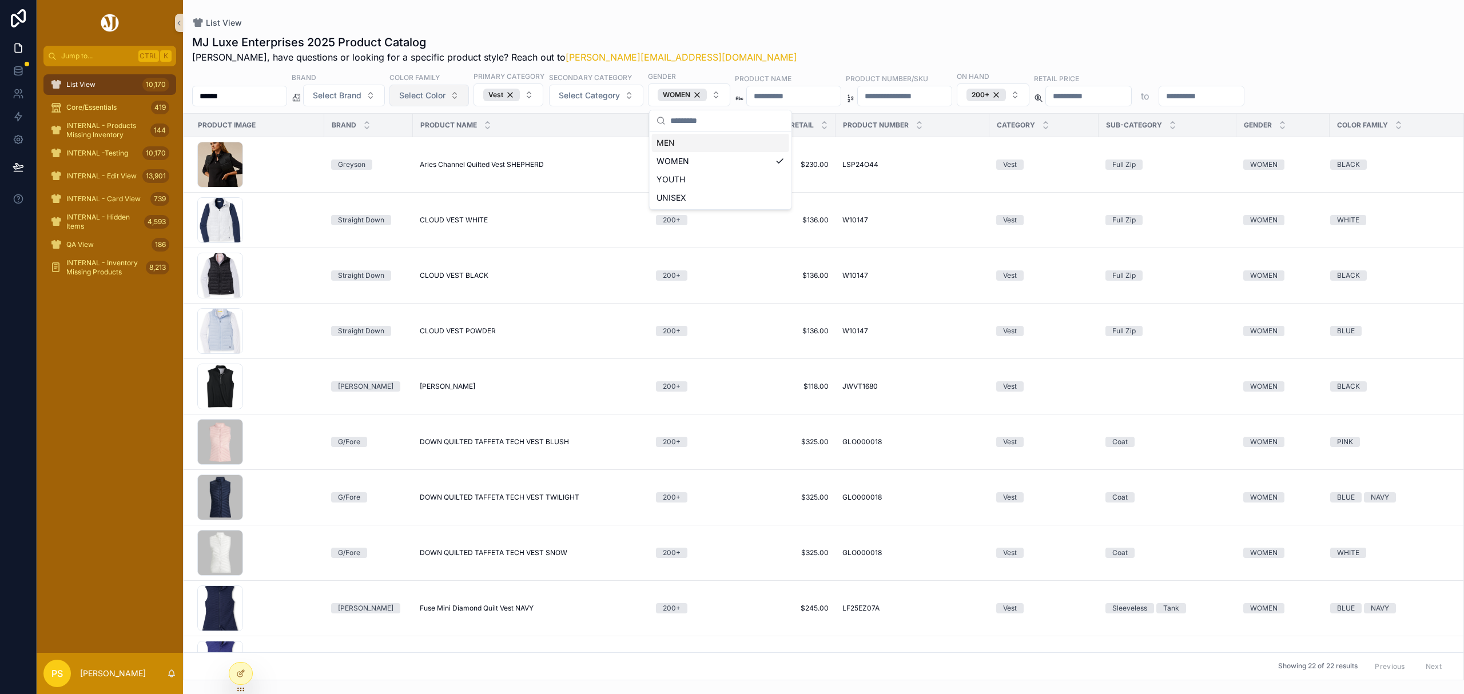
click at [774, 30] on div "MJ Luxe Enterprises 2025 Product Catalog Philip, have questions or looking for …" at bounding box center [823, 353] width 1281 height 653
click at [78, 85] on span "List View" at bounding box center [80, 84] width 29 height 9
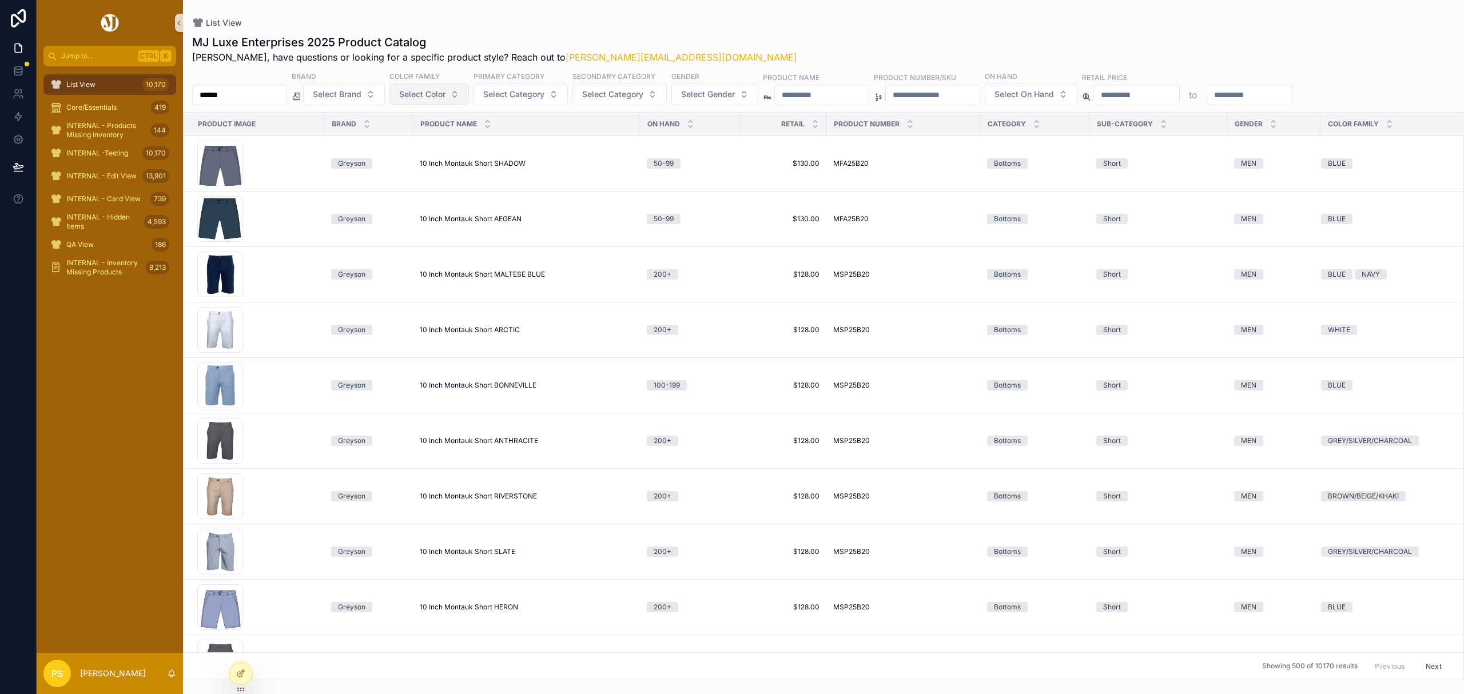
click at [264, 90] on input "******" at bounding box center [240, 95] width 94 height 16
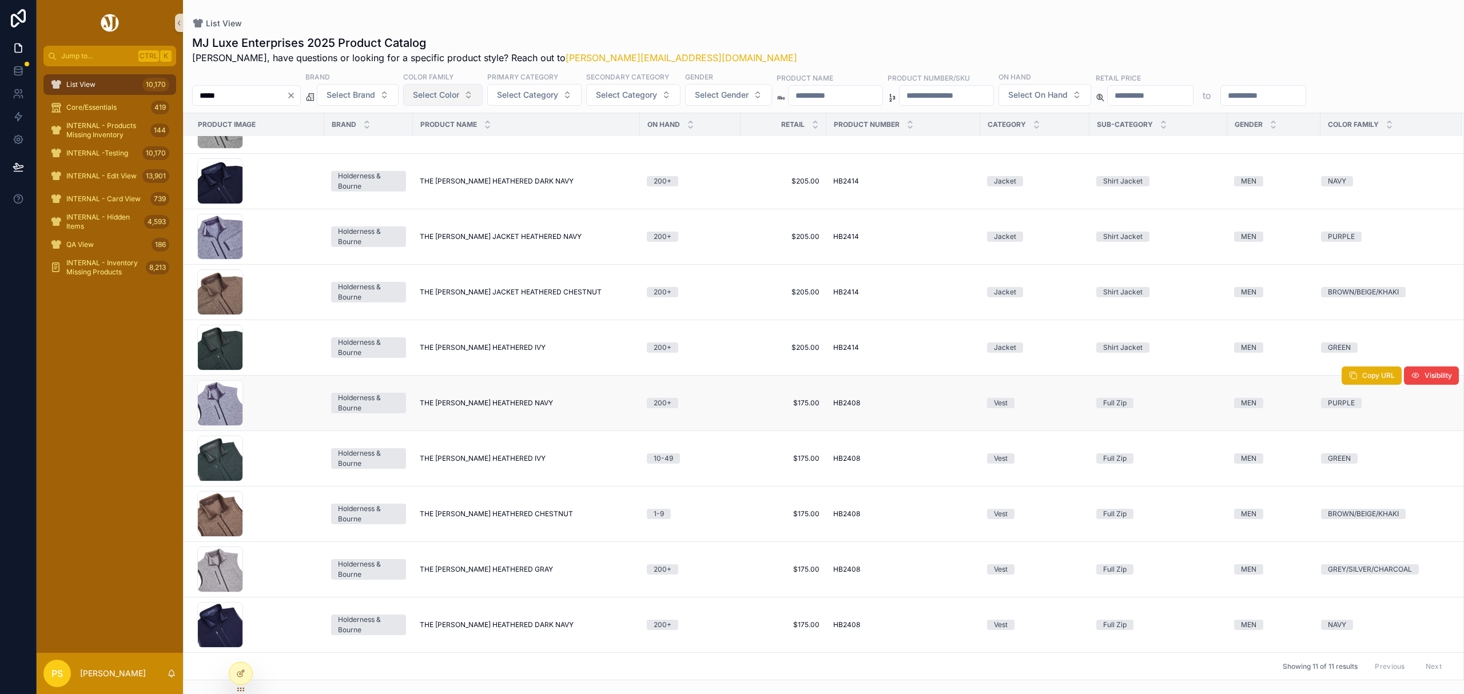
scroll to position [107, 0]
click at [232, 92] on input "*****" at bounding box center [240, 95] width 94 height 16
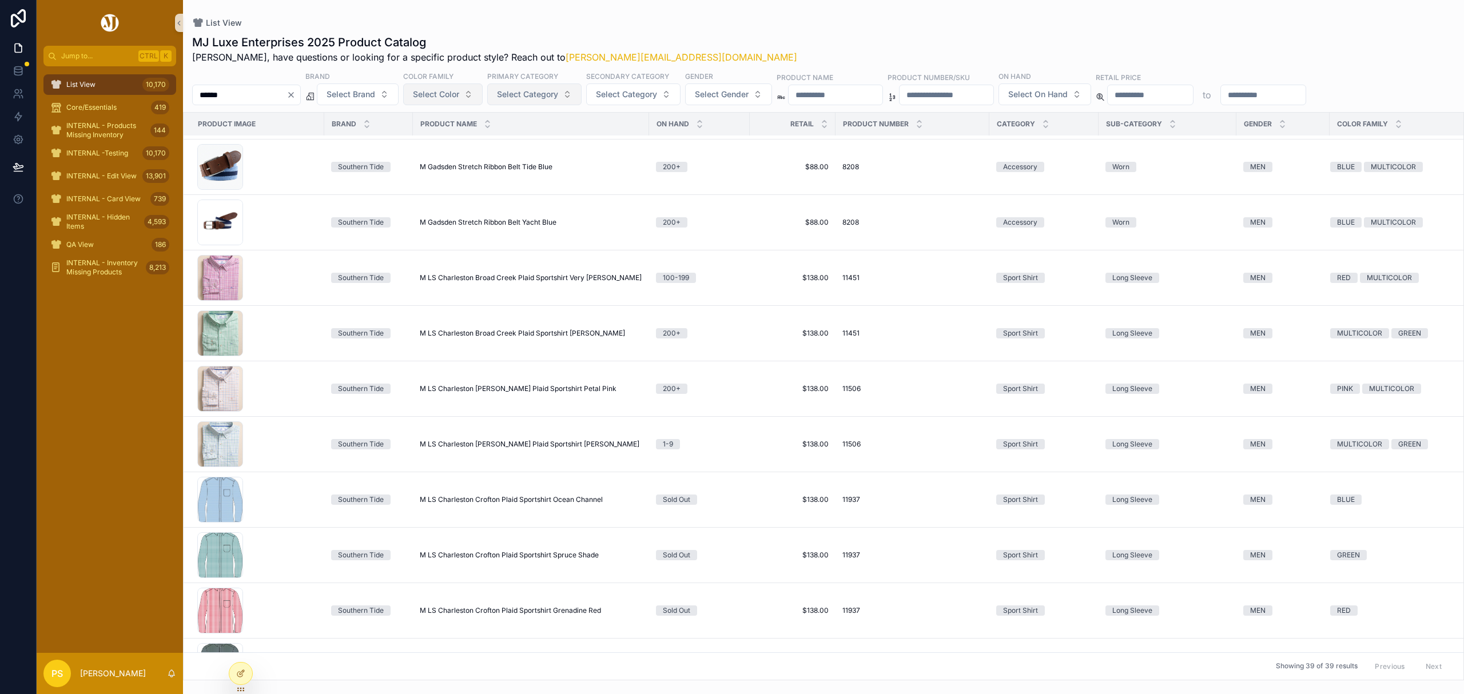
click at [558, 94] on span "Select Category" at bounding box center [527, 94] width 61 height 11
click at [531, 145] on div "Accessory" at bounding box center [565, 141] width 137 height 18
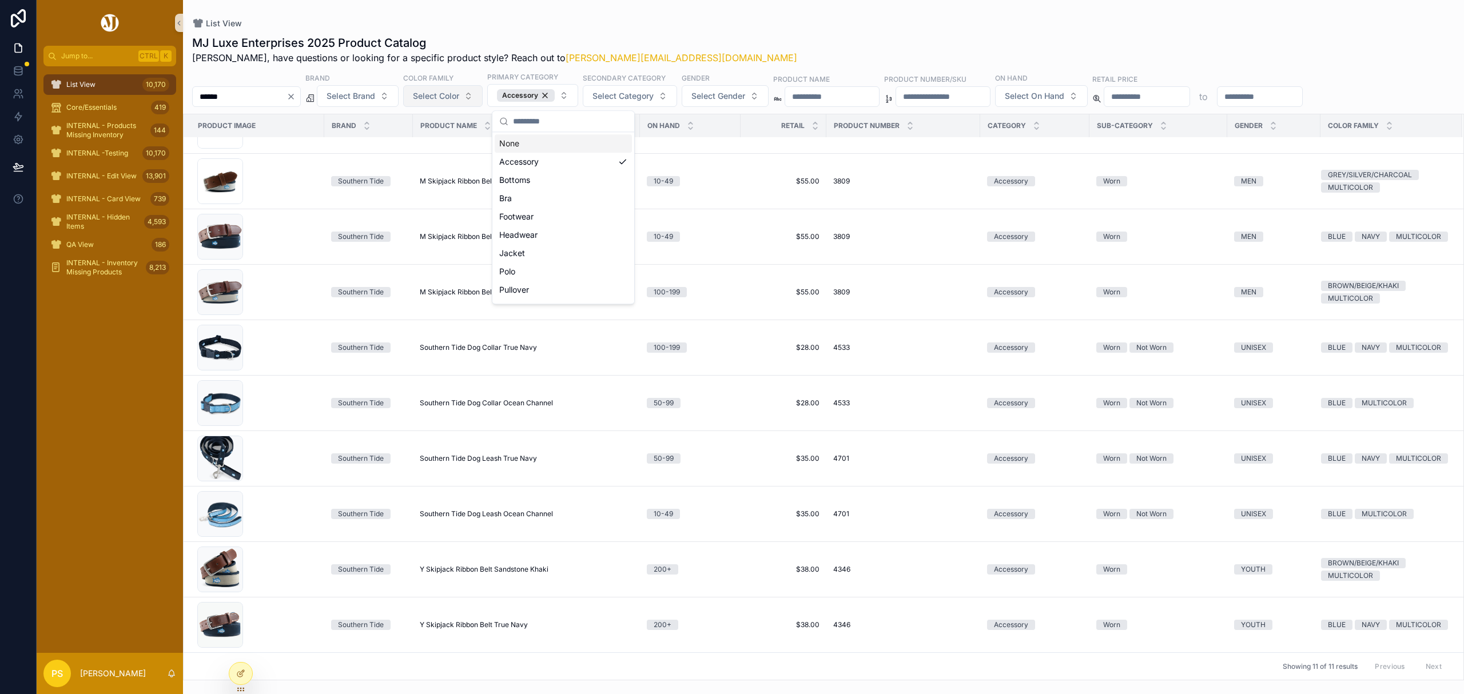
click at [744, 17] on div "List View MJ Luxe Enterprises 2025 Product Catalog Philip, have questions or lo…" at bounding box center [823, 340] width 1281 height 680
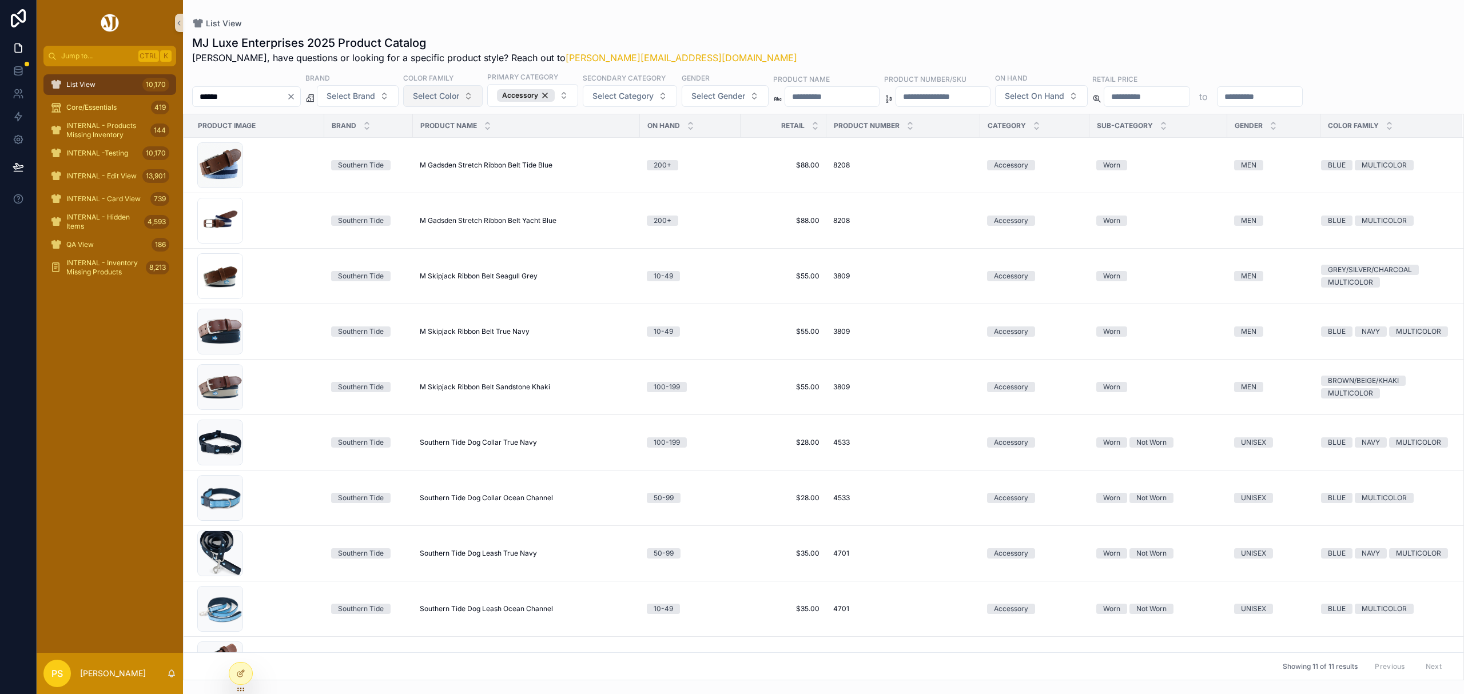
click at [233, 82] on div "****** Brand Select Brand Color Family Select Color Primary Category Accessory …" at bounding box center [823, 88] width 1281 height 35
click at [85, 78] on div "List View 10,170" at bounding box center [109, 84] width 119 height 18
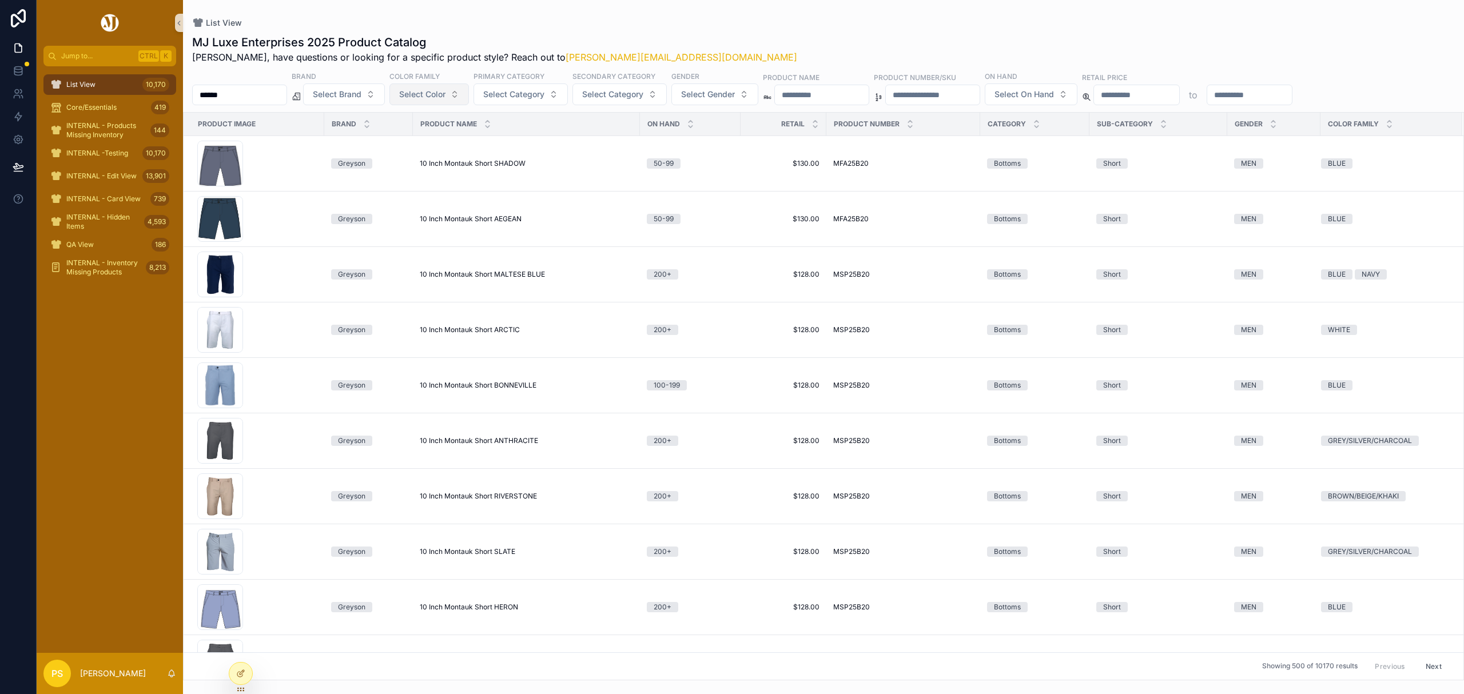
click at [256, 95] on input "******" at bounding box center [240, 95] width 94 height 16
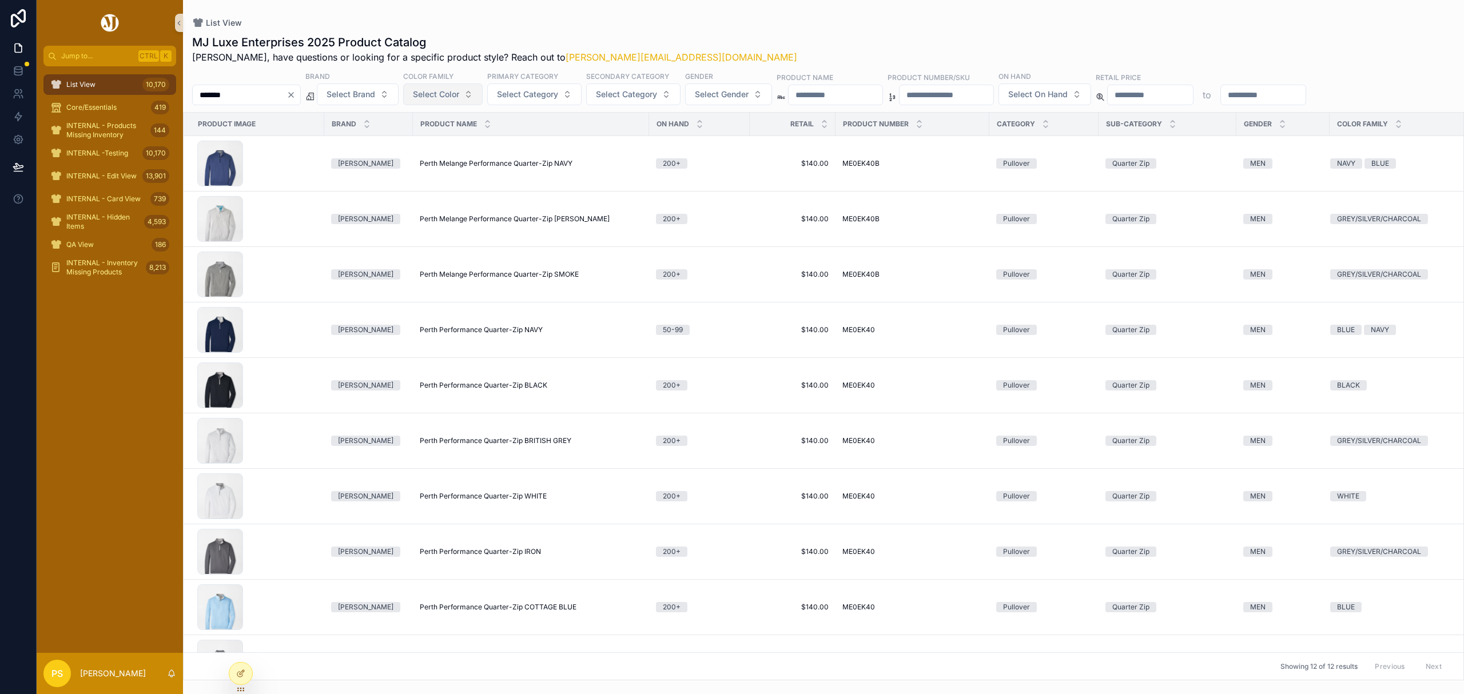
click at [256, 95] on input "*******" at bounding box center [240, 95] width 94 height 16
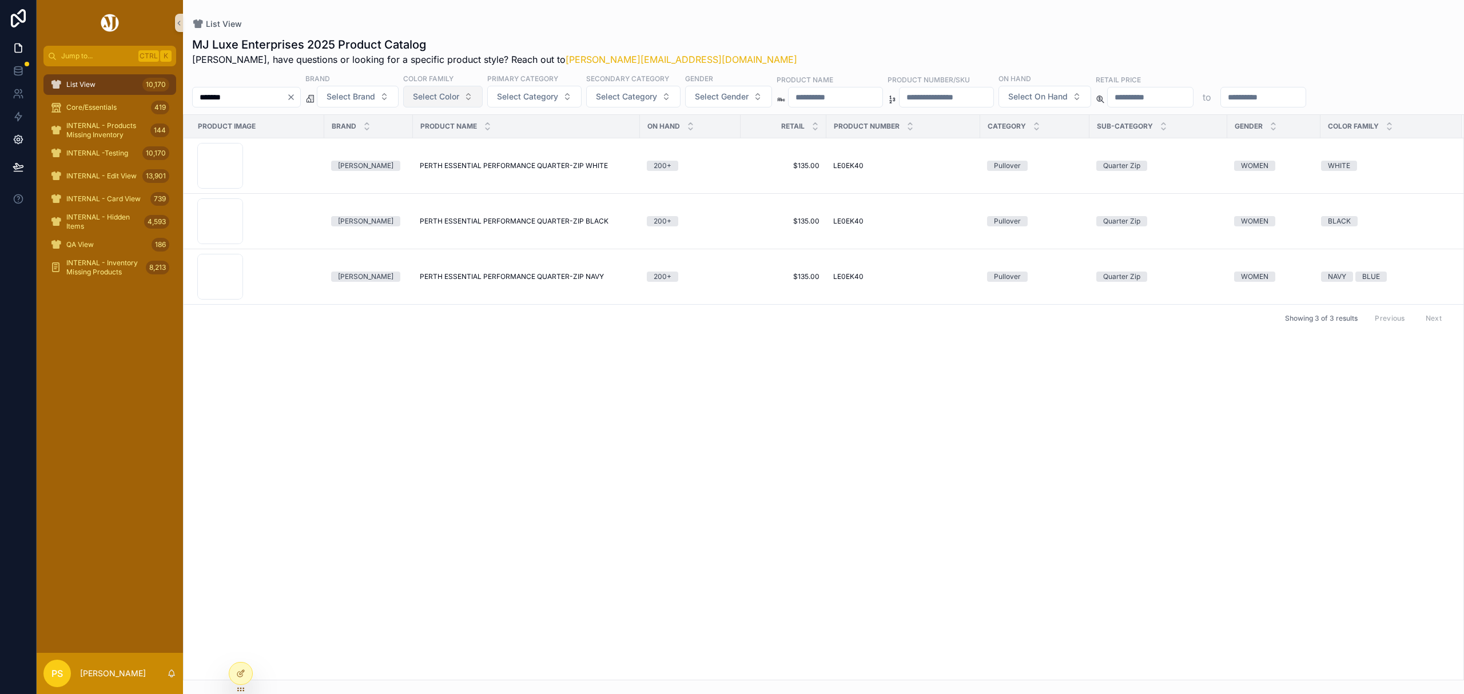
type input "*******"
click at [140, 81] on div "List View 10,170" at bounding box center [109, 84] width 119 height 18
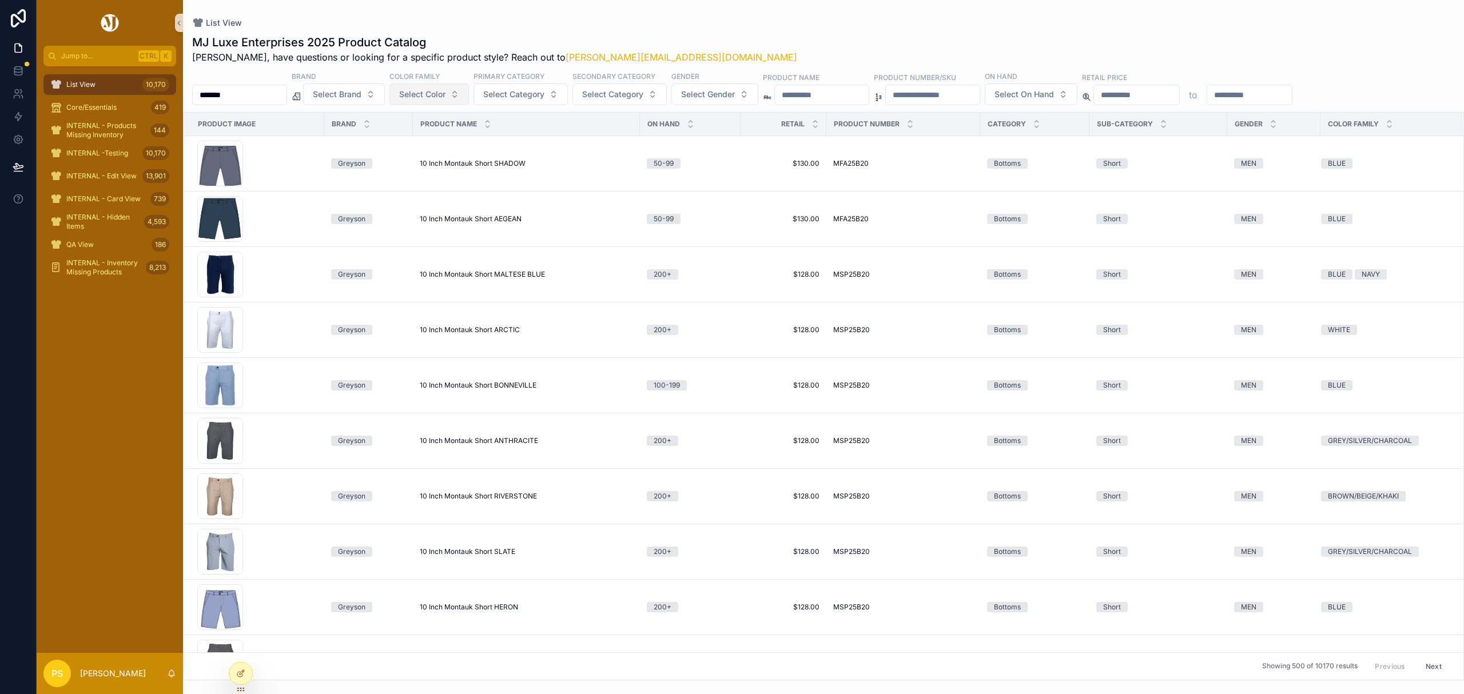
click at [243, 96] on input "*******" at bounding box center [240, 95] width 94 height 16
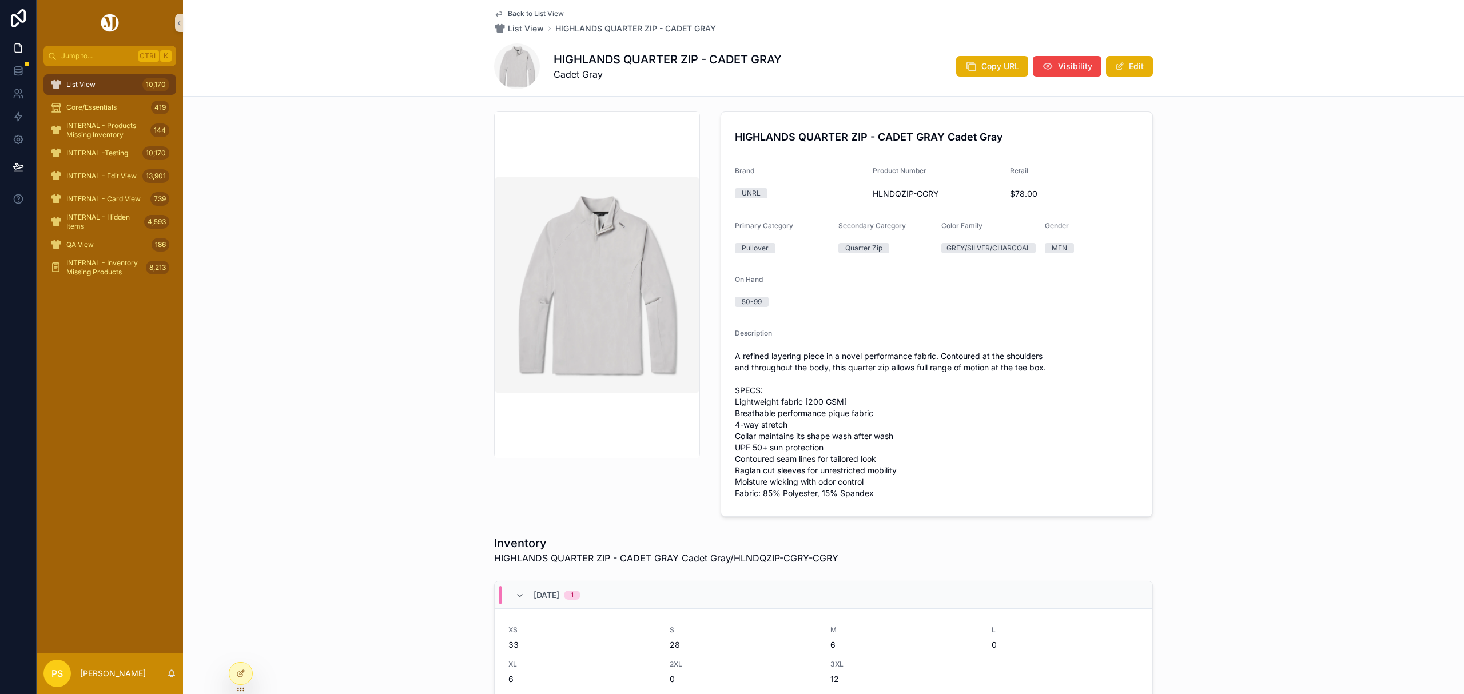
scroll to position [7, 0]
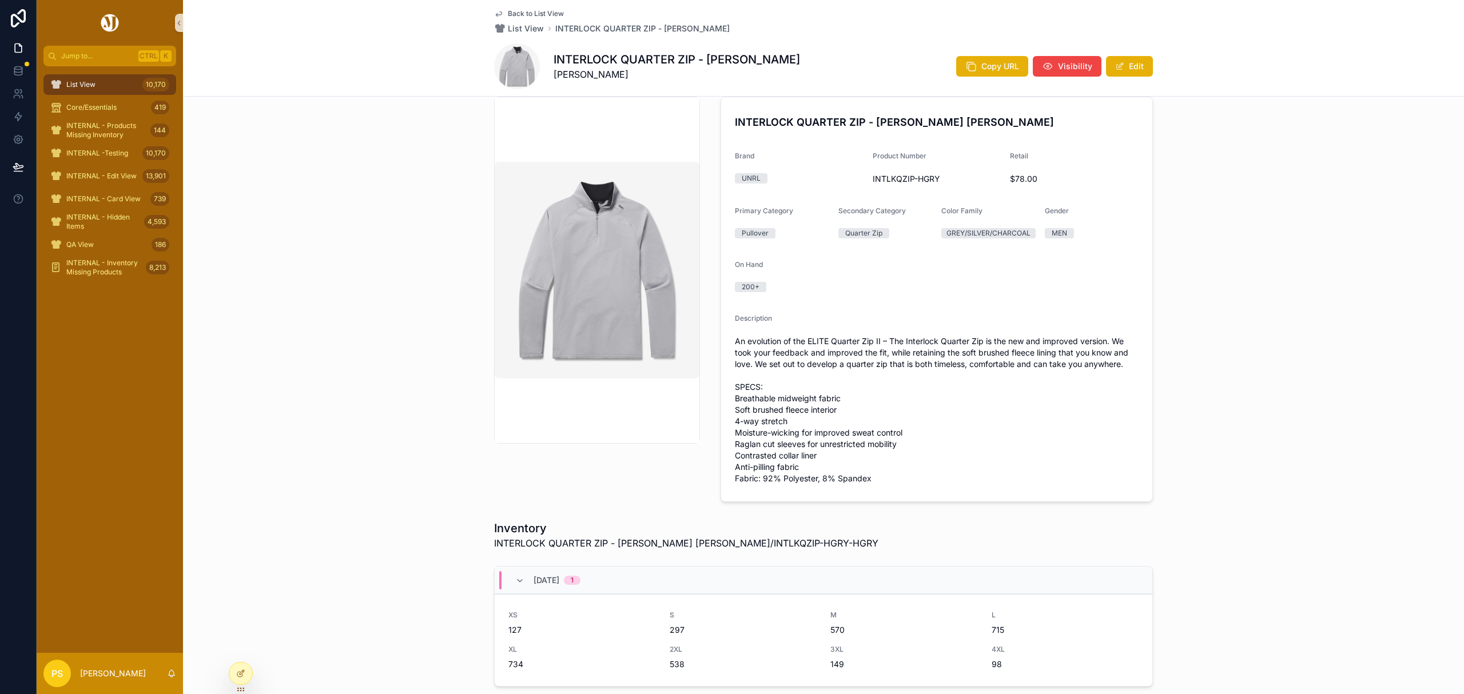
scroll to position [15, 0]
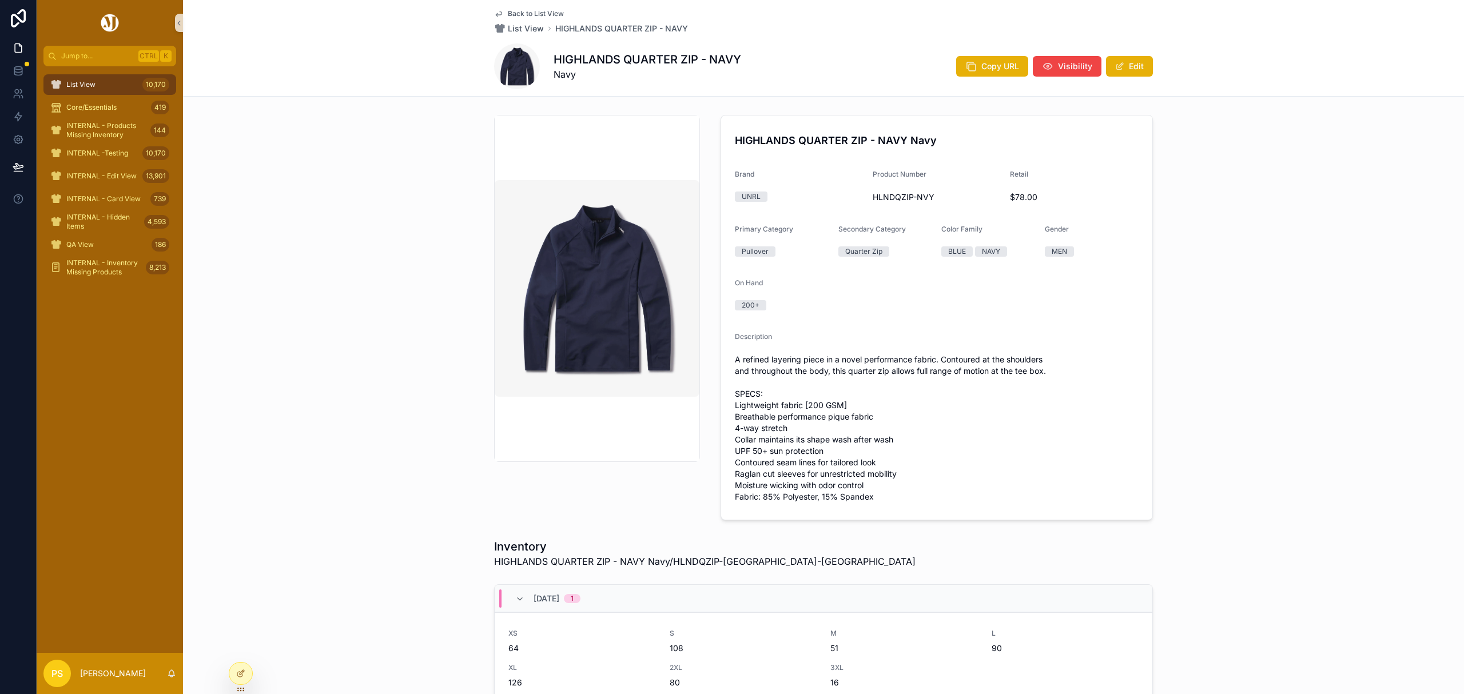
scroll to position [76, 0]
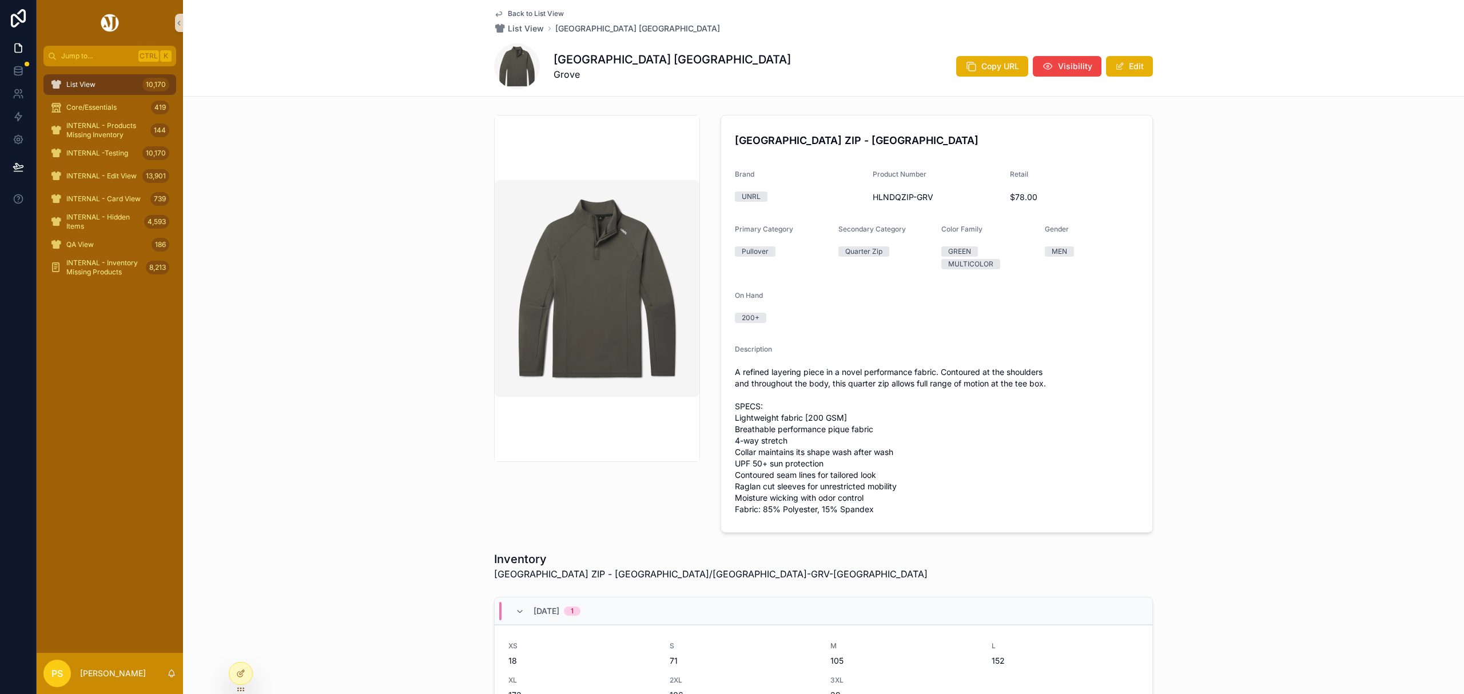
scroll to position [76, 0]
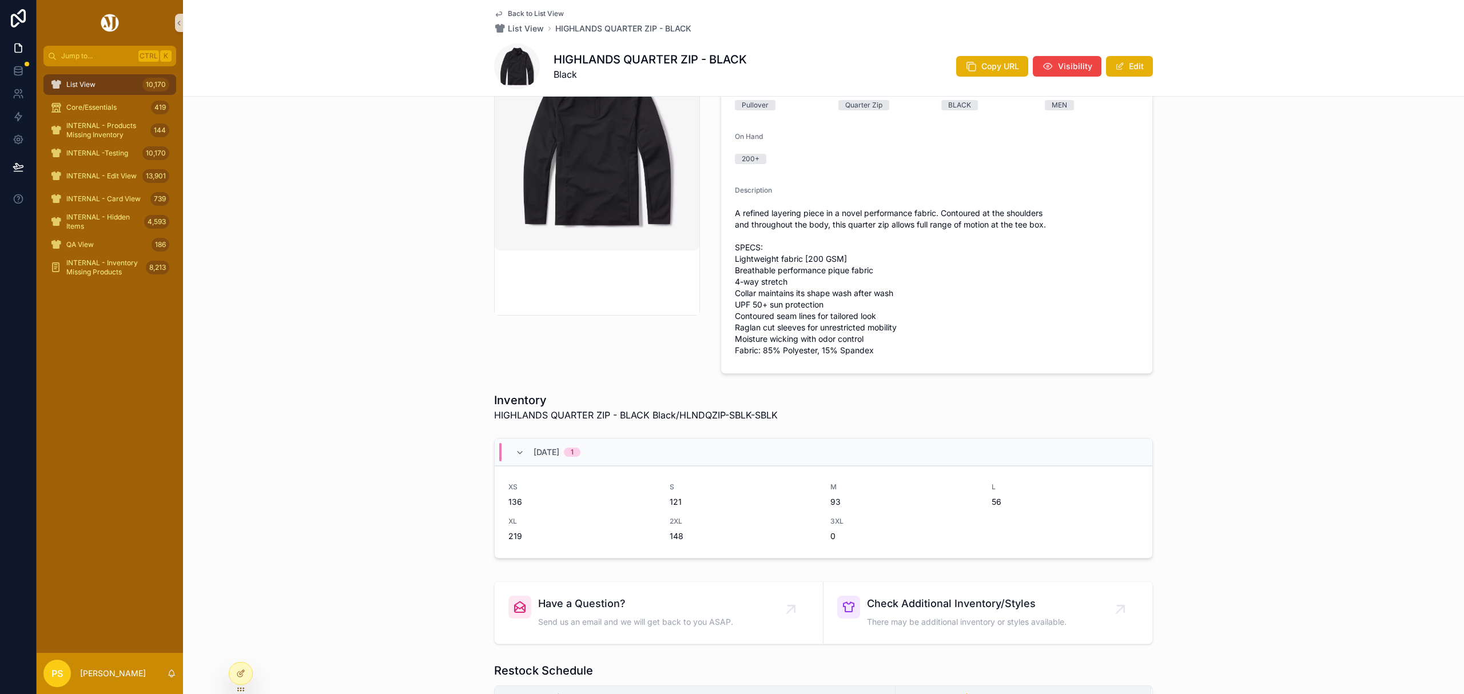
scroll to position [152, 0]
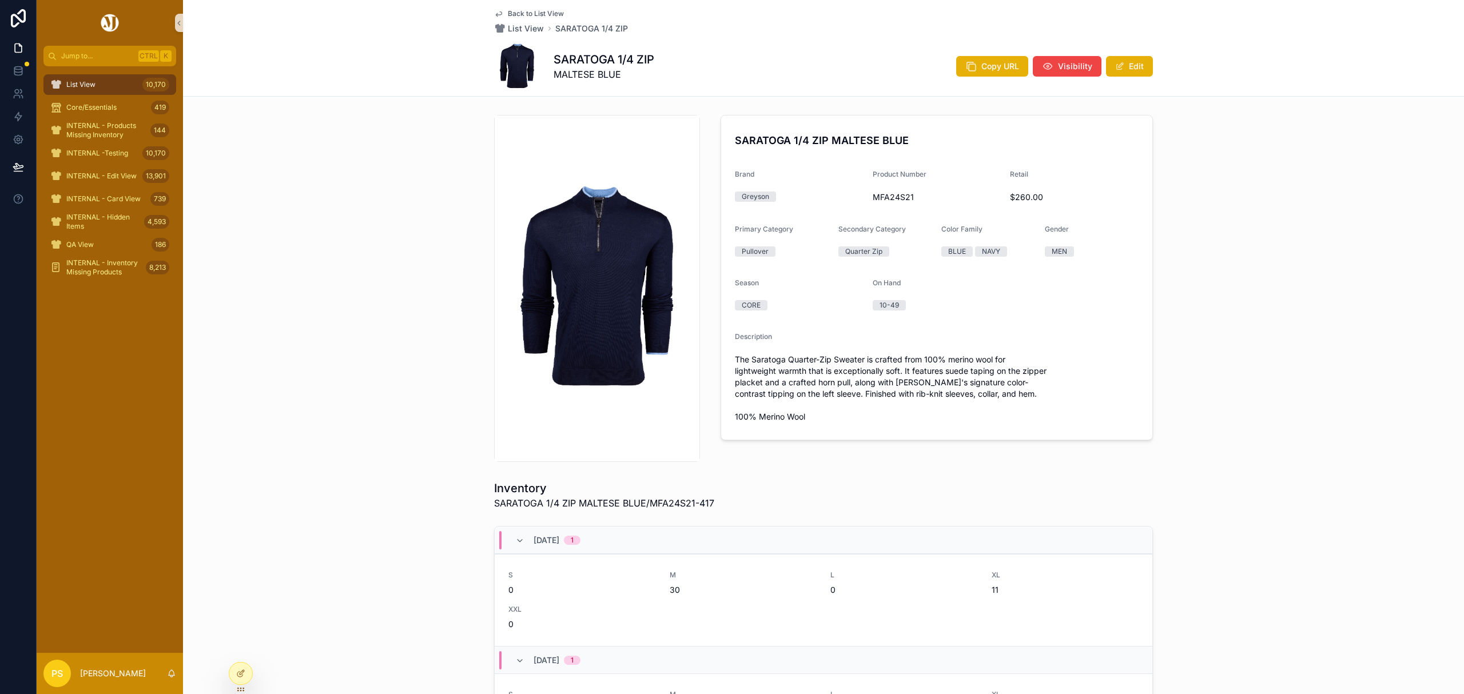
click at [106, 82] on div "List View 10,170" at bounding box center [109, 84] width 119 height 18
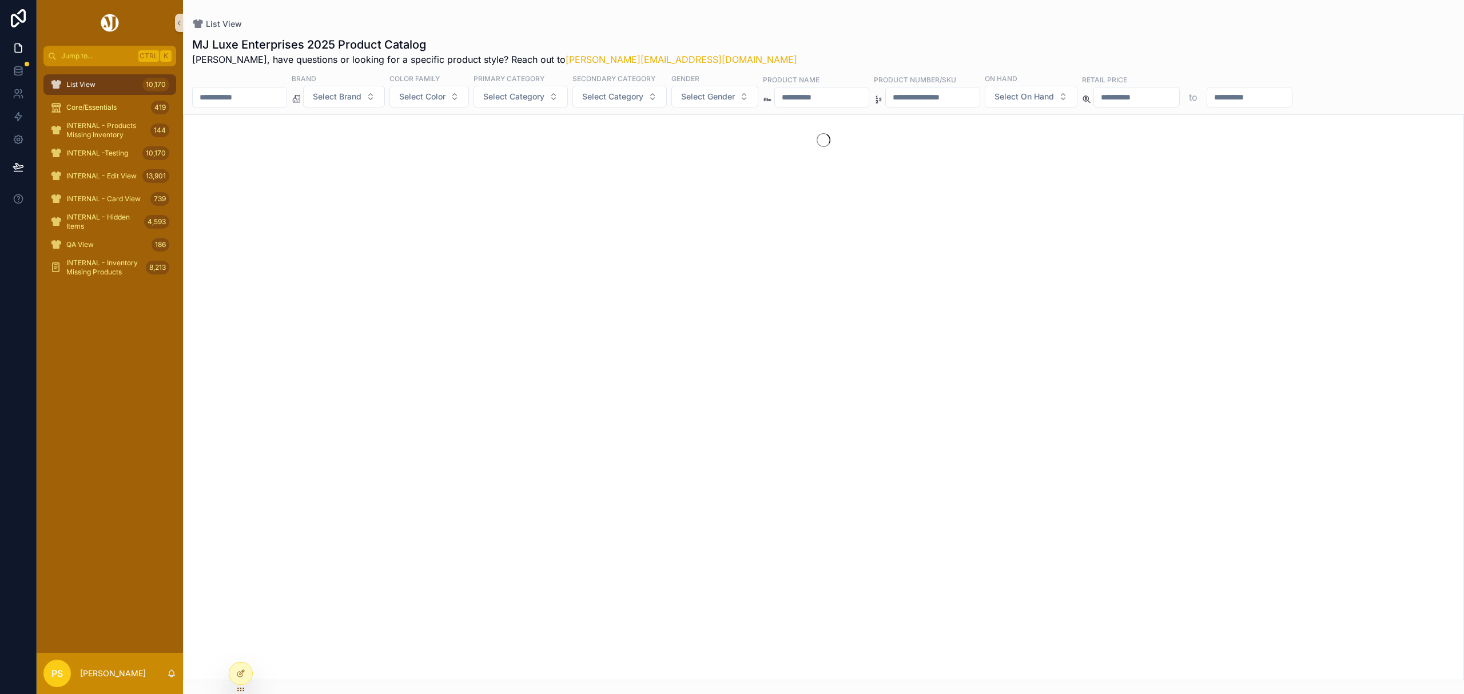
click at [231, 96] on input "scrollable content" at bounding box center [240, 97] width 94 height 16
type input "**********"
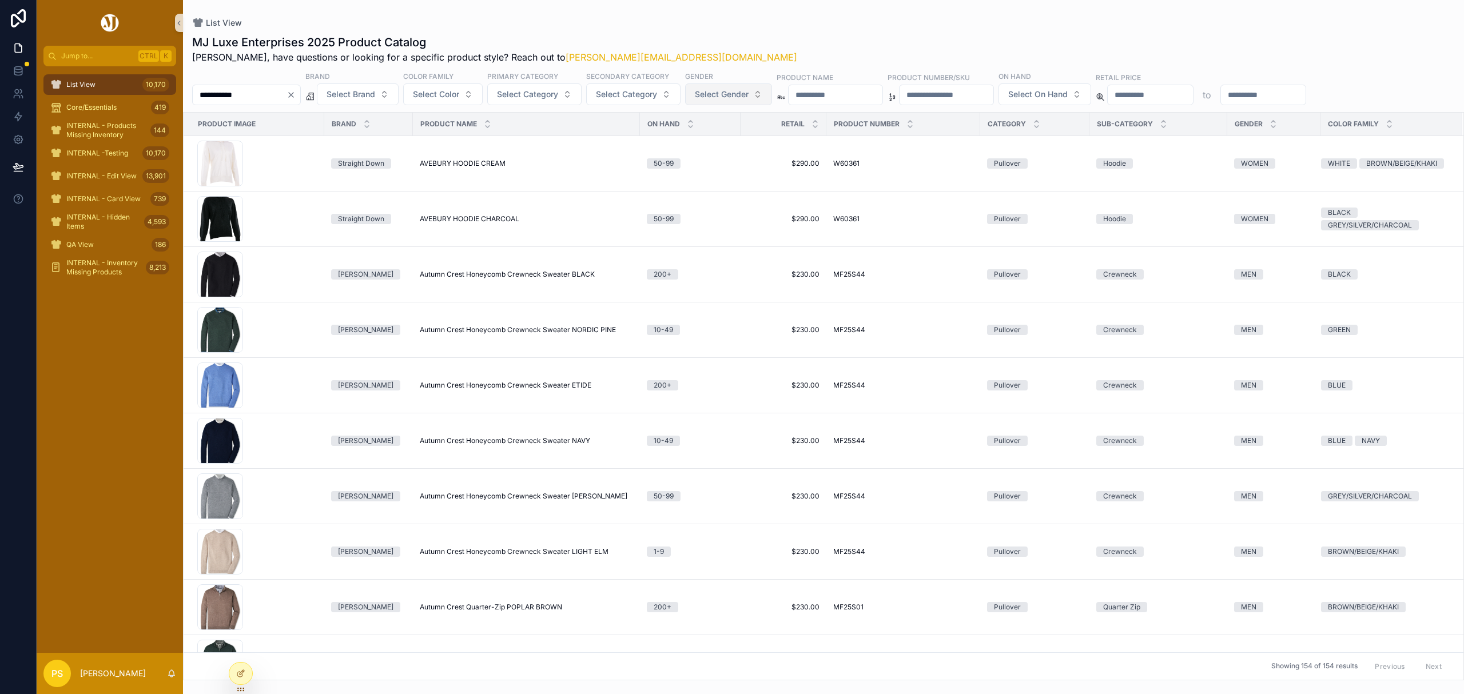
click at [735, 96] on span "Select Gender" at bounding box center [722, 94] width 54 height 11
click at [720, 136] on div "MEN" at bounding box center [760, 141] width 137 height 18
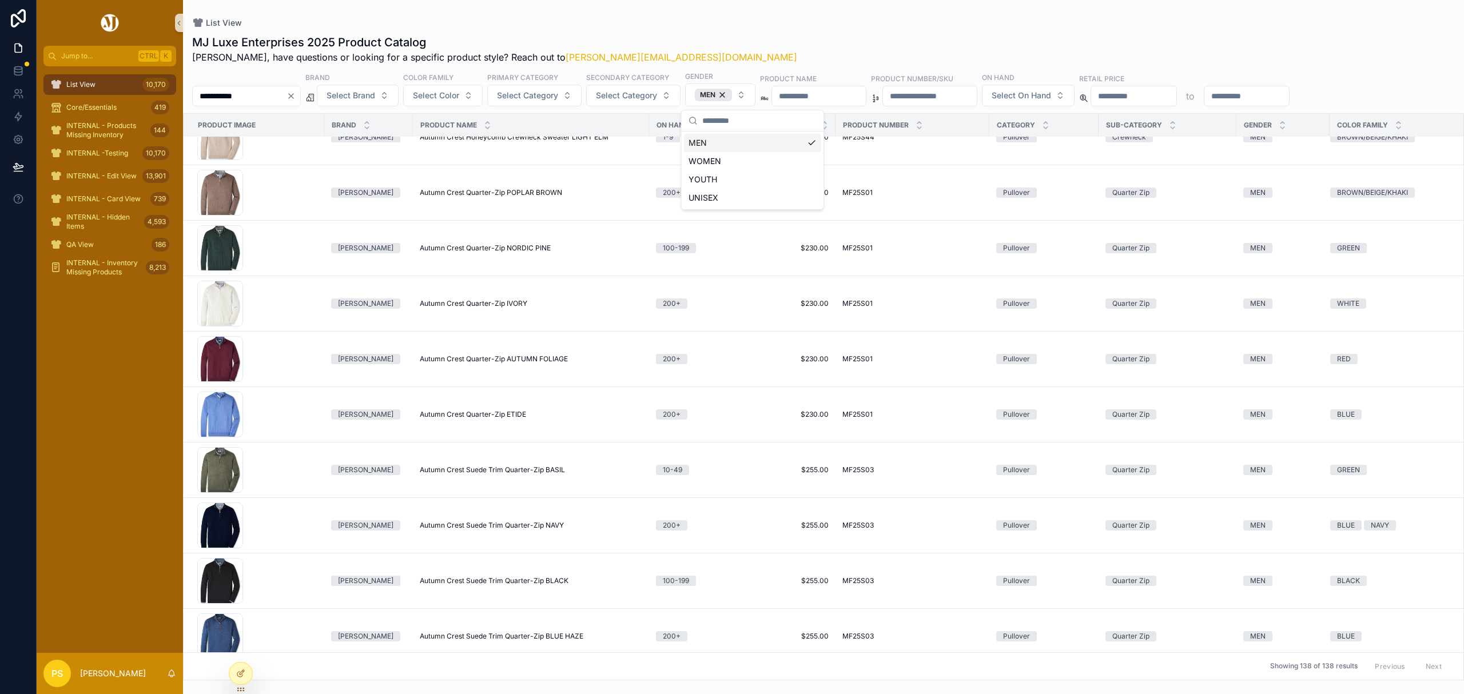
scroll to position [381, 0]
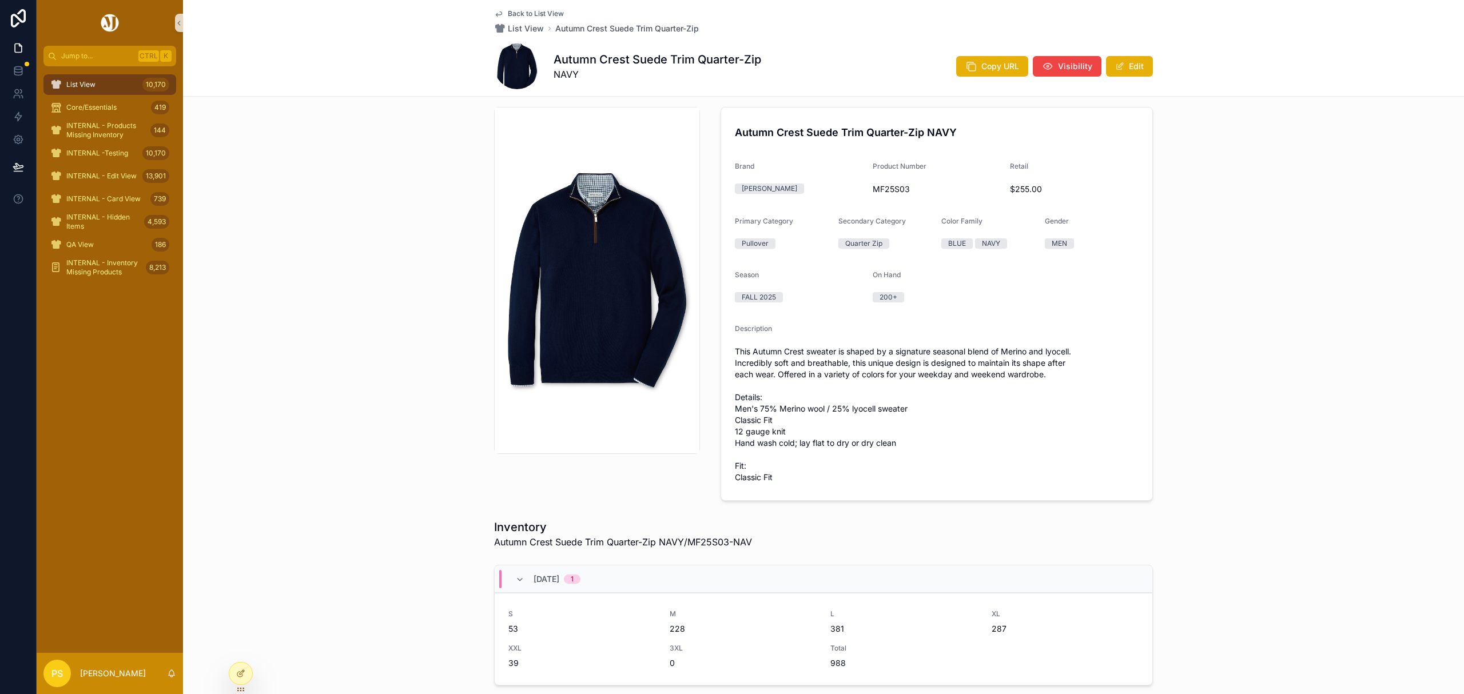
scroll to position [14, 0]
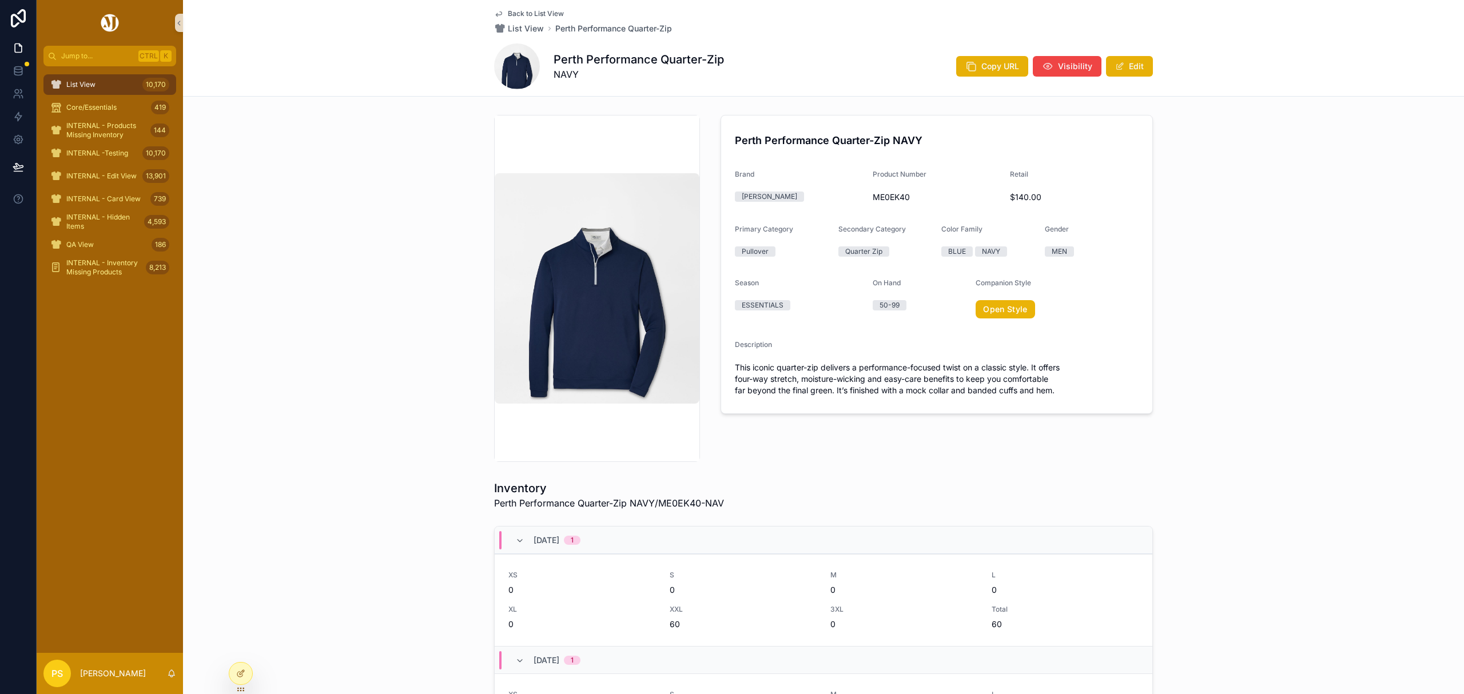
click at [101, 75] on div "List View 10,170" at bounding box center [109, 84] width 119 height 18
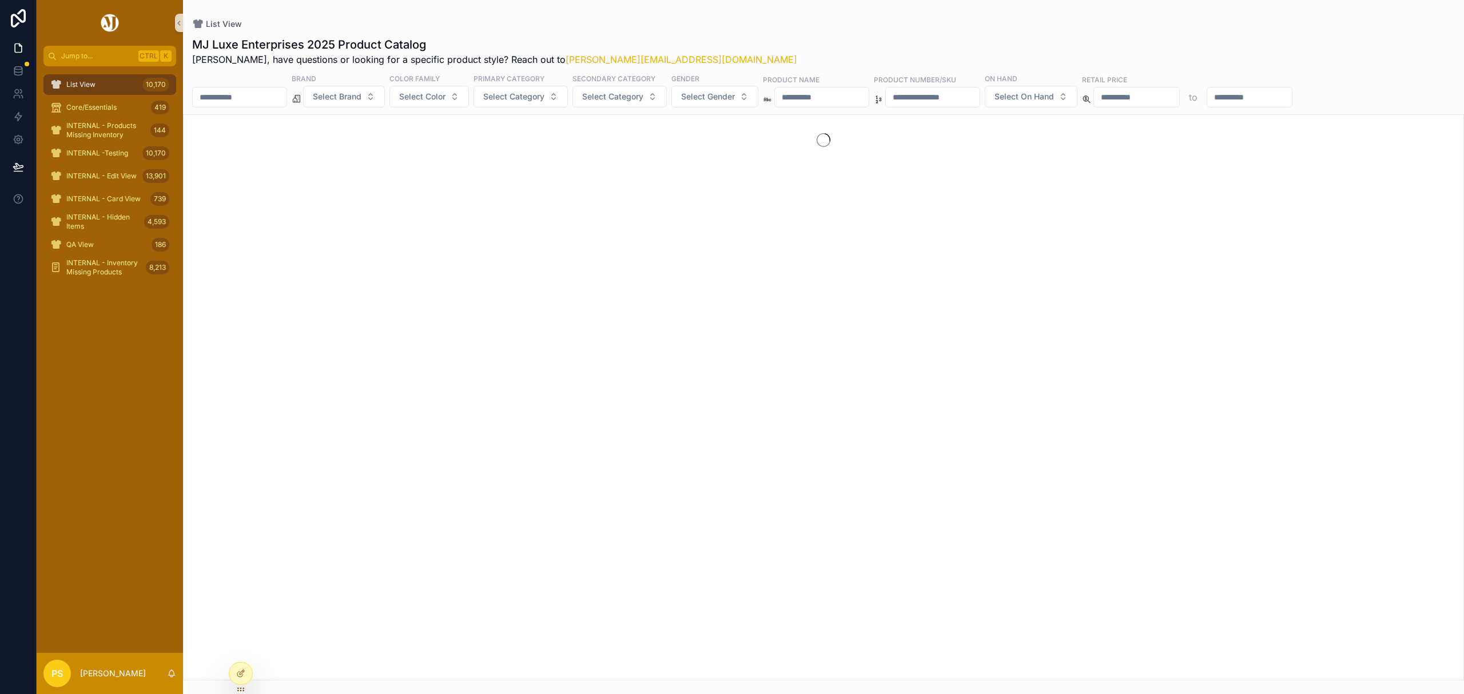
click at [236, 94] on input "scrollable content" at bounding box center [240, 97] width 94 height 16
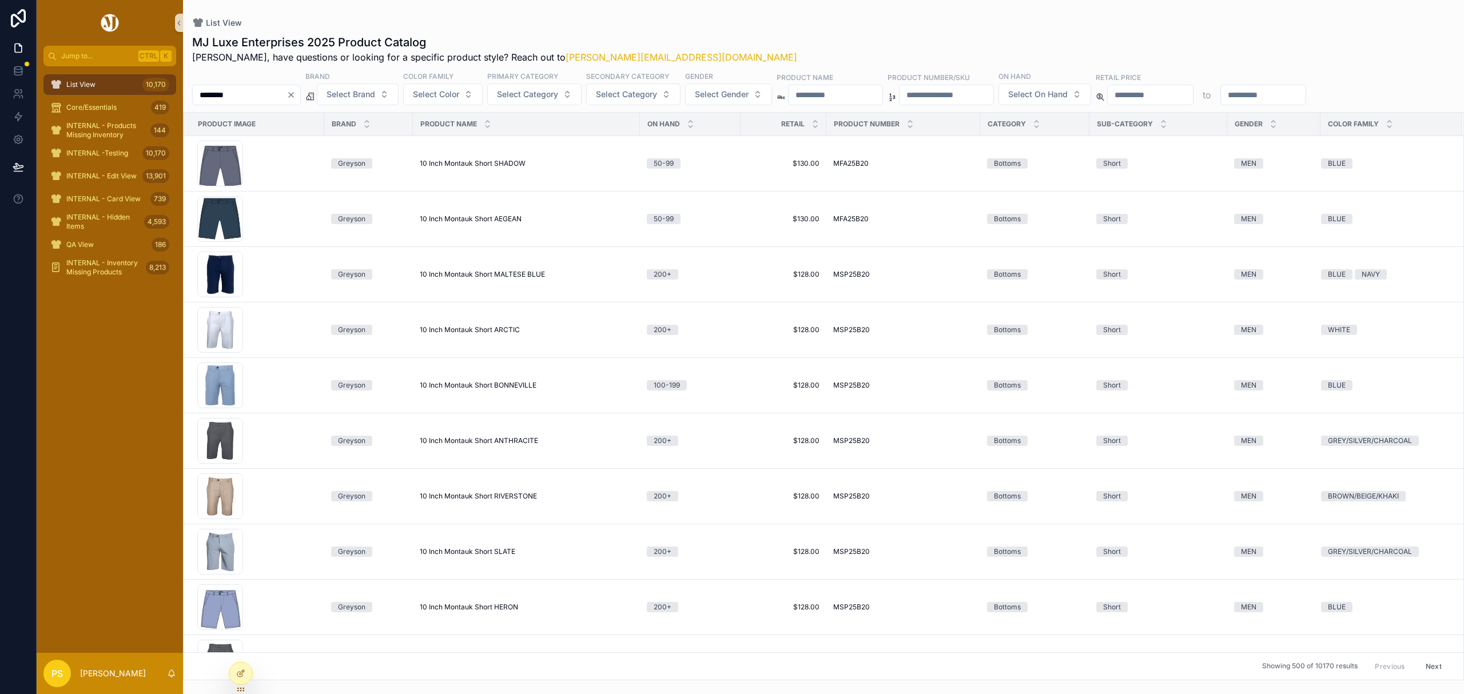
type input "********"
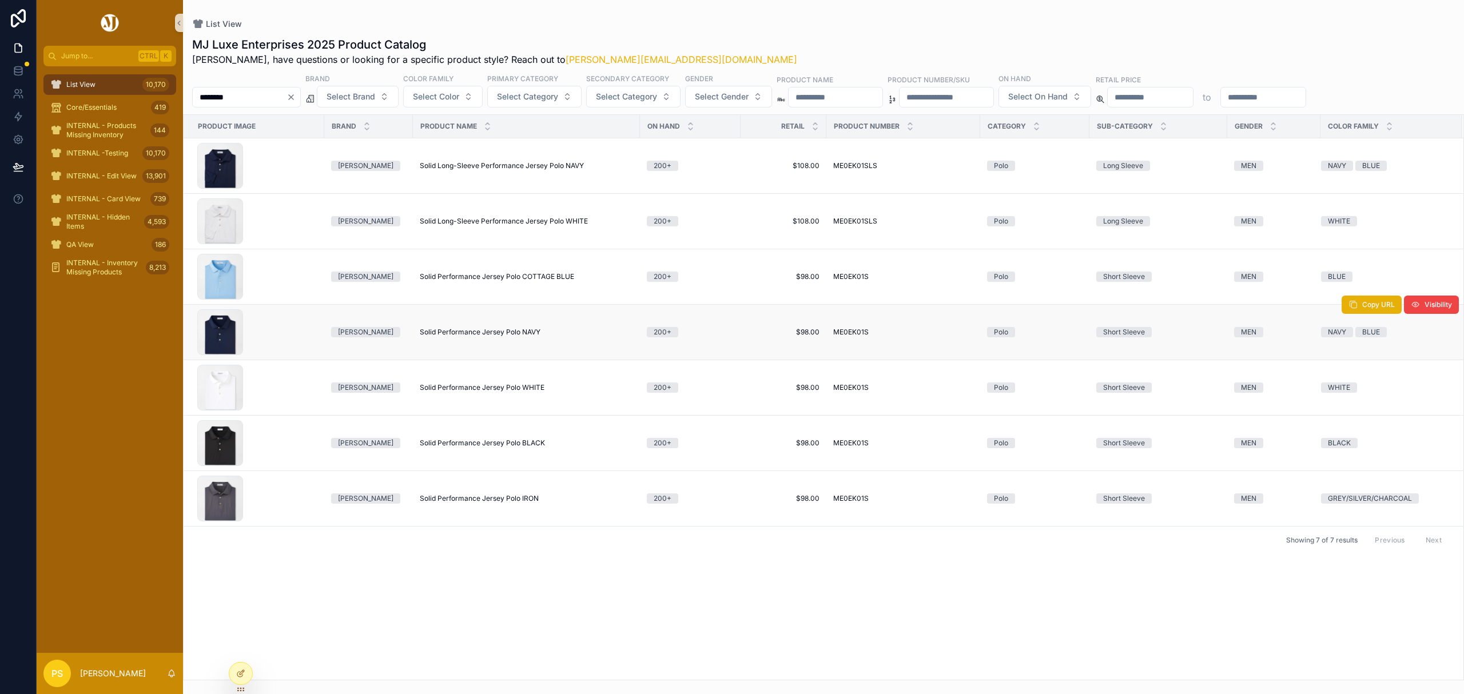
click at [438, 331] on span "Solid Performance Jersey Polo NAVY" at bounding box center [480, 332] width 121 height 9
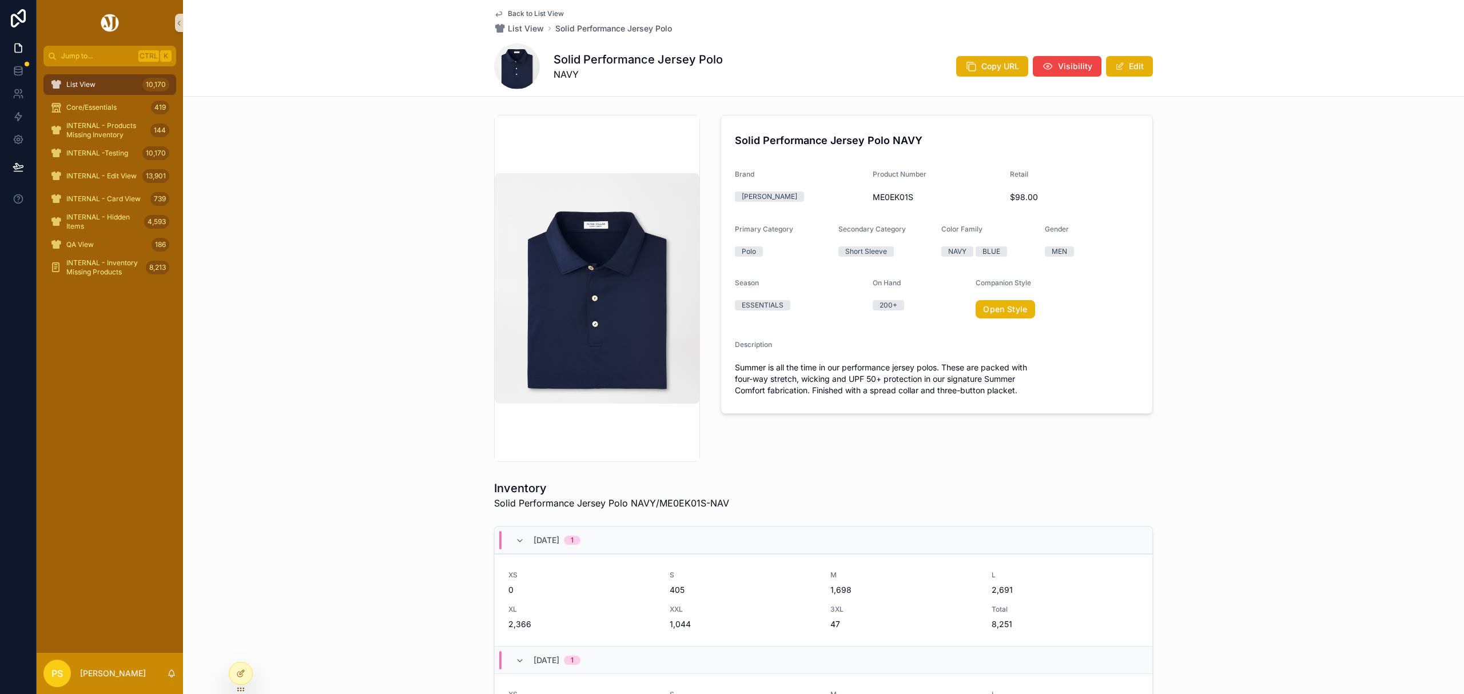
click at [106, 83] on div "List View 10,170" at bounding box center [109, 84] width 119 height 18
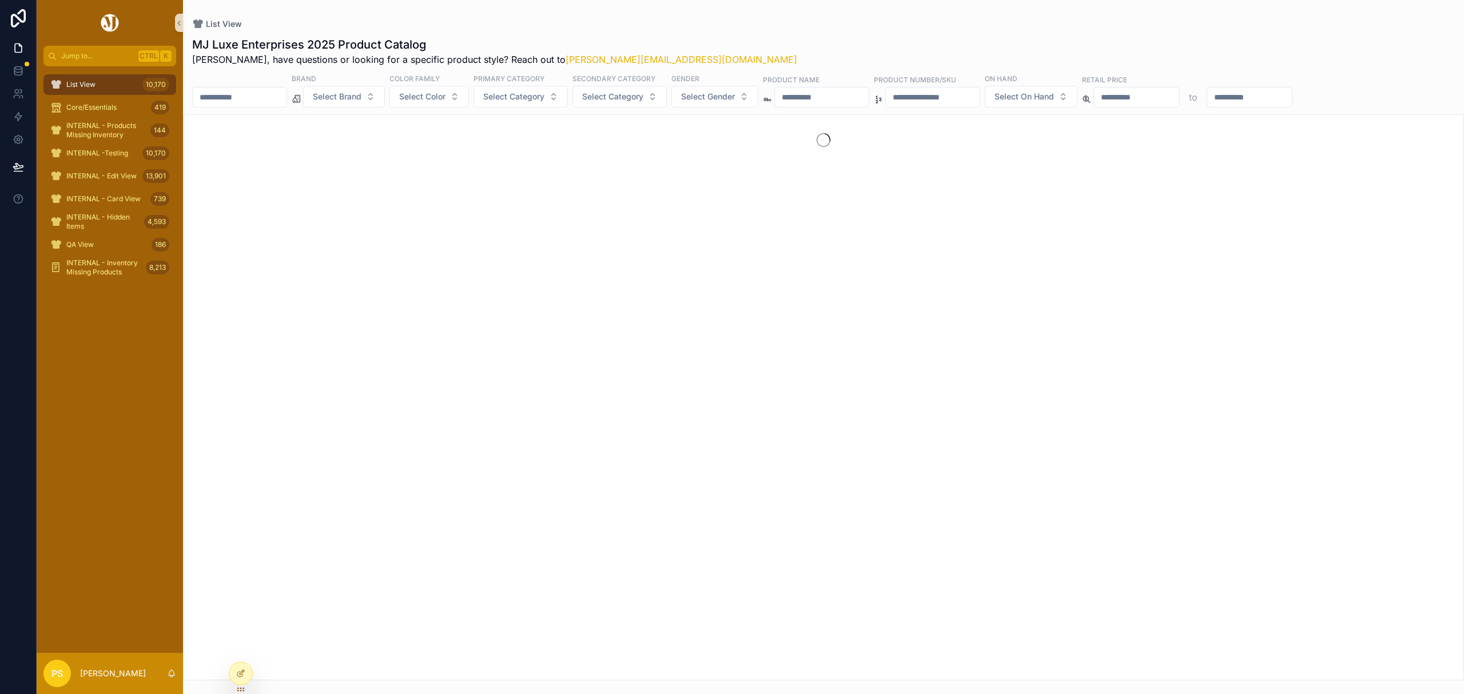
click at [286, 94] on input "scrollable content" at bounding box center [240, 97] width 94 height 16
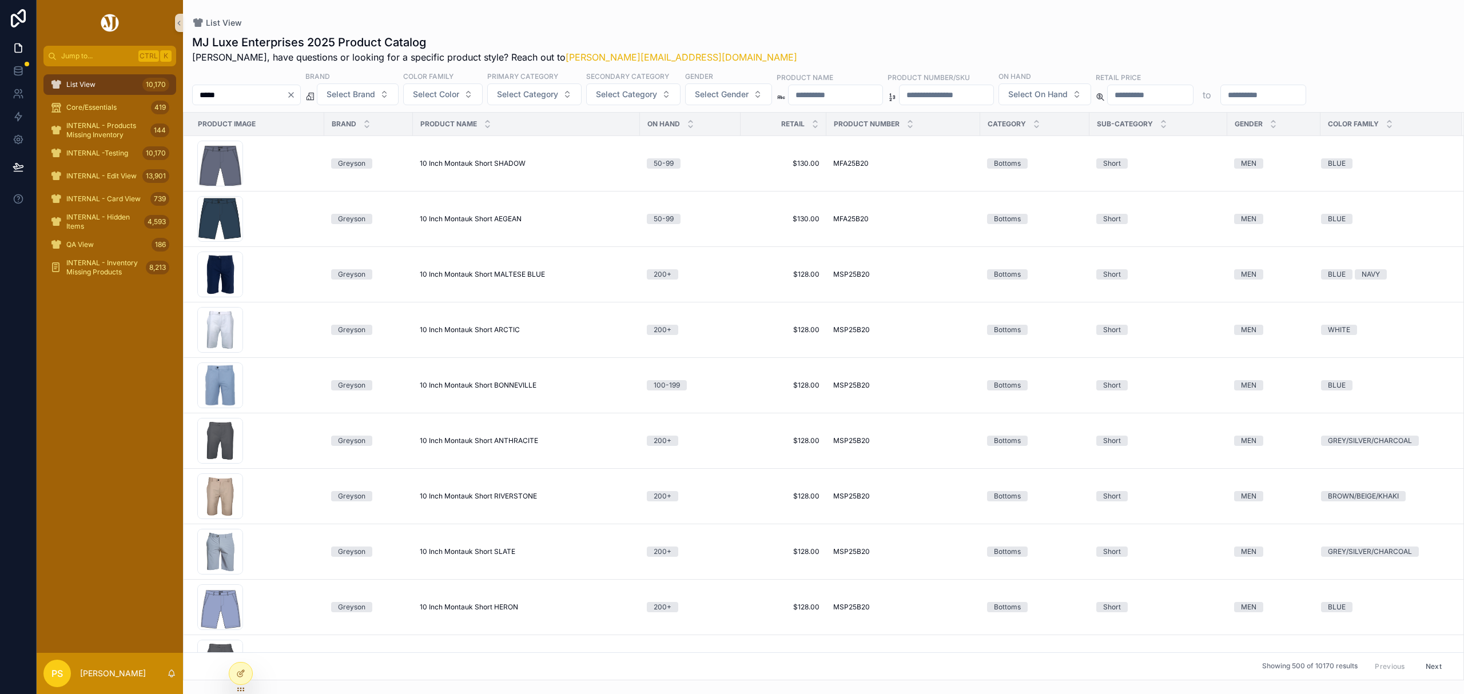
type input "*****"
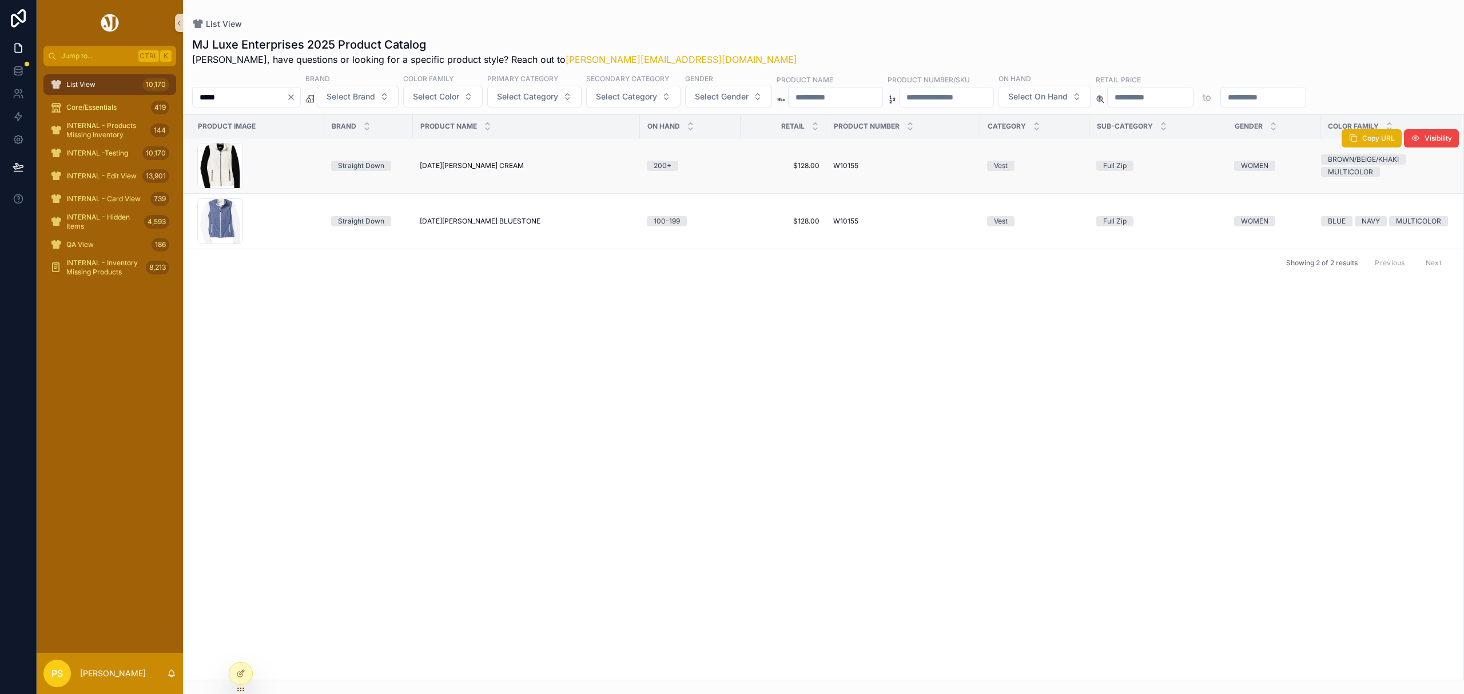
click at [433, 163] on span "[DATE][PERSON_NAME] CREAM" at bounding box center [472, 165] width 104 height 9
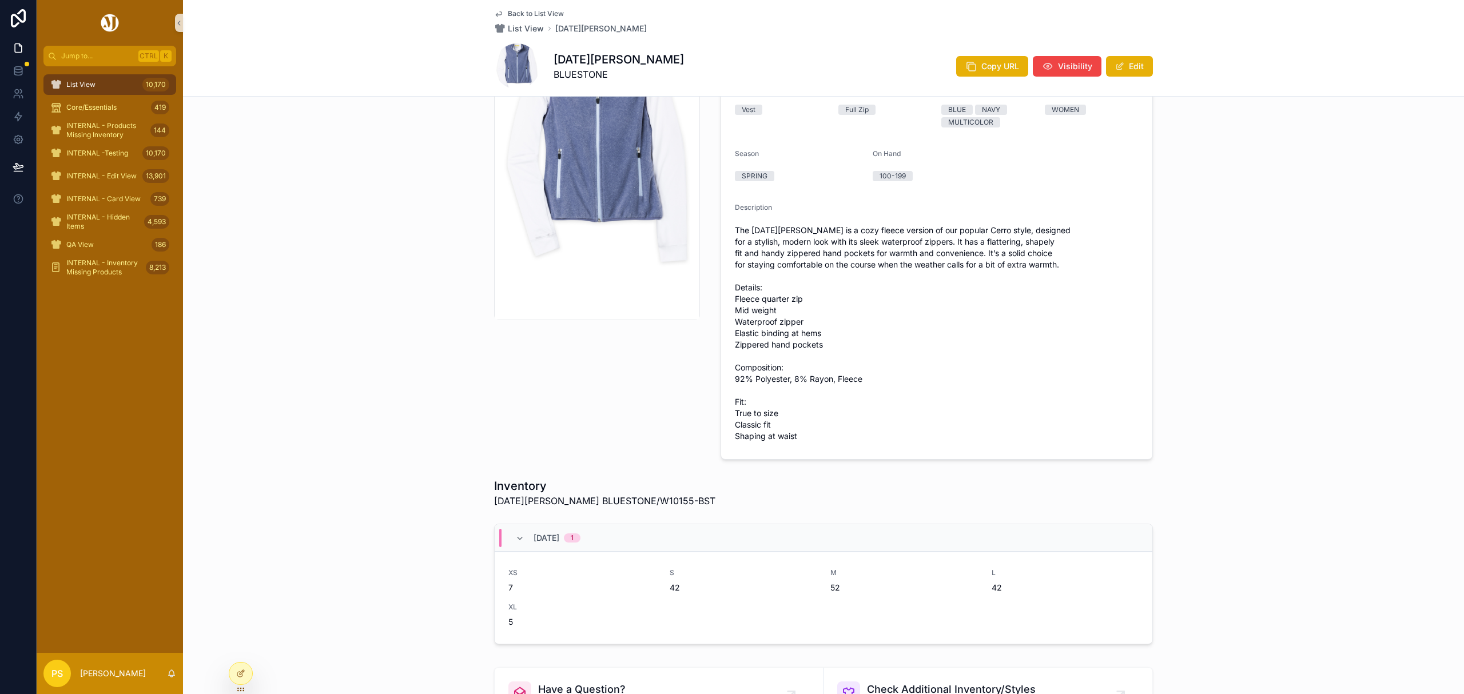
scroll to position [152, 0]
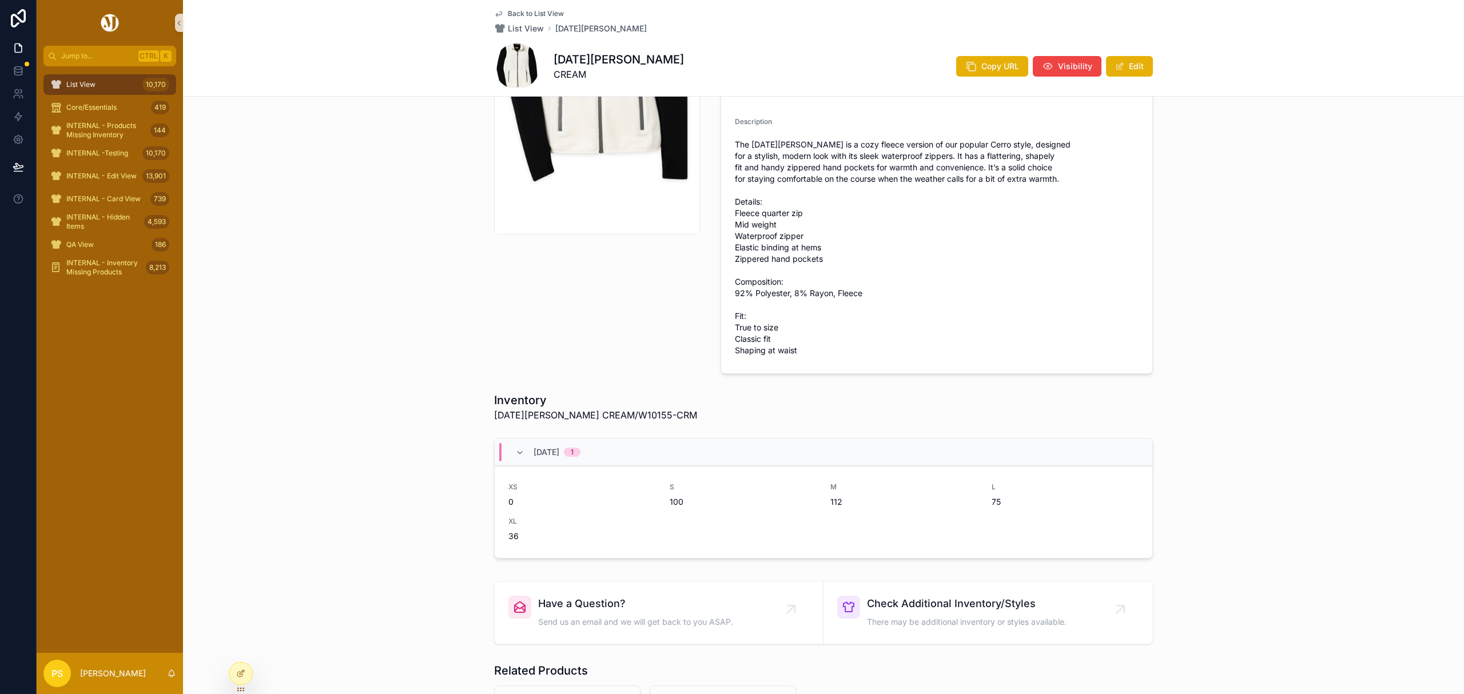
scroll to position [229, 0]
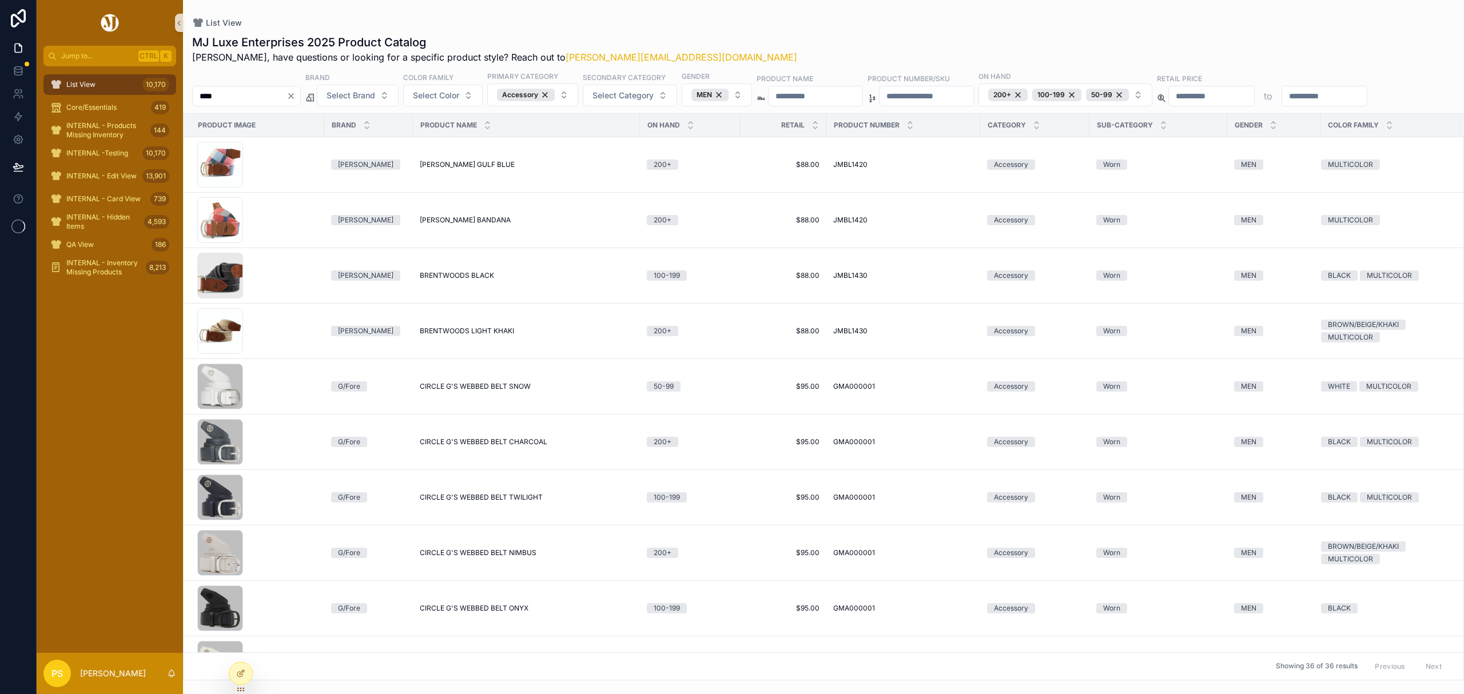
click at [1282, 104] on input "scrollable content" at bounding box center [1324, 96] width 85 height 16
type input "**"
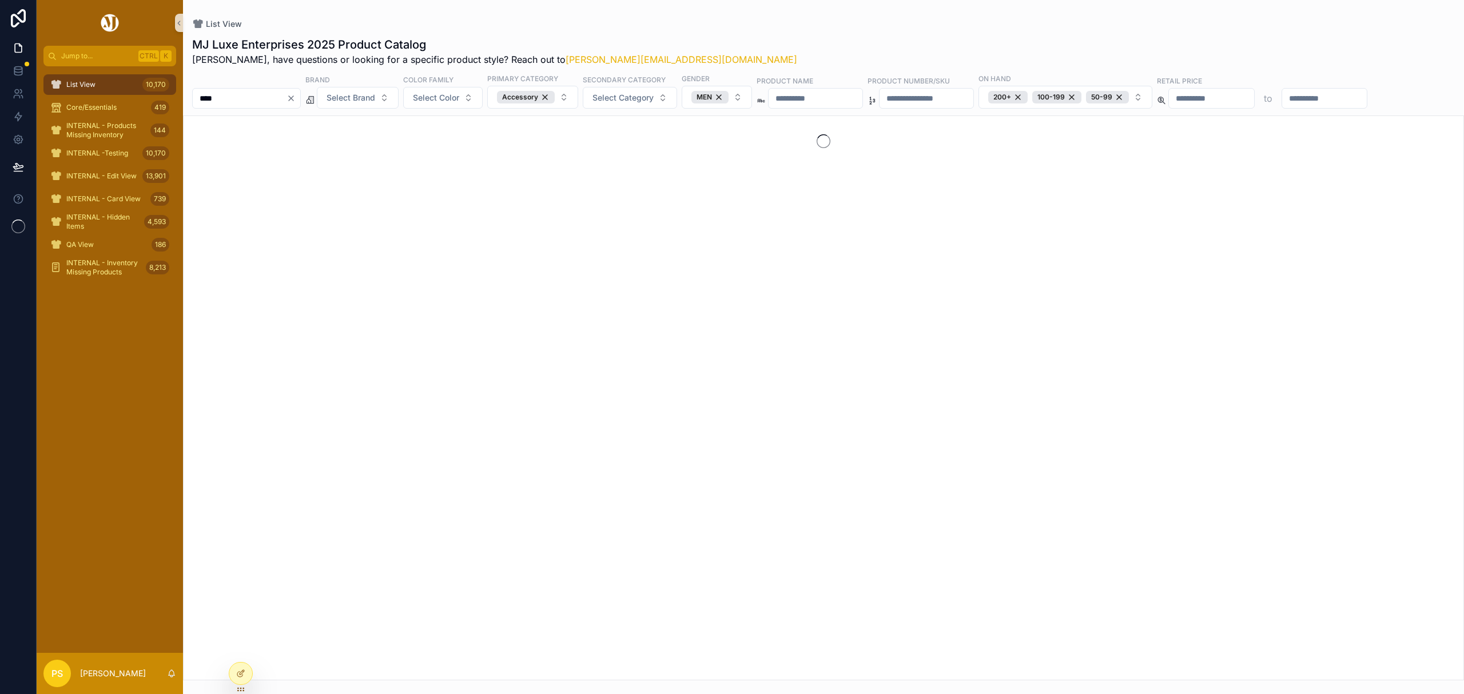
type input "***"
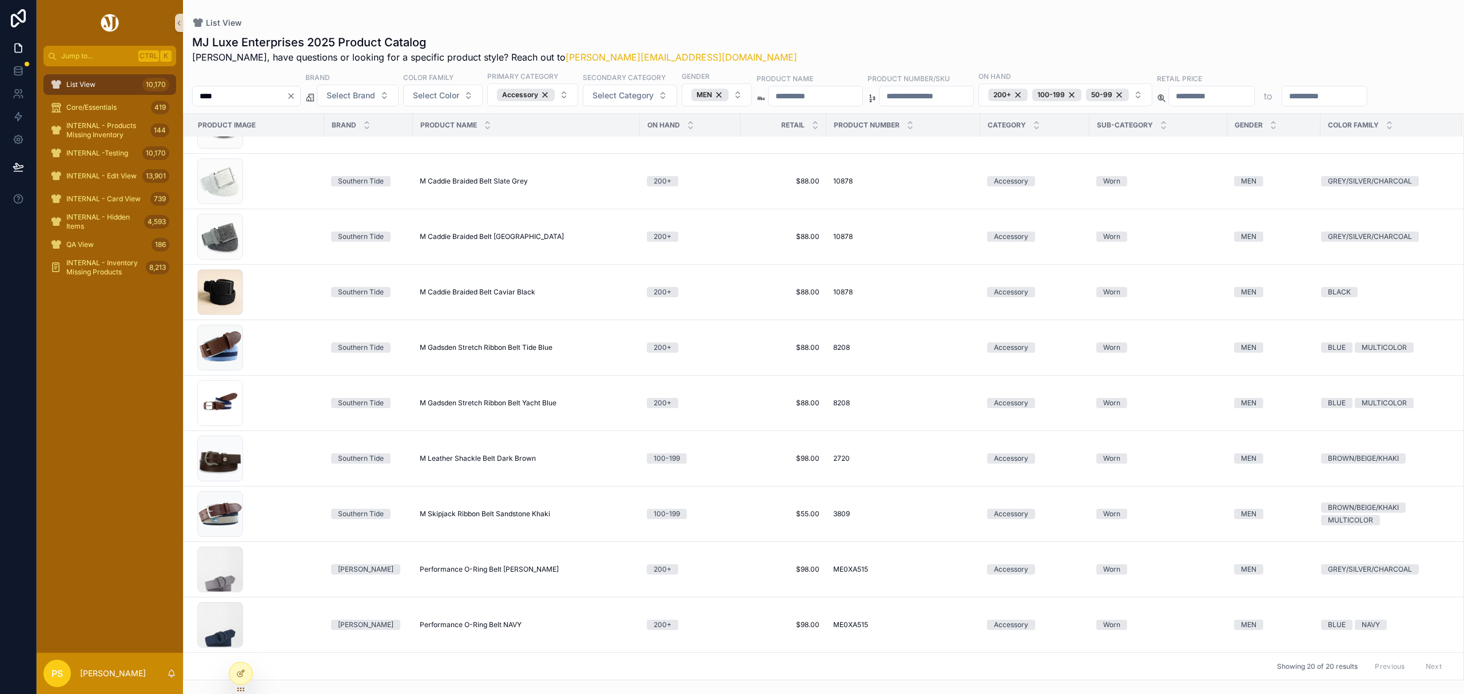
scroll to position [646, 0]
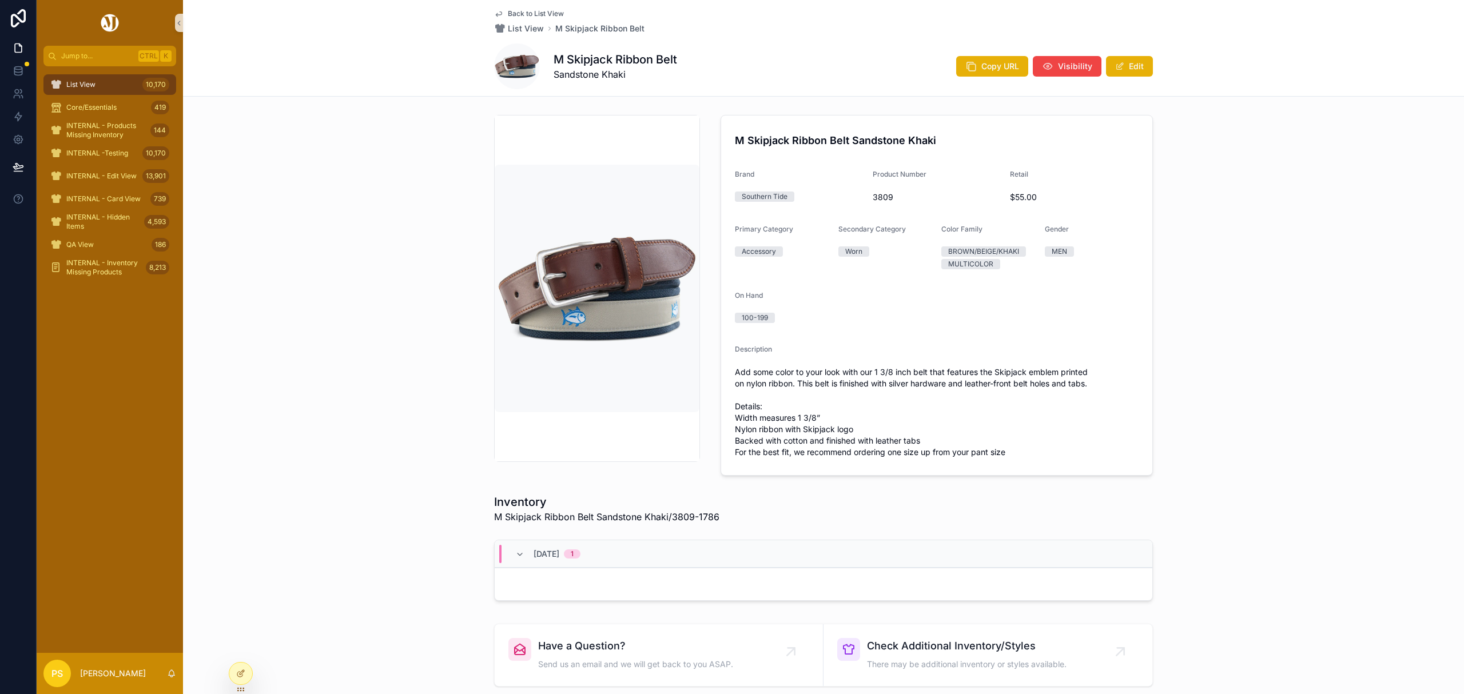
click at [882, 202] on span "3809" at bounding box center [937, 197] width 129 height 11
copy span "3809"
click at [998, 65] on span "Copy URL" at bounding box center [1000, 66] width 38 height 11
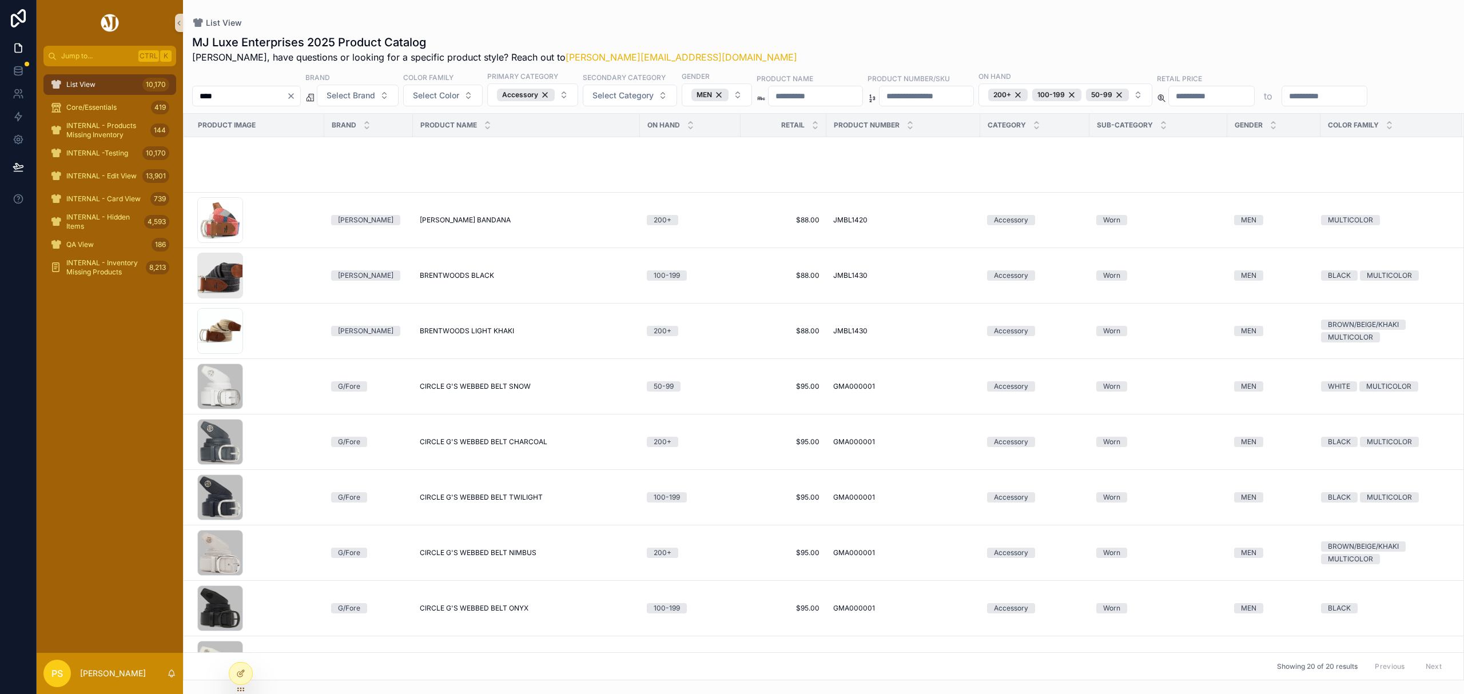
scroll to position [646, 0]
